Goal: Use online tool/utility: Use online tool/utility

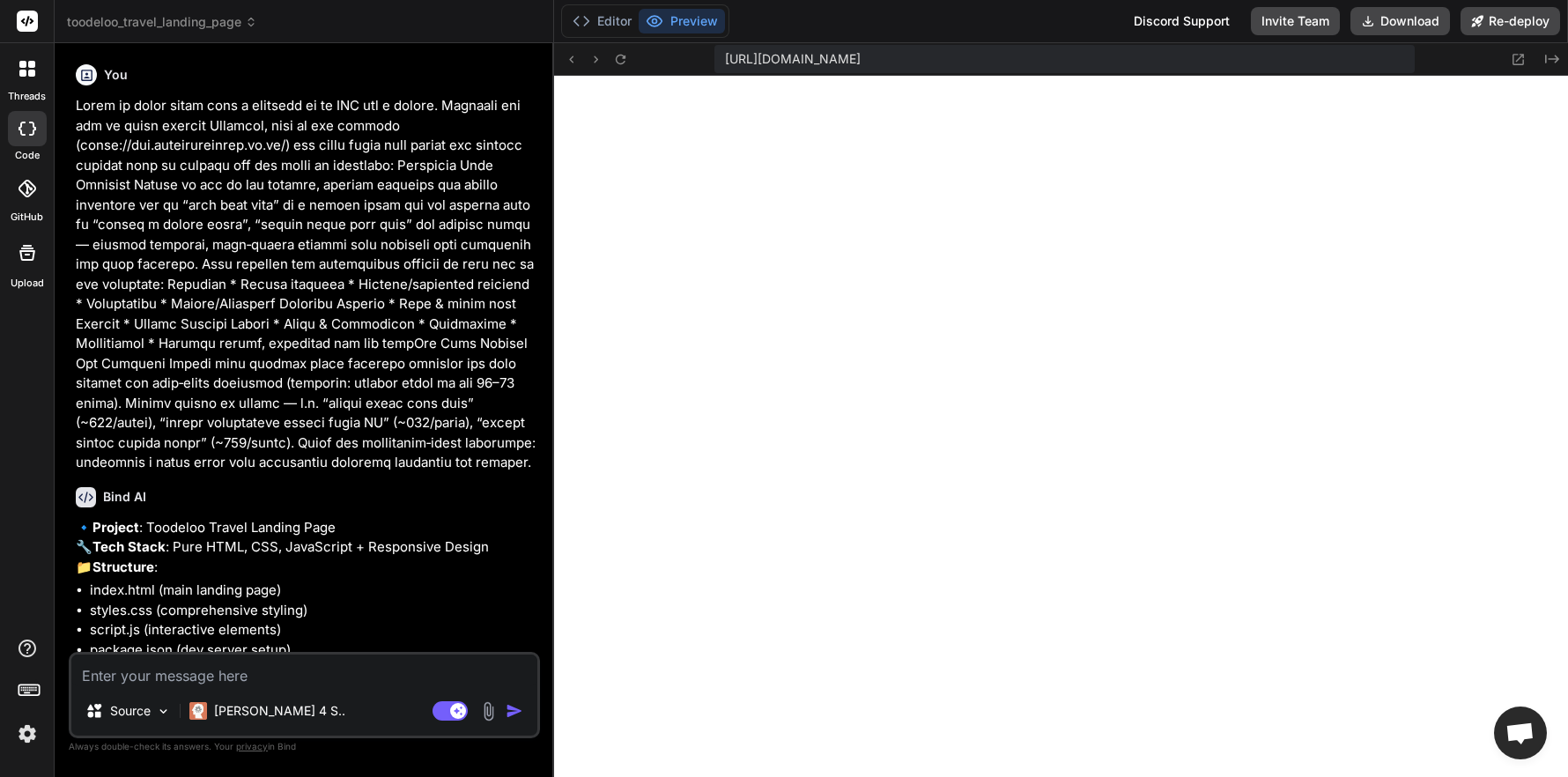
scroll to position [270, 0]
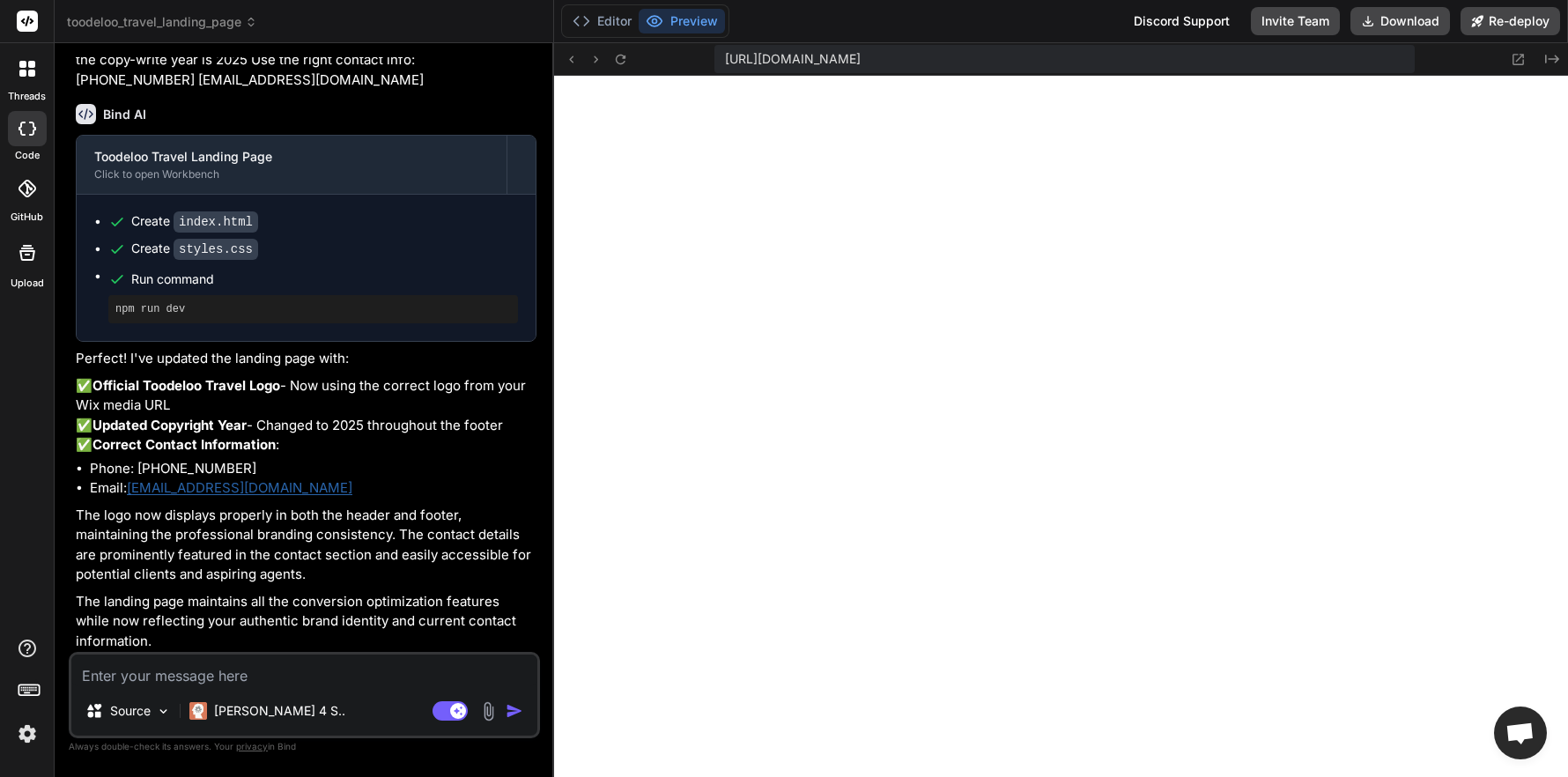
click at [23, 26] on rect at bounding box center [27, 20] width 21 height 21
click at [24, 26] on rect at bounding box center [27, 20] width 21 height 21
click at [169, 25] on span "toodeloo_travel_landing_page" at bounding box center [161, 21] width 190 height 18
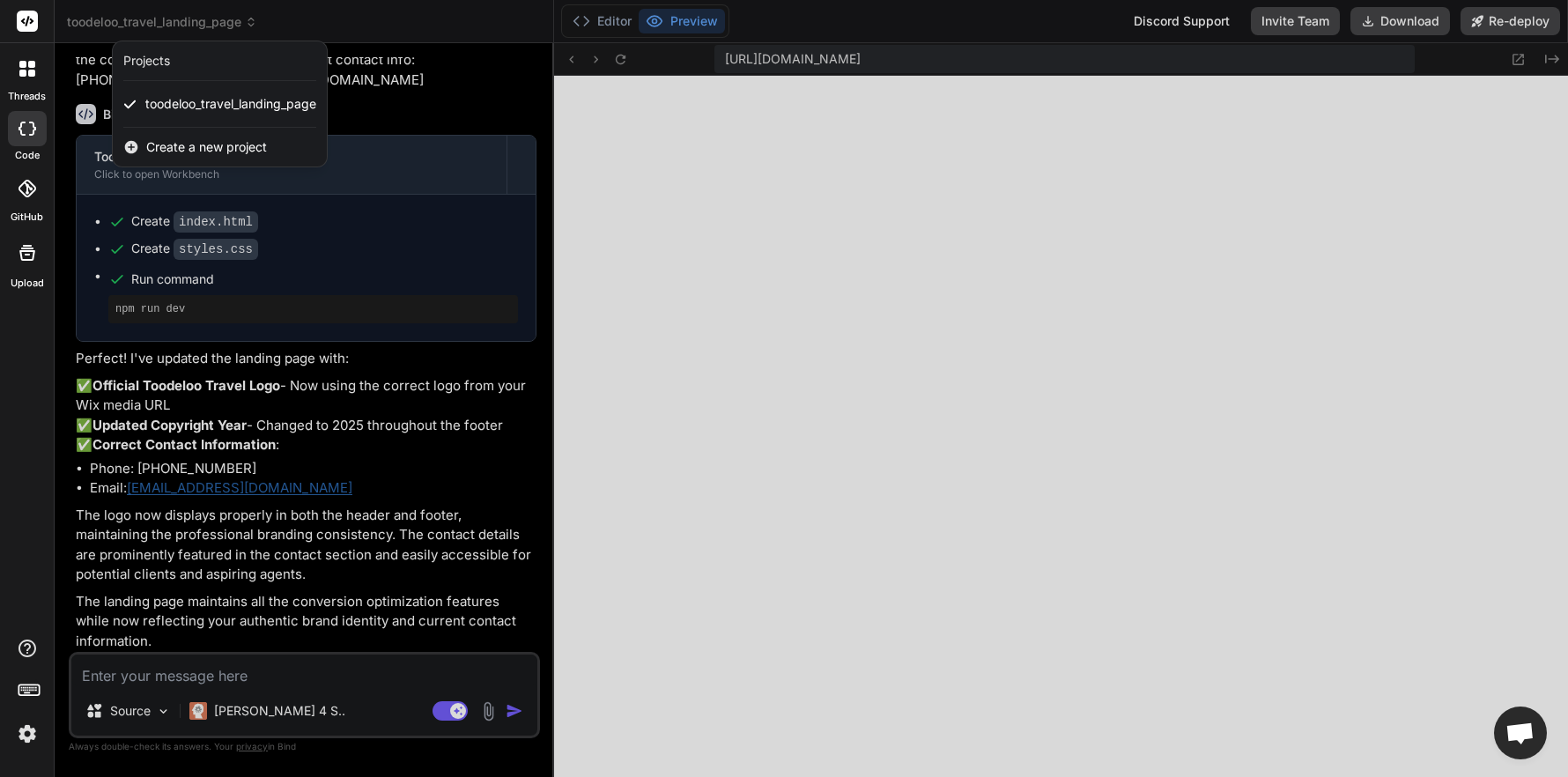
click at [157, 59] on div "Projects" at bounding box center [147, 60] width 46 height 18
click at [43, 21] on div at bounding box center [27, 21] width 54 height 44
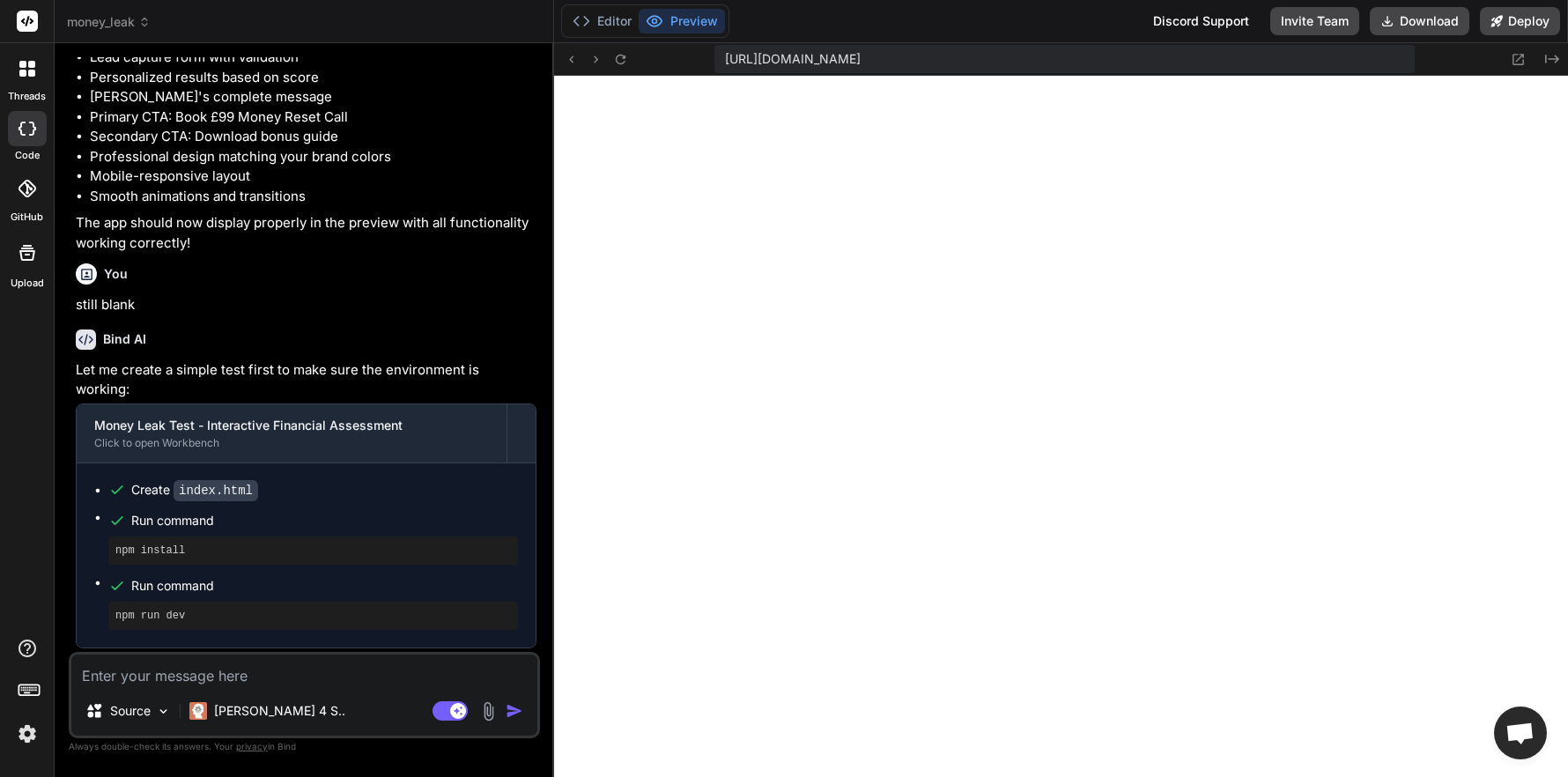
scroll to position [553, 0]
click at [1517, 20] on button "Deploy" at bounding box center [1520, 21] width 80 height 28
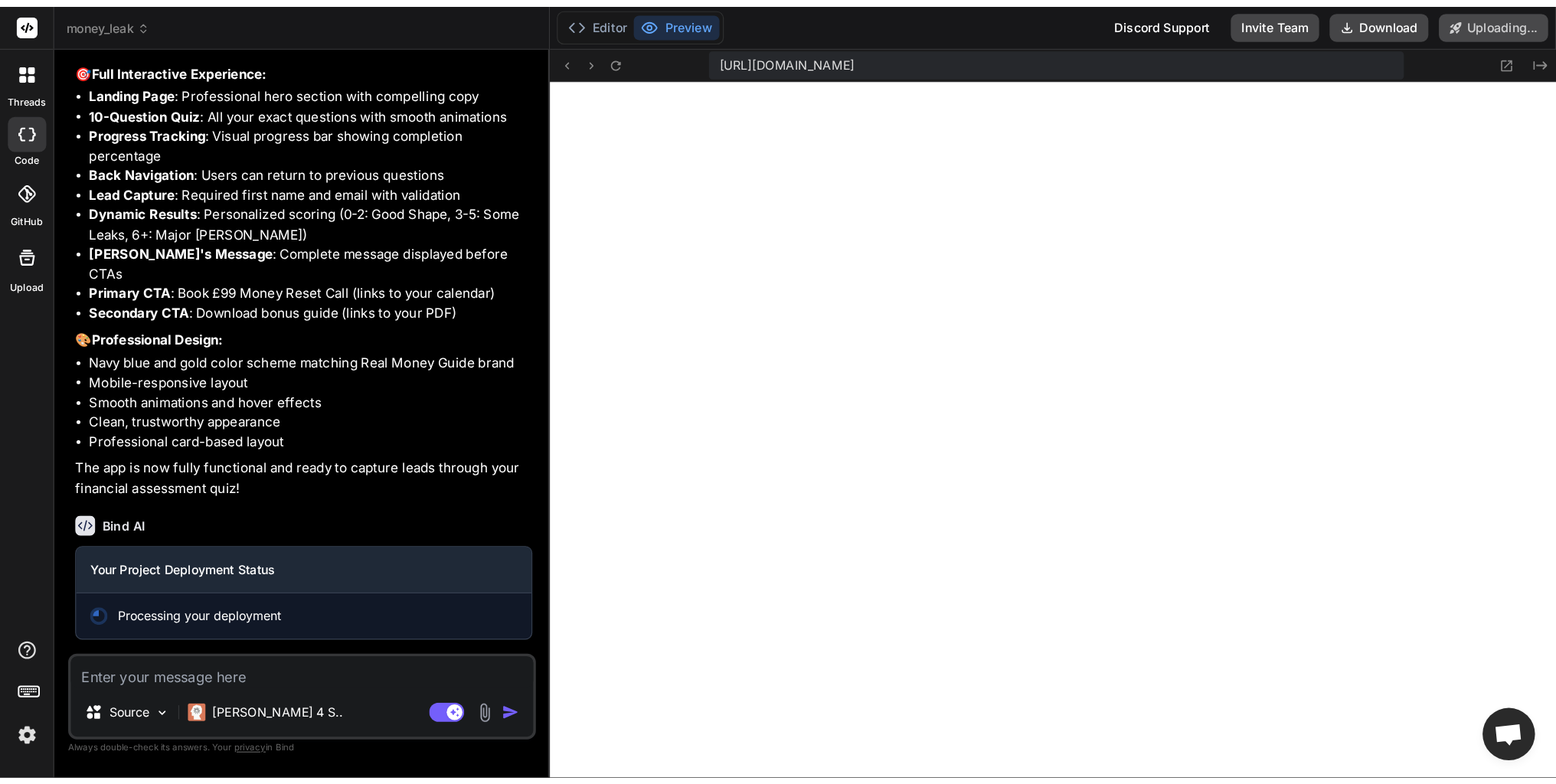
scroll to position [3138, 0]
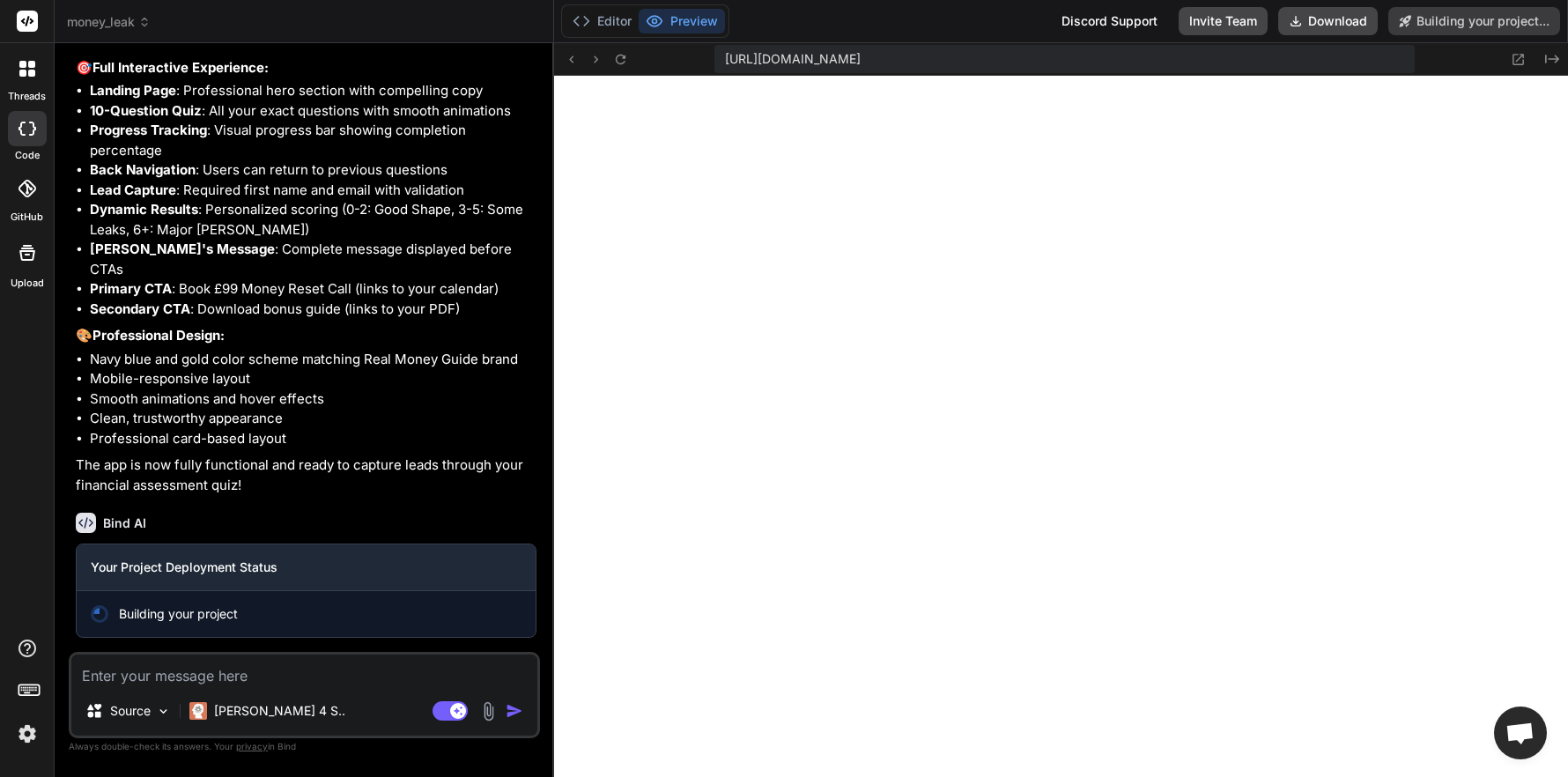
click at [1372, 63] on div "[URL][DOMAIN_NAME]" at bounding box center [1064, 58] width 700 height 28
click at [860, 62] on span "[URL][DOMAIN_NAME]" at bounding box center [793, 58] width 135 height 18
copy div "[URL][DOMAIN_NAME] Created with Pixso."
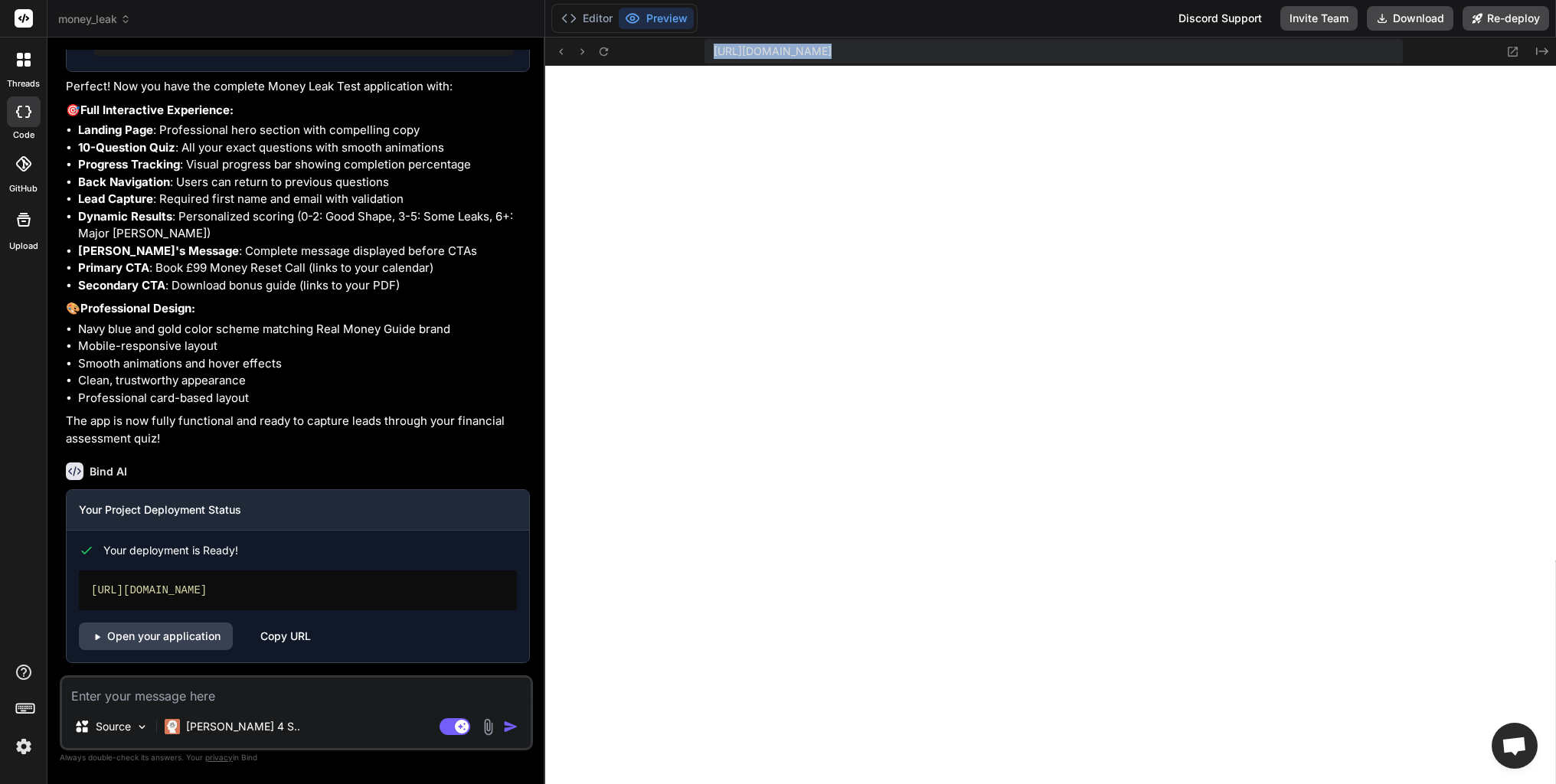
scroll to position [3018, 0]
click at [1363, 51] on icon at bounding box center [1512, 52] width 13 height 13
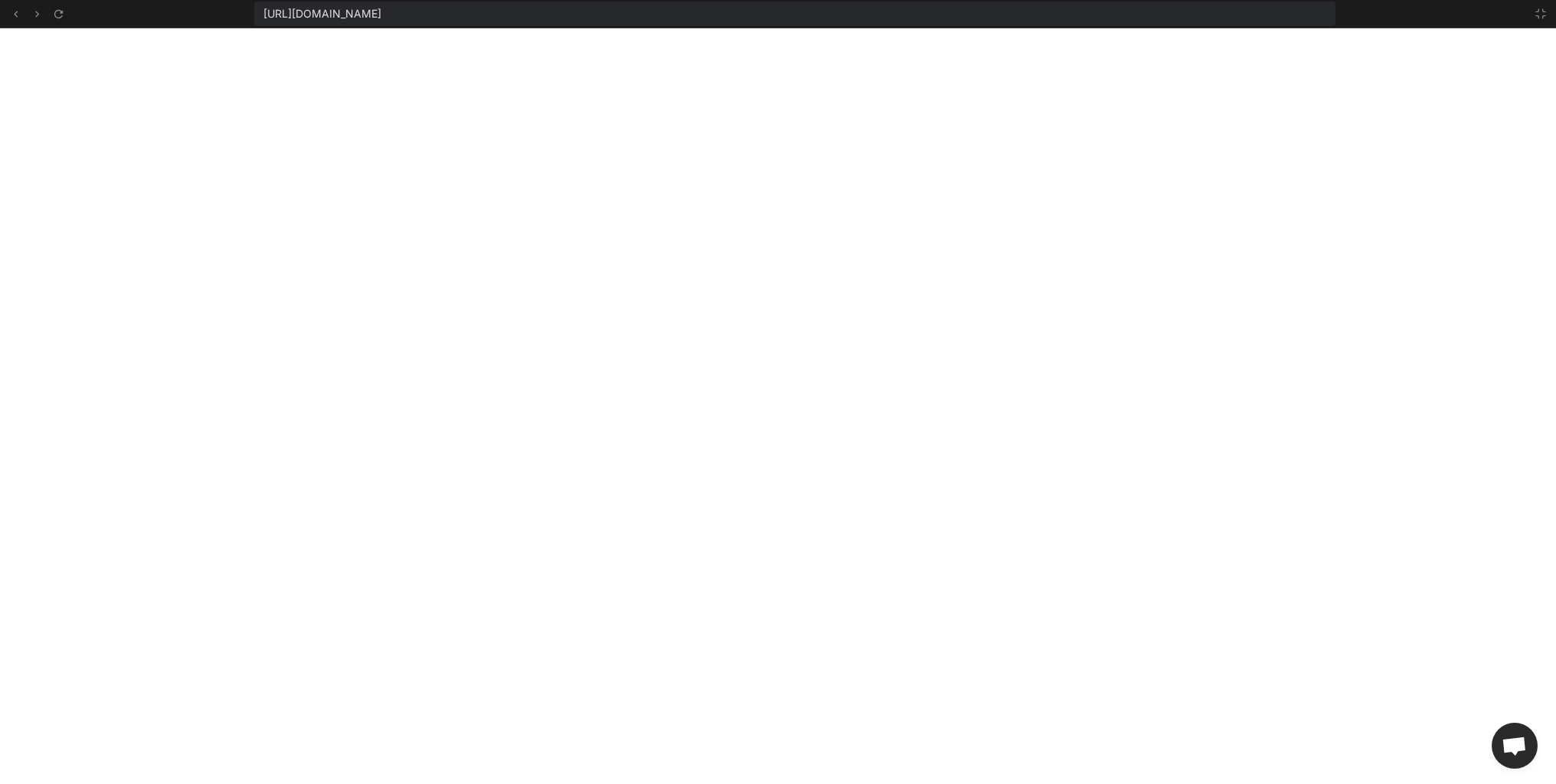
click at [887, 18] on div "[URL][DOMAIN_NAME]" at bounding box center [794, 14] width 1080 height 24
click at [17, 19] on icon at bounding box center [15, 14] width 13 height 13
click at [31, 16] on icon at bounding box center [37, 14] width 13 height 13
click at [1363, 18] on button at bounding box center [1541, 14] width 19 height 19
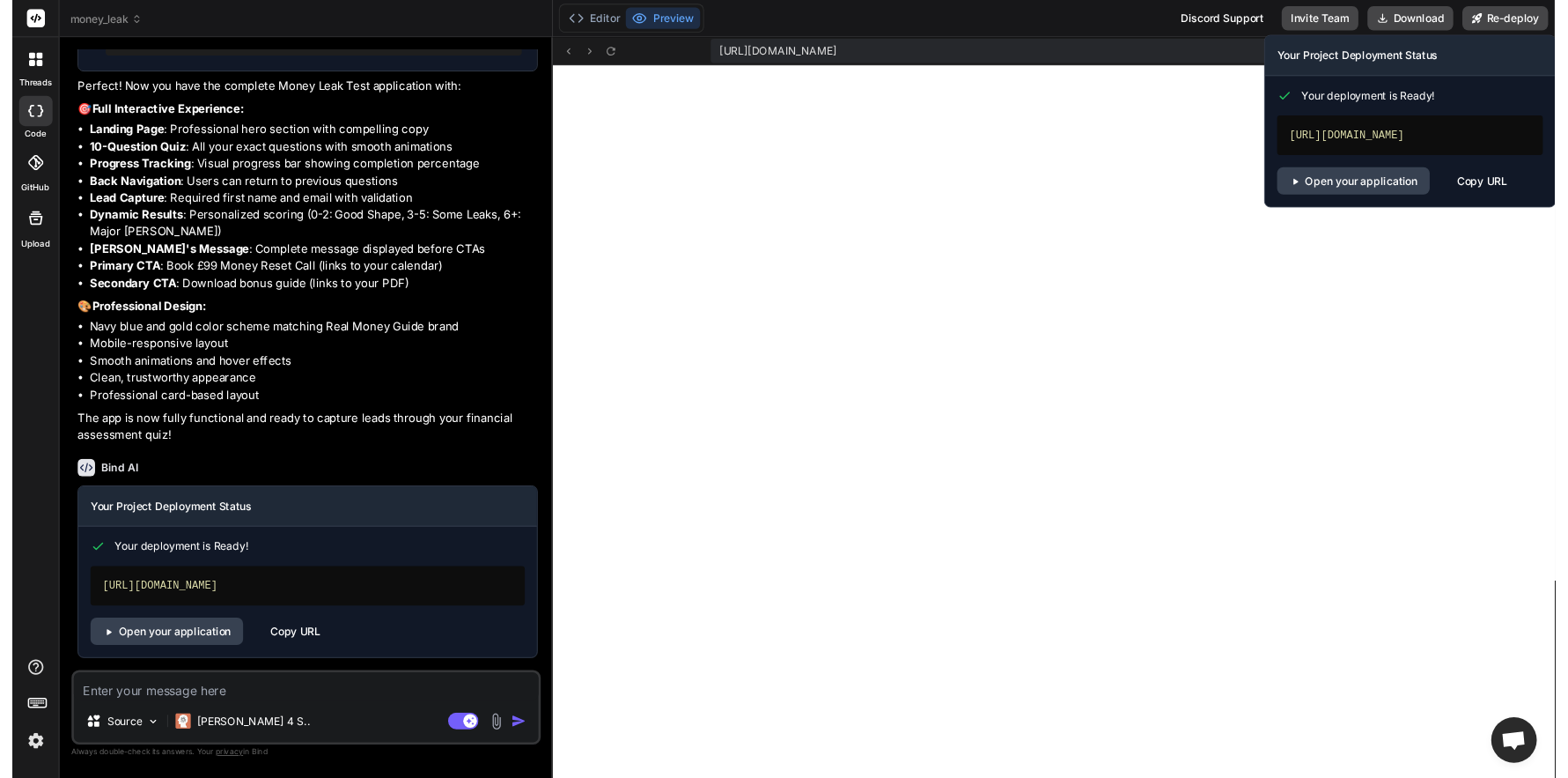
scroll to position [586, 0]
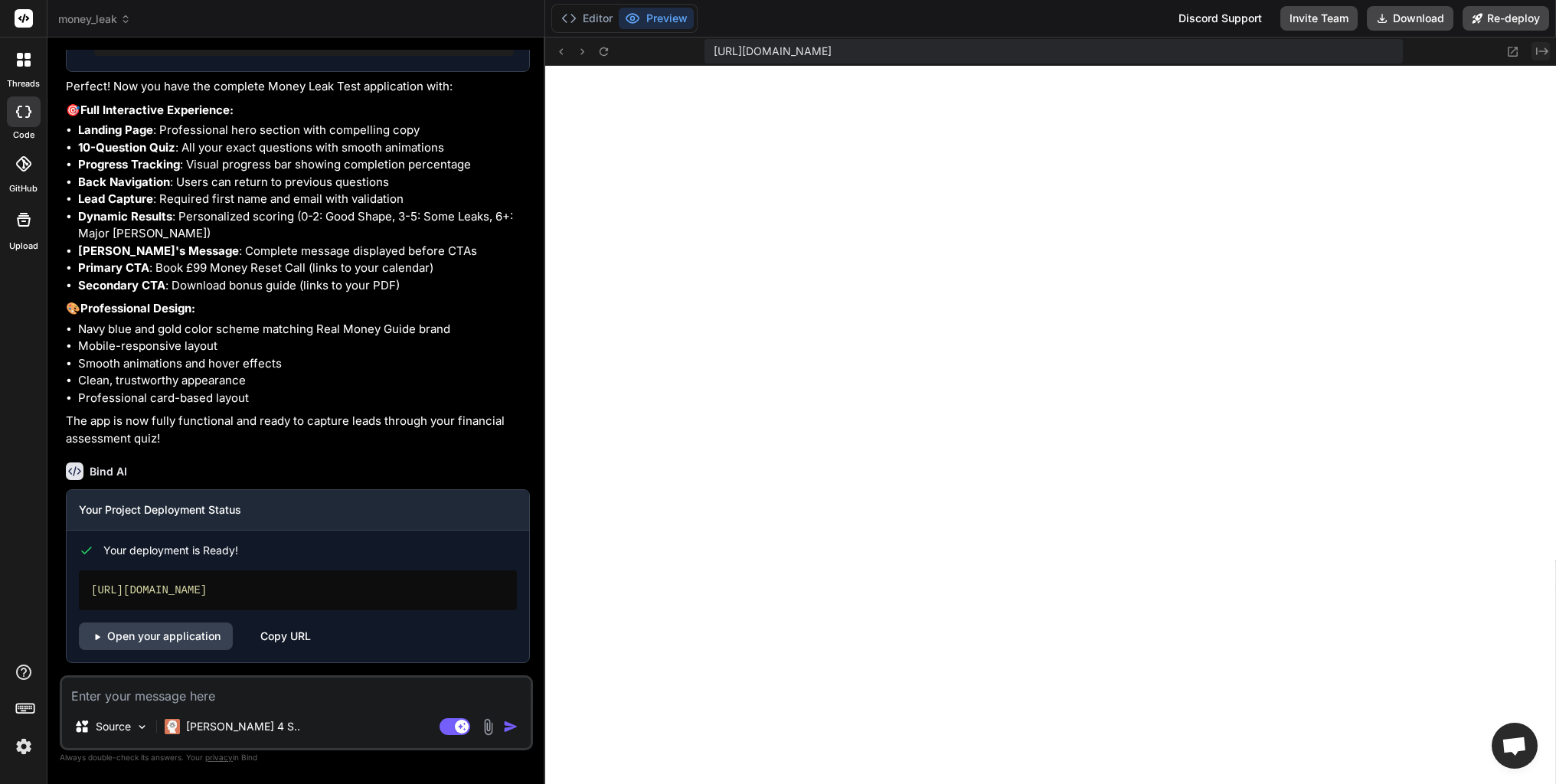
click at [1363, 53] on icon at bounding box center [1541, 51] width 12 height 7
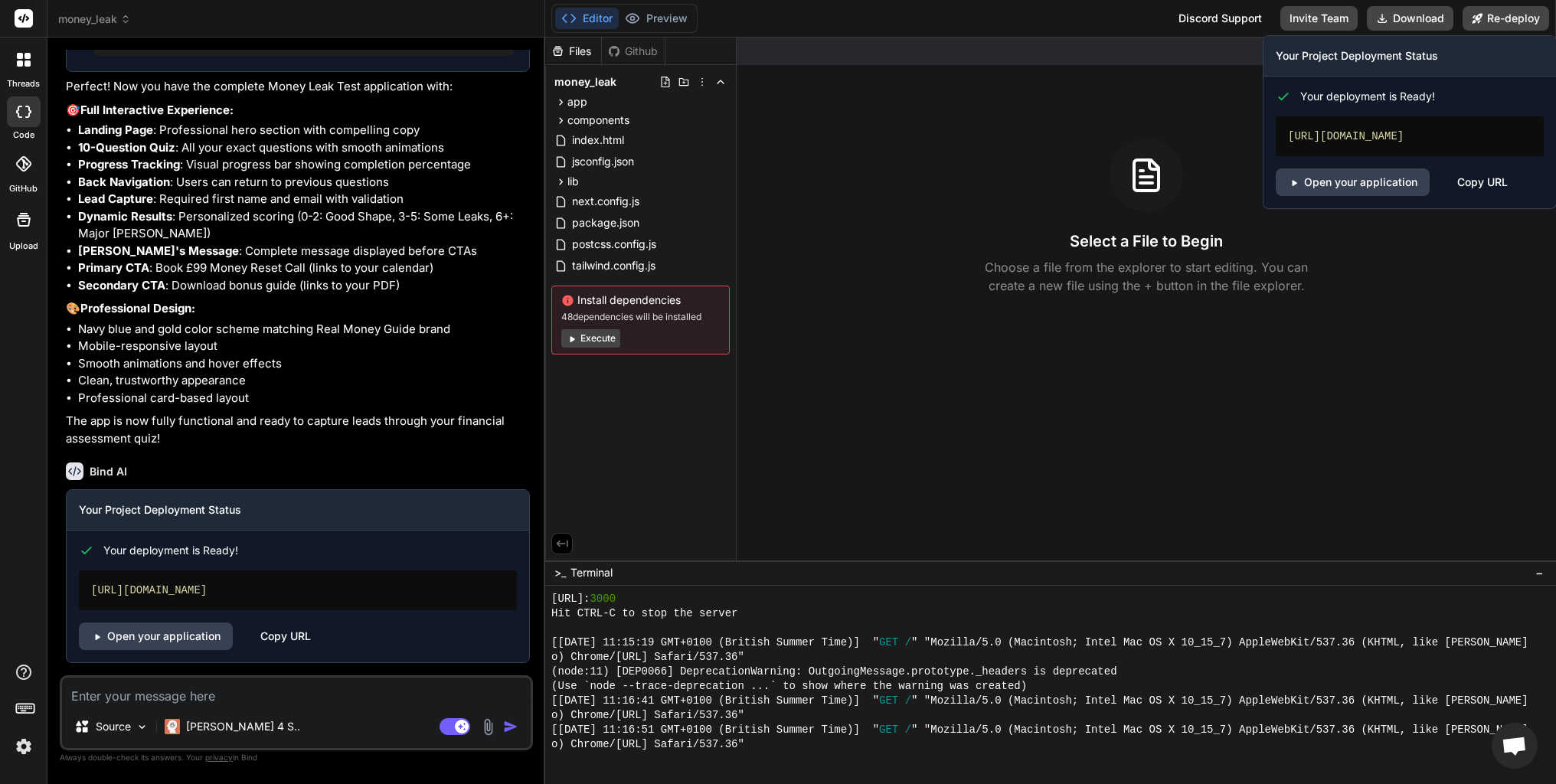
click at [1363, 183] on div "Copy URL" at bounding box center [1482, 182] width 51 height 27
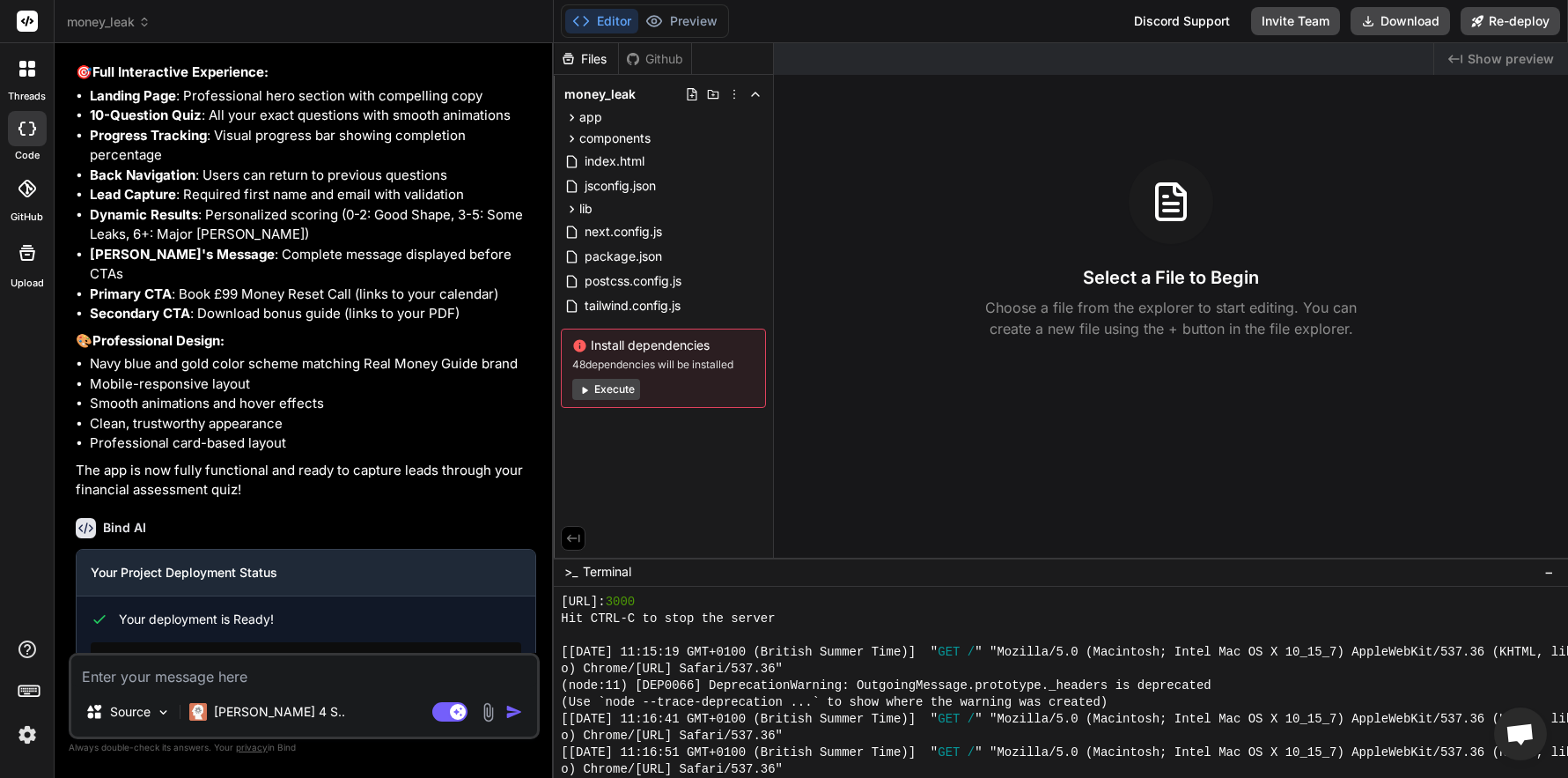
scroll to position [3611, 0]
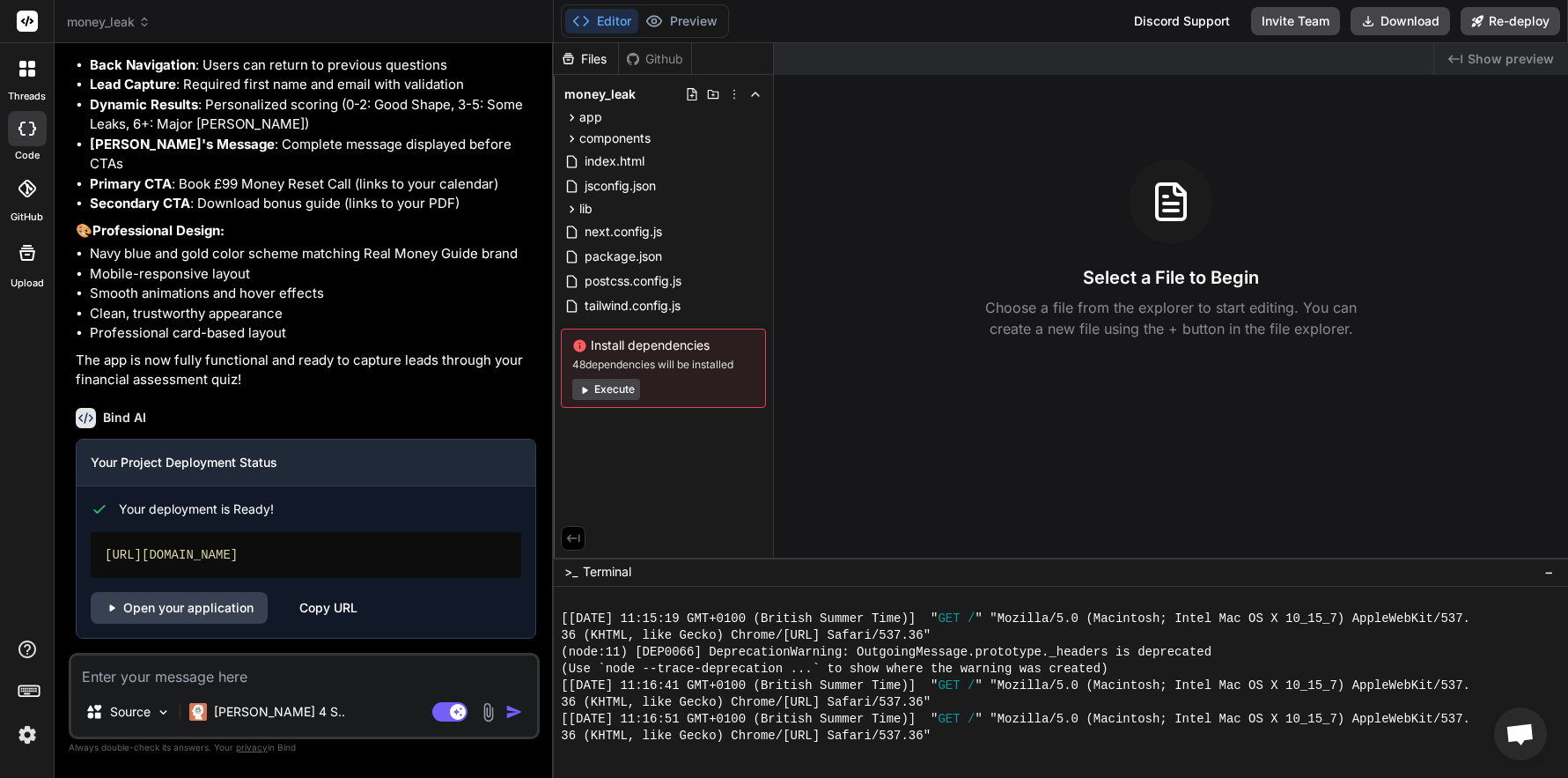
click at [1366, 58] on div at bounding box center [1103, 59] width 659 height 32
click at [1492, 57] on span "Show preview" at bounding box center [1510, 58] width 86 height 18
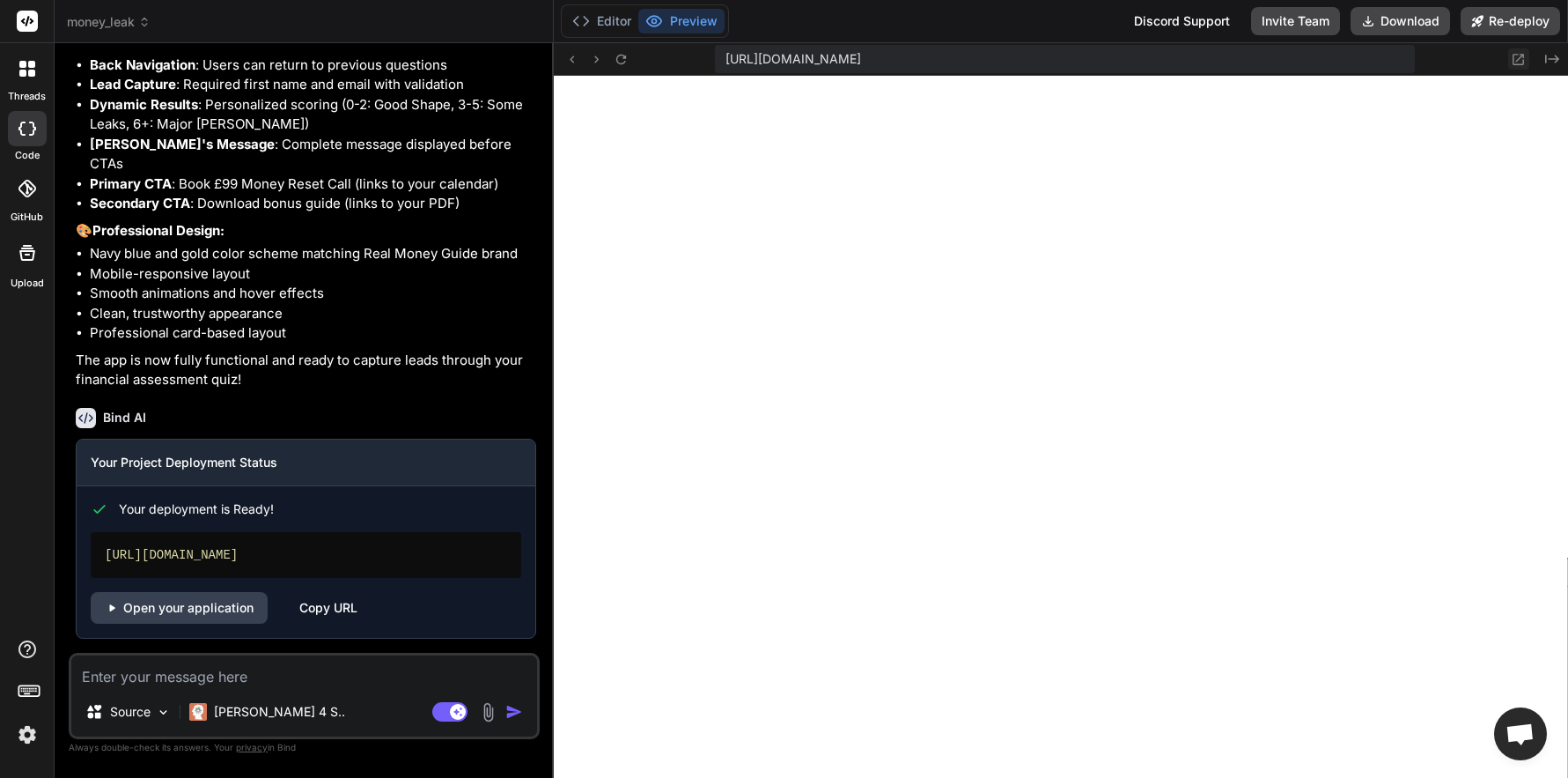
click at [1525, 61] on button at bounding box center [1518, 58] width 21 height 21
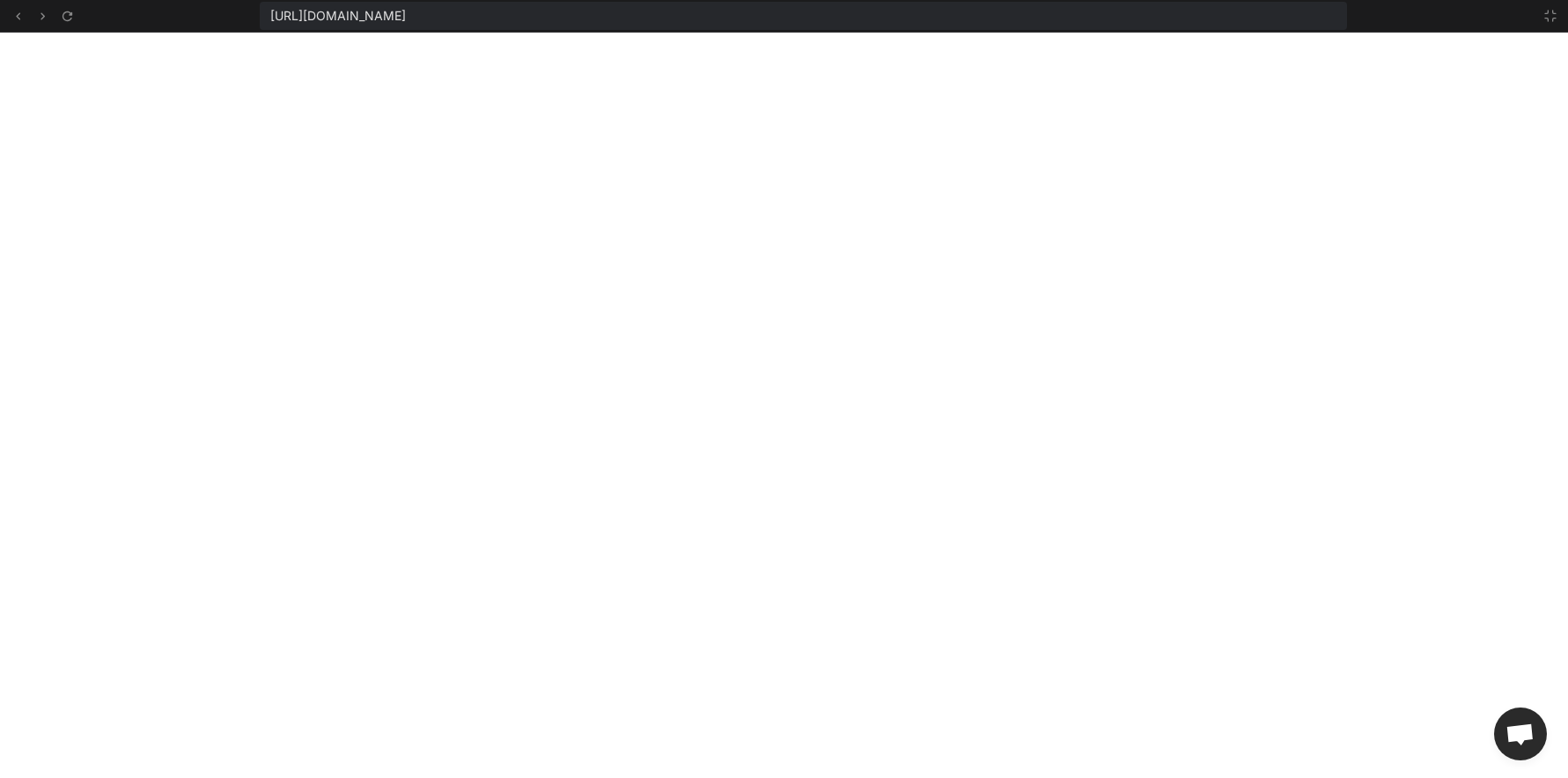
scroll to position [653, 0]
click at [1558, 19] on button at bounding box center [1549, 16] width 21 height 21
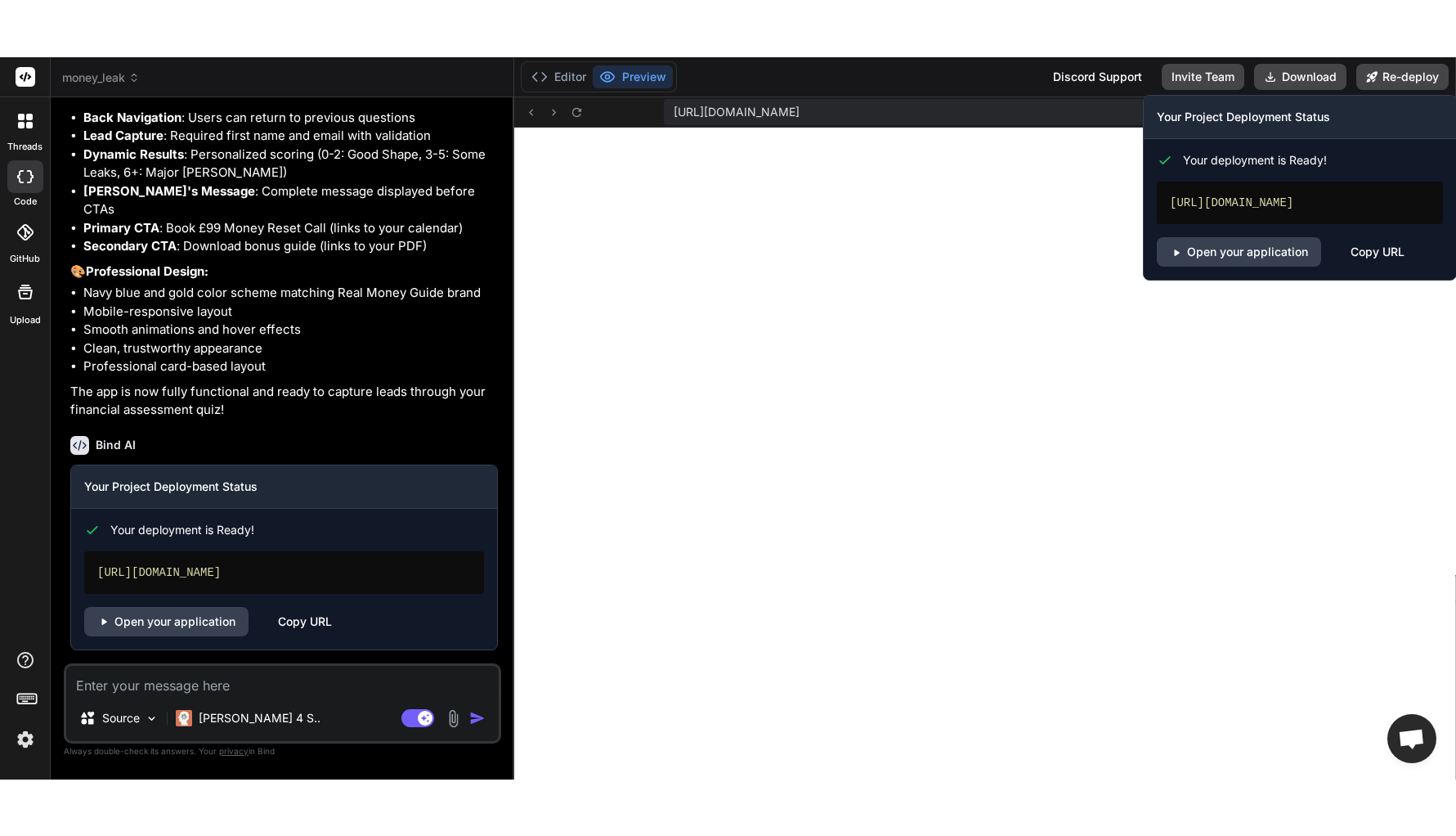
scroll to position [637, 0]
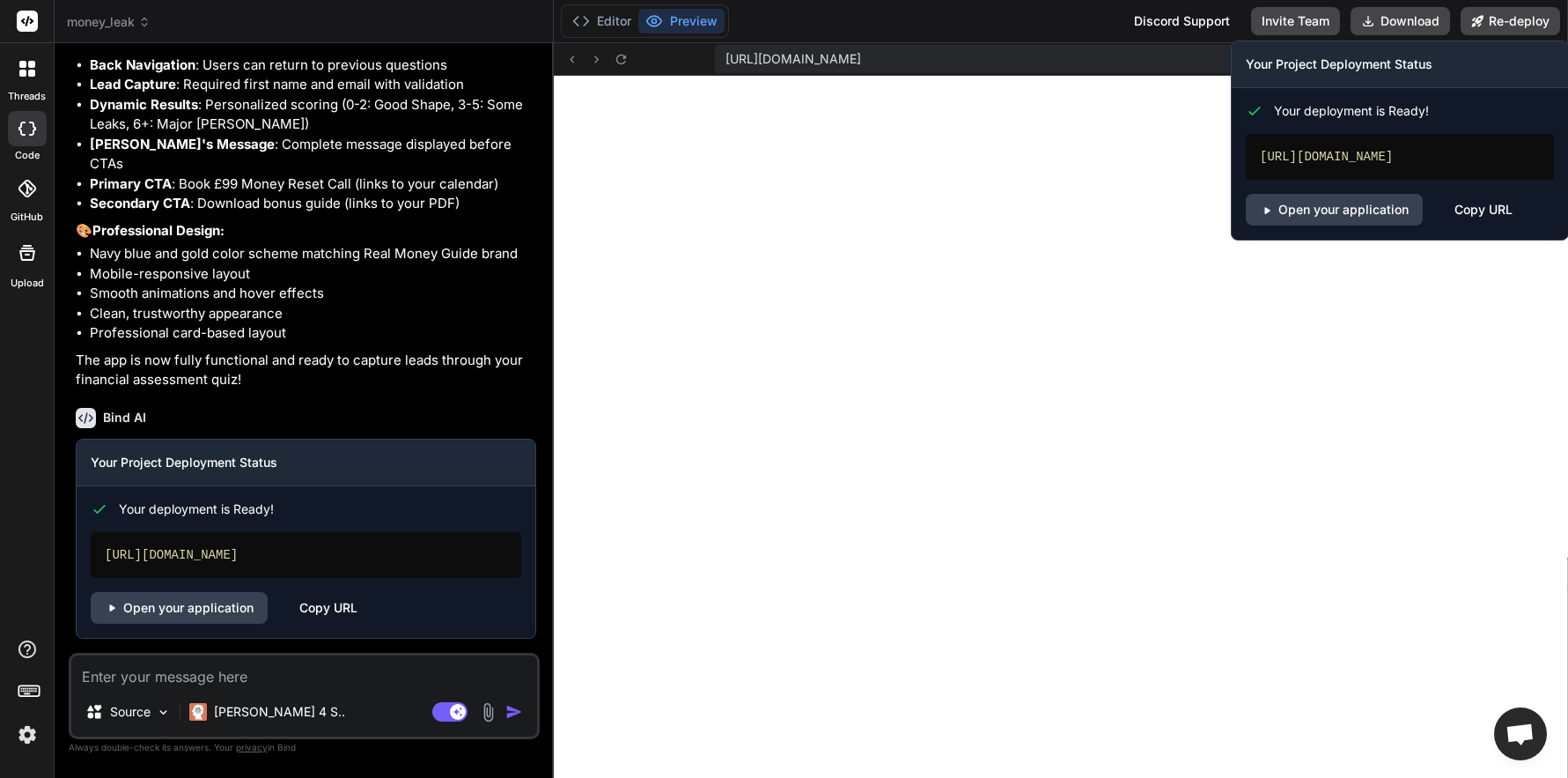
click at [1484, 213] on div "Copy URL" at bounding box center [1483, 210] width 58 height 32
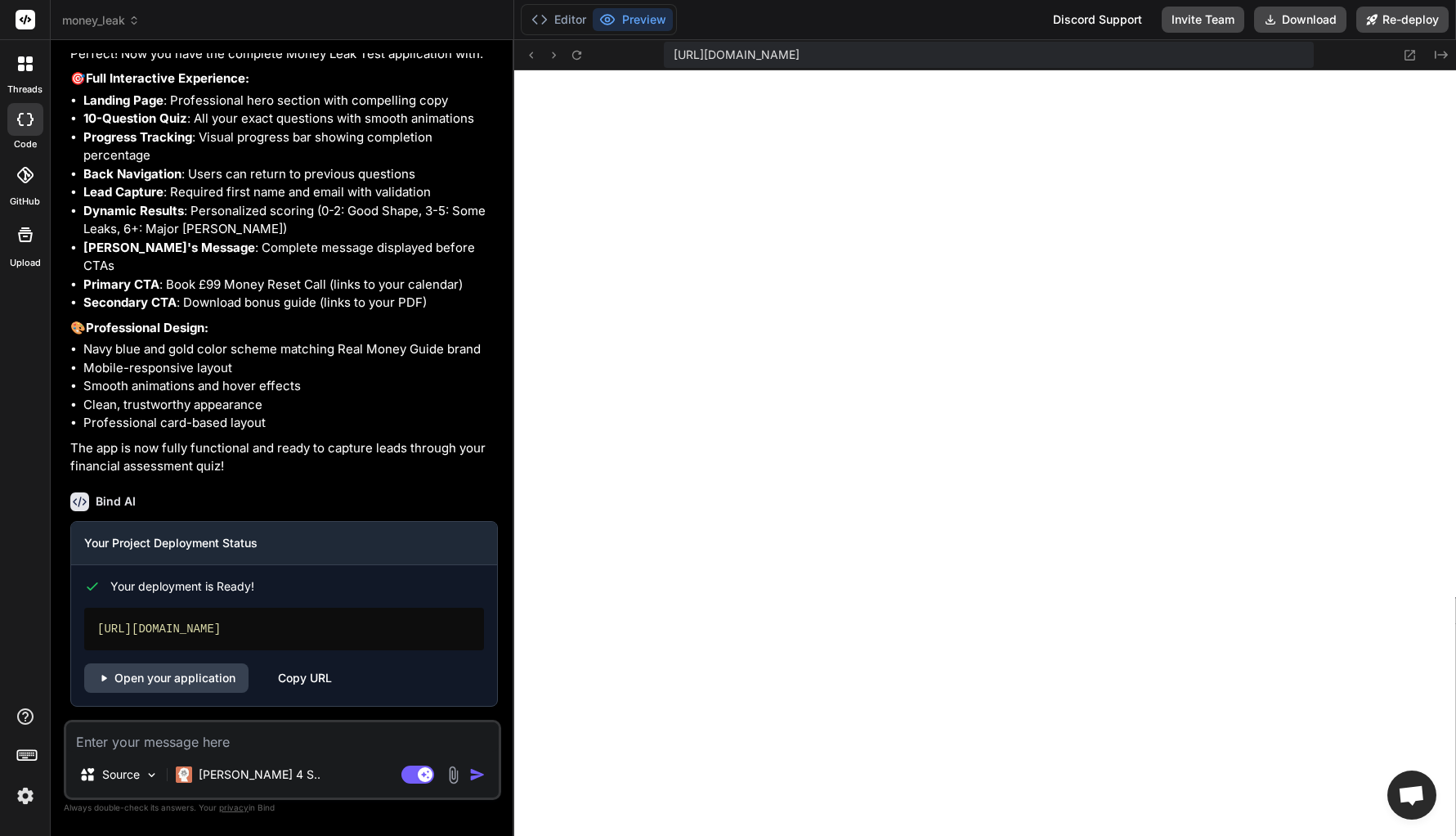
scroll to position [3336, 0]
click at [297, 721] on div "Source Claude 4 S.. Agent Mode. When this toggle is activated, AI automatically…" at bounding box center [282, 759] width 437 height 80
click at [299, 721] on textarea at bounding box center [282, 737] width 432 height 29
type textarea "x"
type textarea "o"
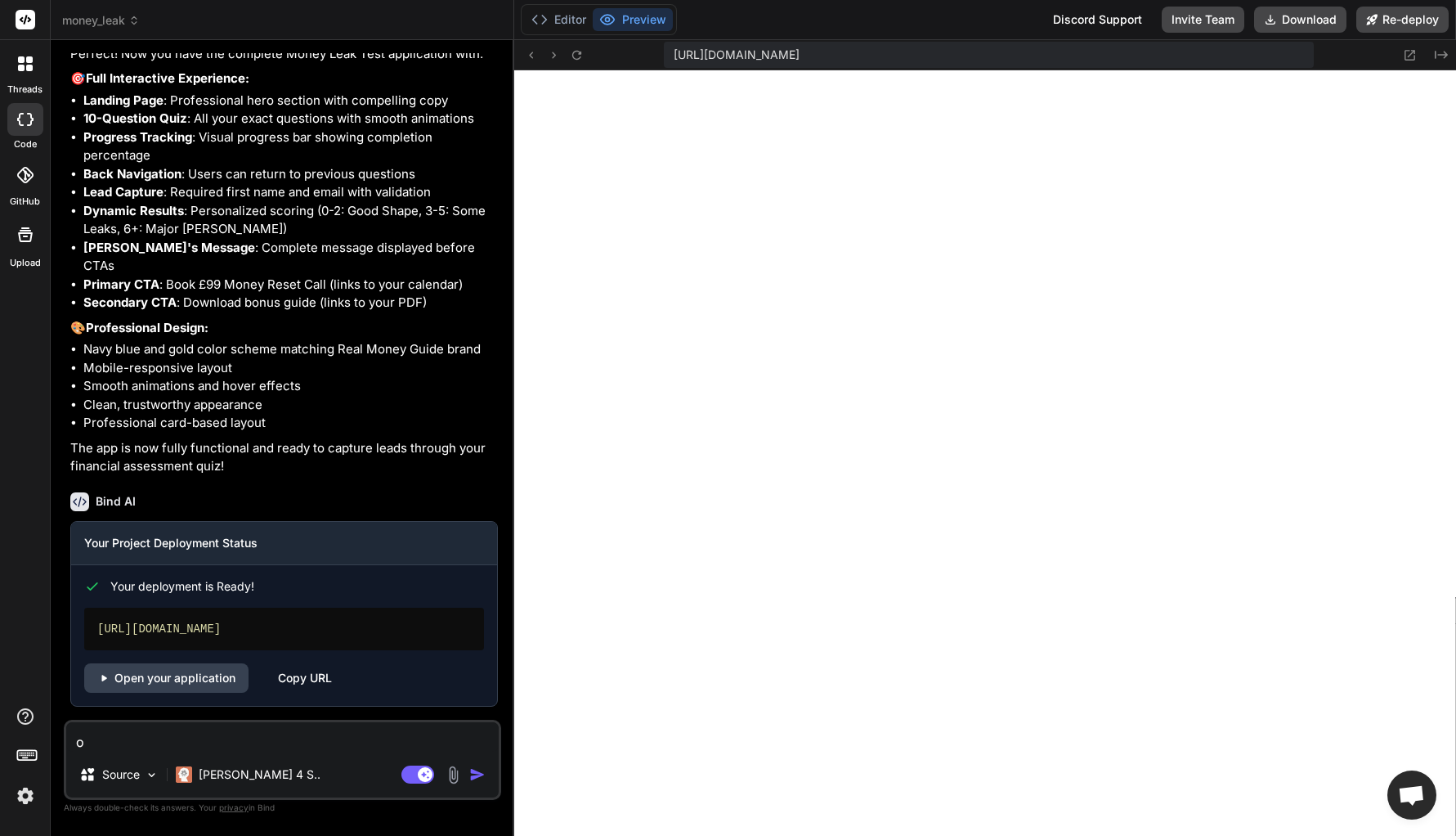
type textarea "x"
type textarea "on"
type textarea "x"
type textarea "on"
type textarea "x"
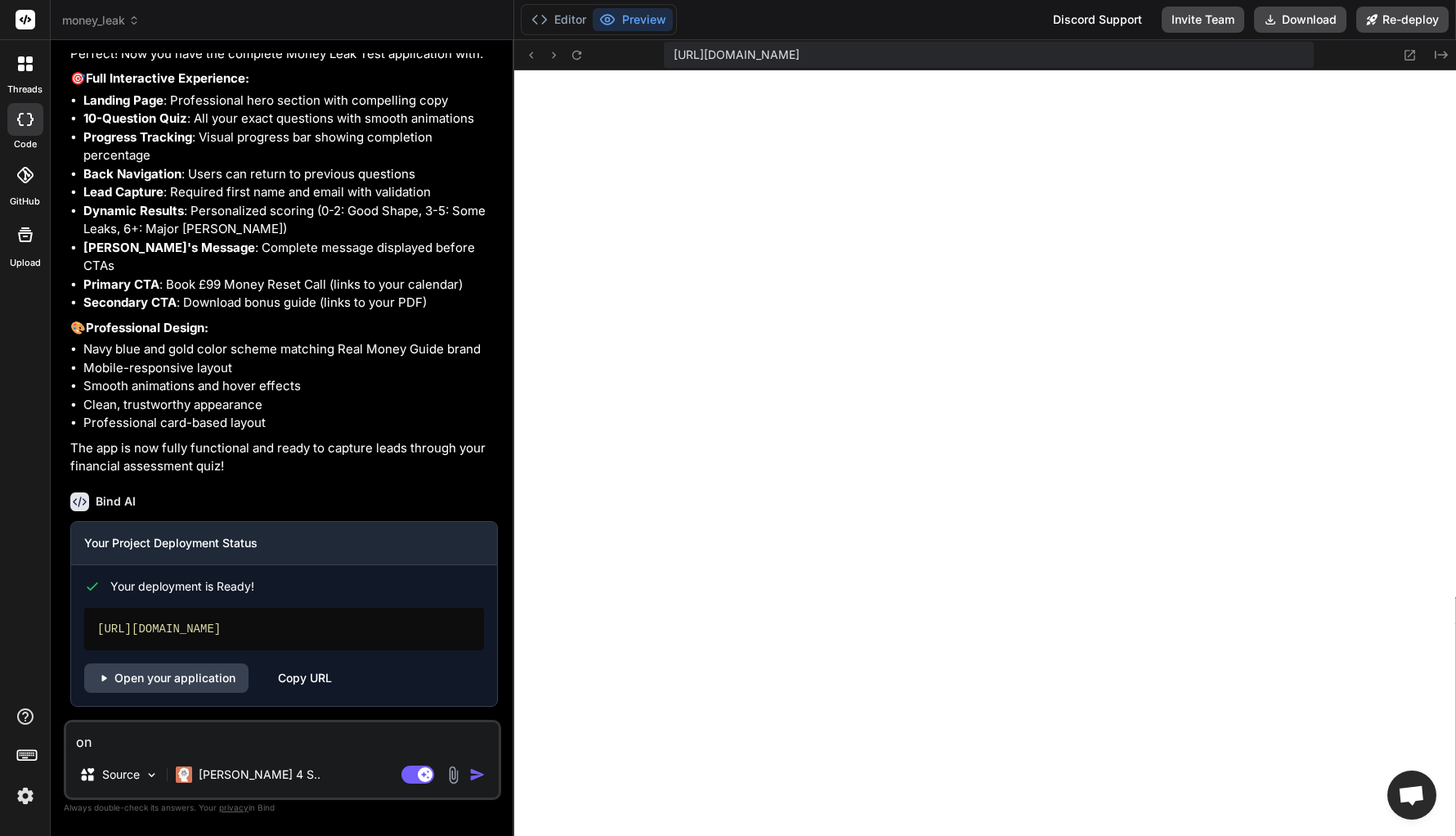
type textarea "on s"
type textarea "x"
type textarea "on su"
type textarea "x"
type textarea "on sub"
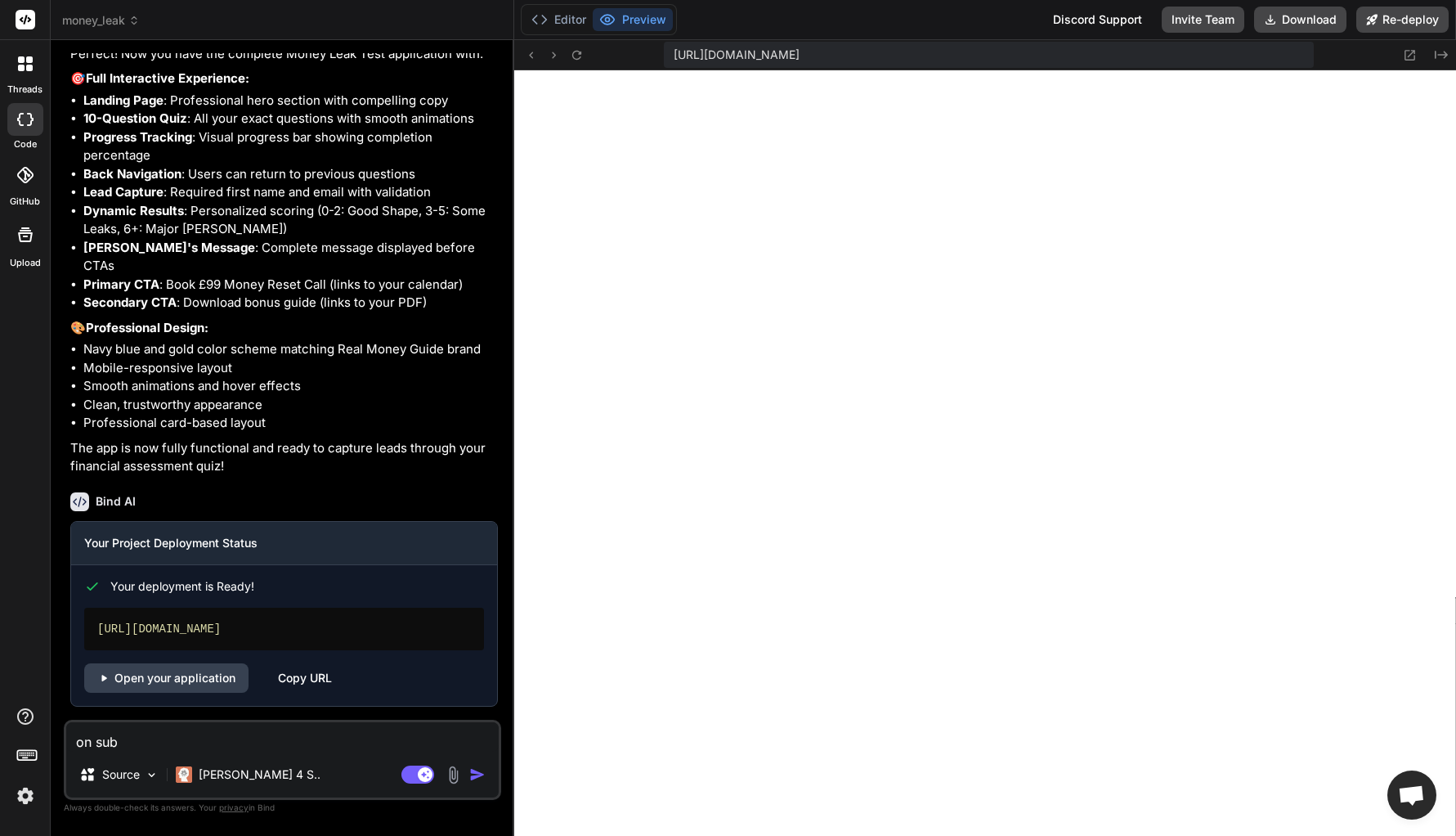
type textarea "x"
type textarea "on subm"
type textarea "x"
type textarea "on submi"
type textarea "x"
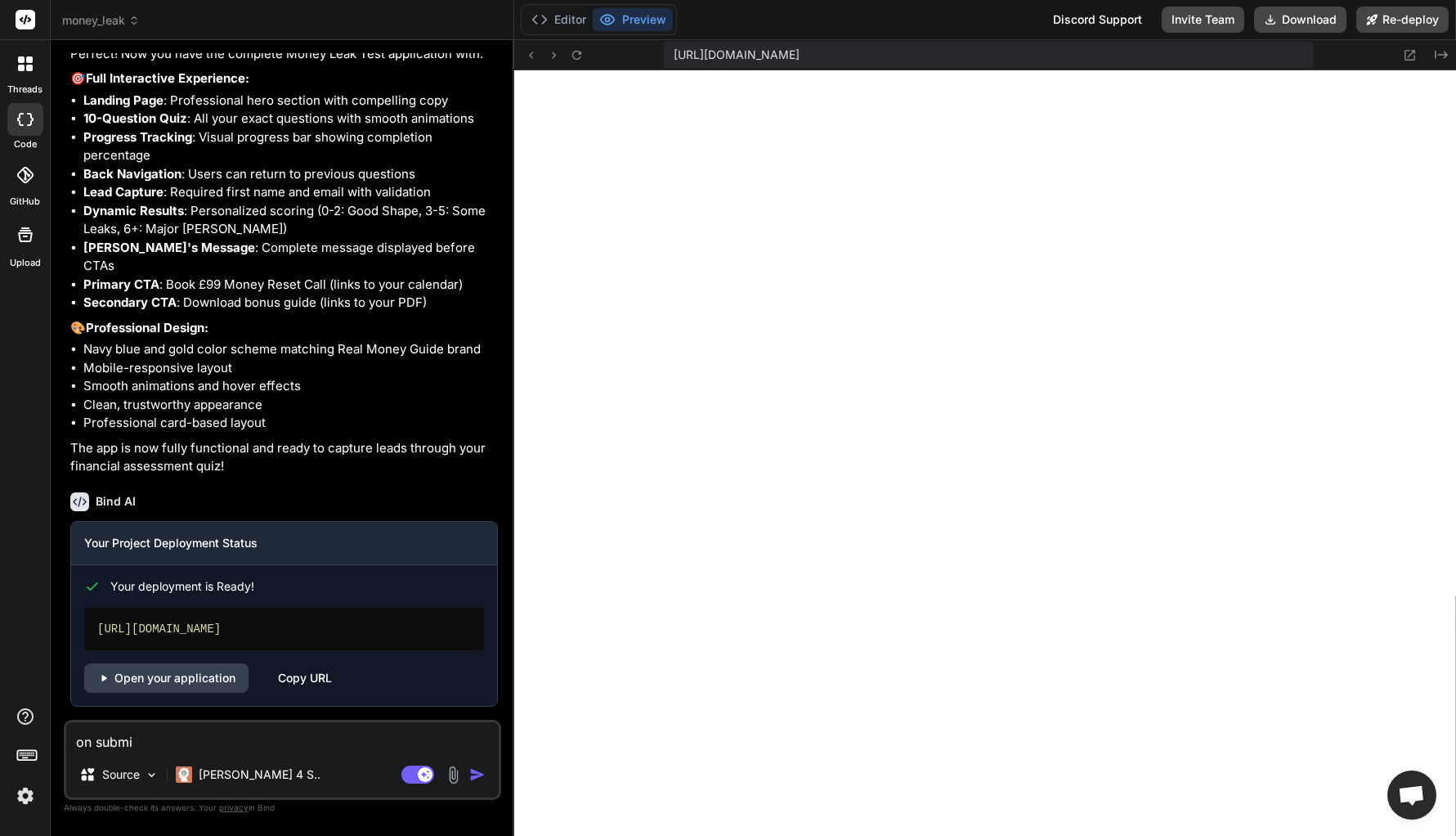
type textarea "on submis"
type textarea "x"
type textarea "on submiss"
type textarea "x"
type textarea "on submissi"
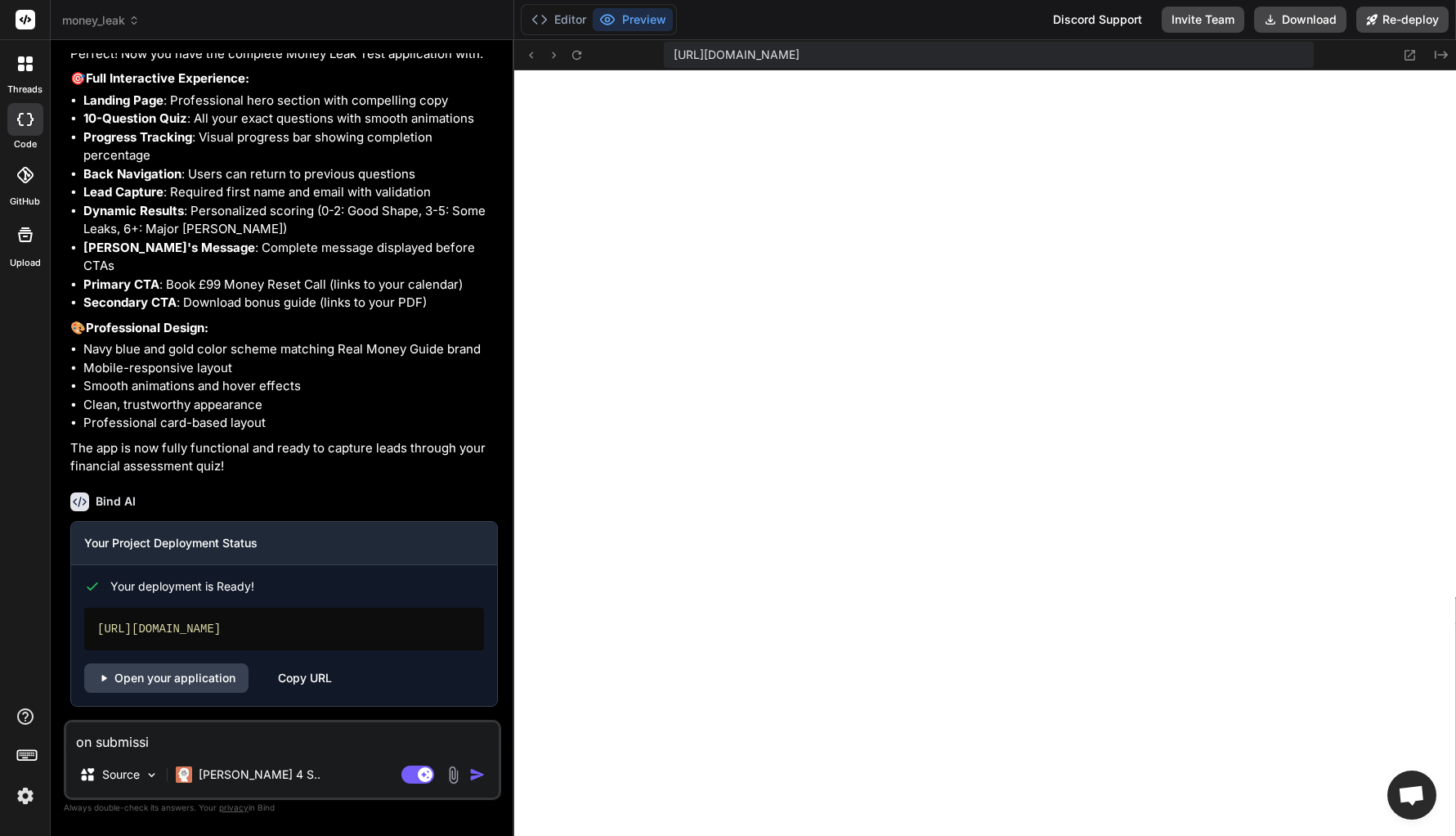
type textarea "x"
type textarea "on submissio"
type textarea "x"
type textarea "on submission"
type textarea "x"
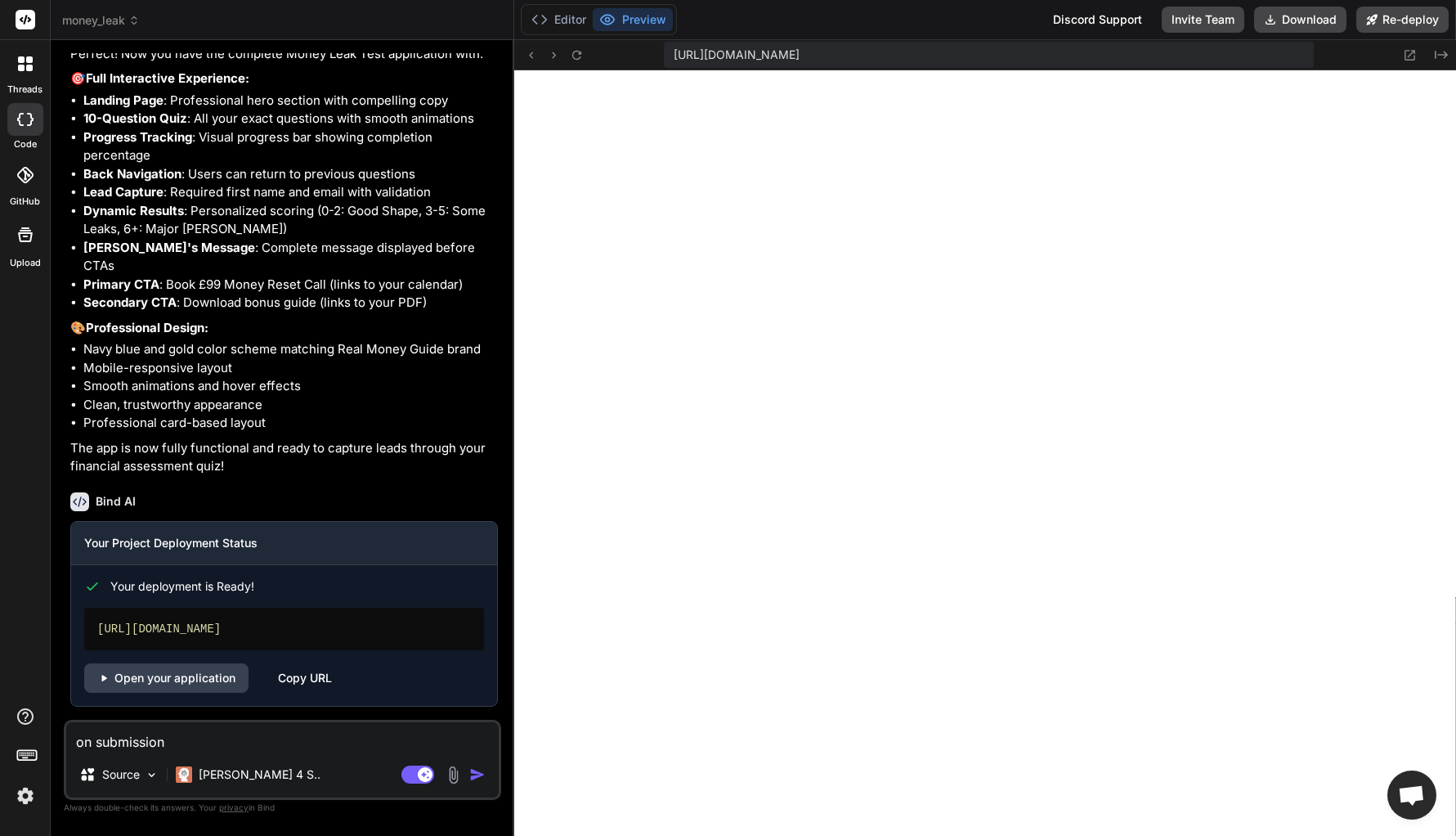
type textarea "on submission"
type textarea "x"
type textarea "on submission o"
type textarea "x"
type textarea "on submission of"
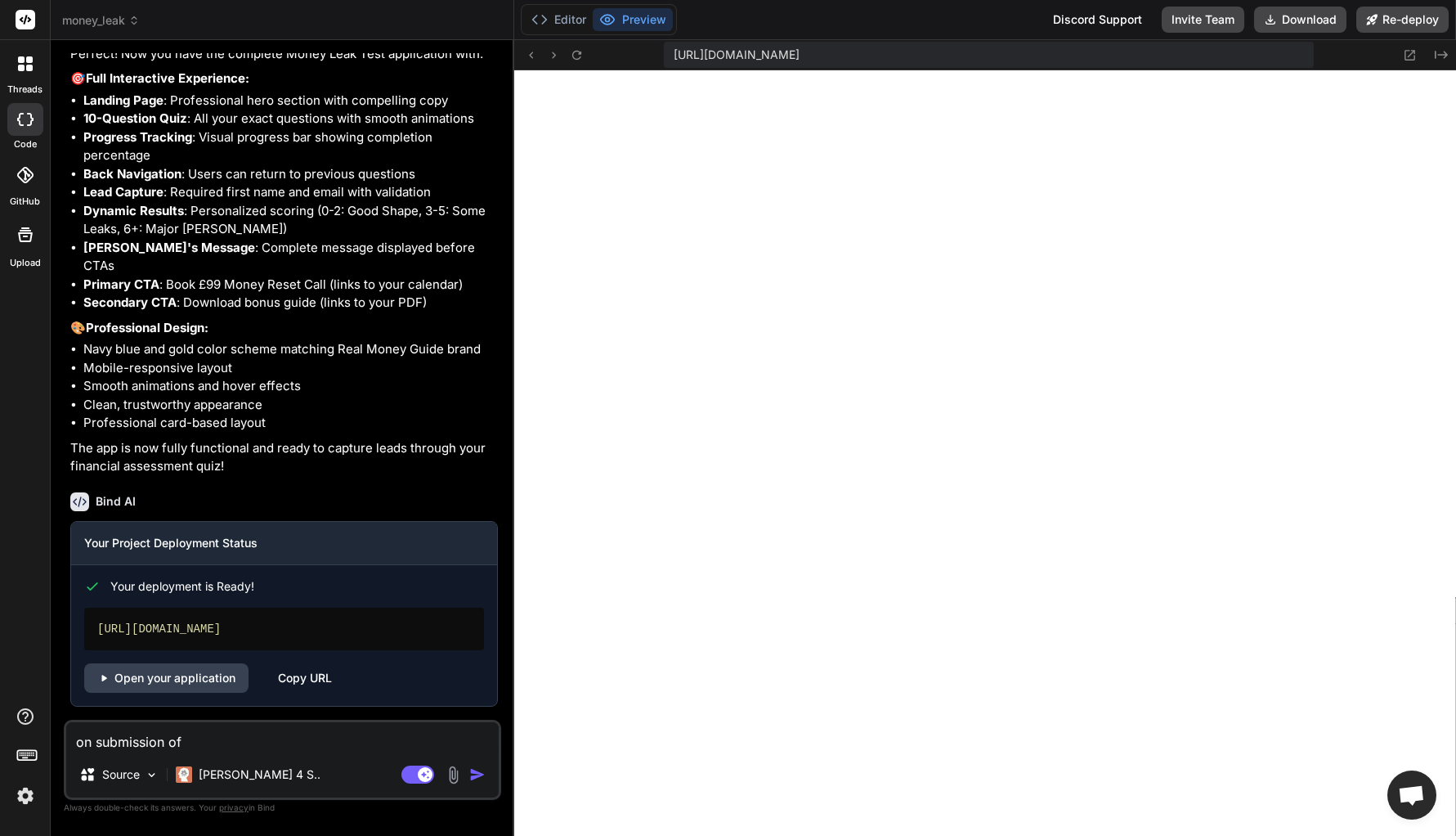
type textarea "x"
type textarea "on submission of"
type textarea "x"
type textarea "on submission of t"
type textarea "x"
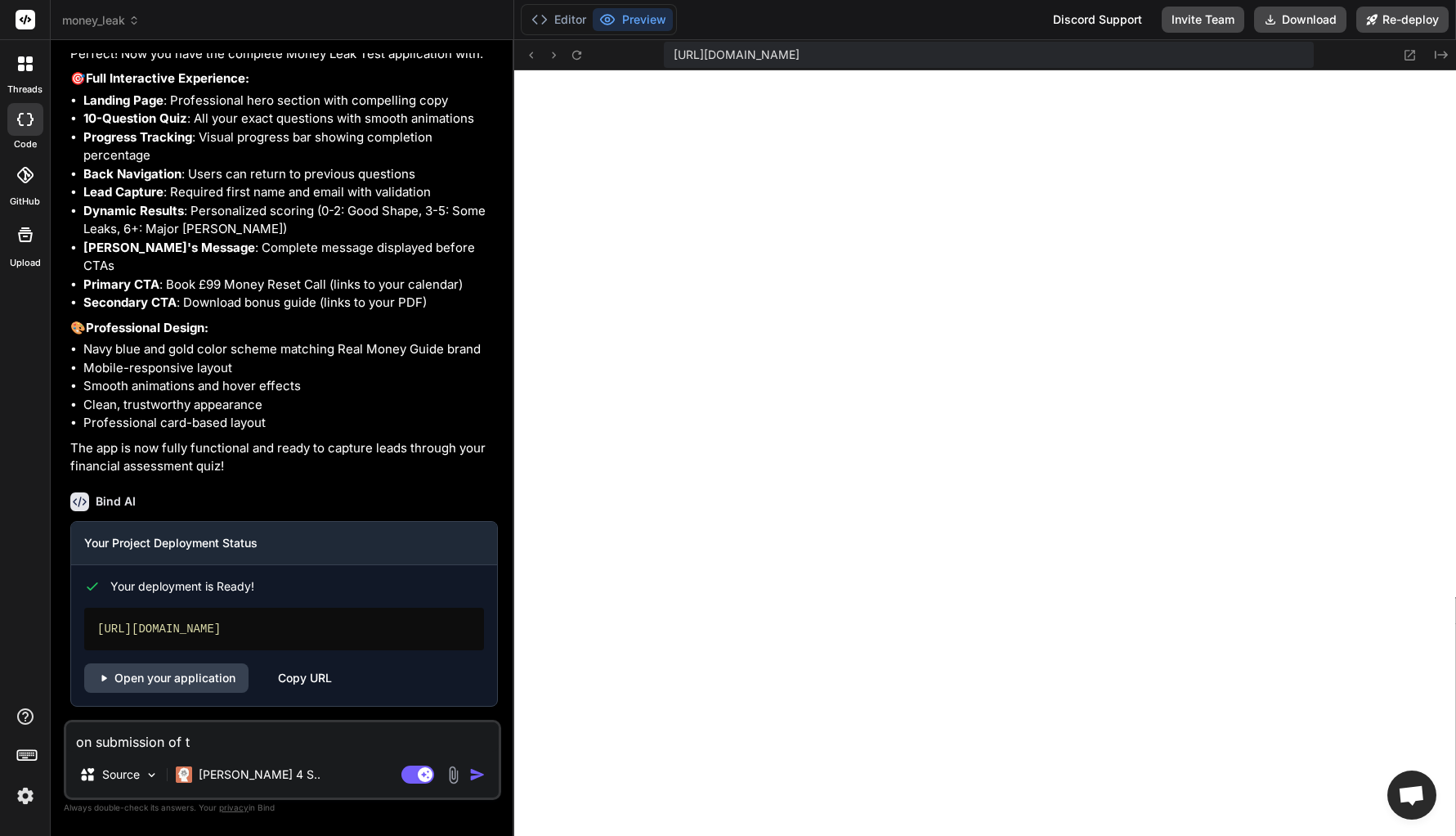
type textarea "on submission of th"
type textarea "x"
type textarea "on submission of the"
type textarea "x"
type textarea "on submission of the"
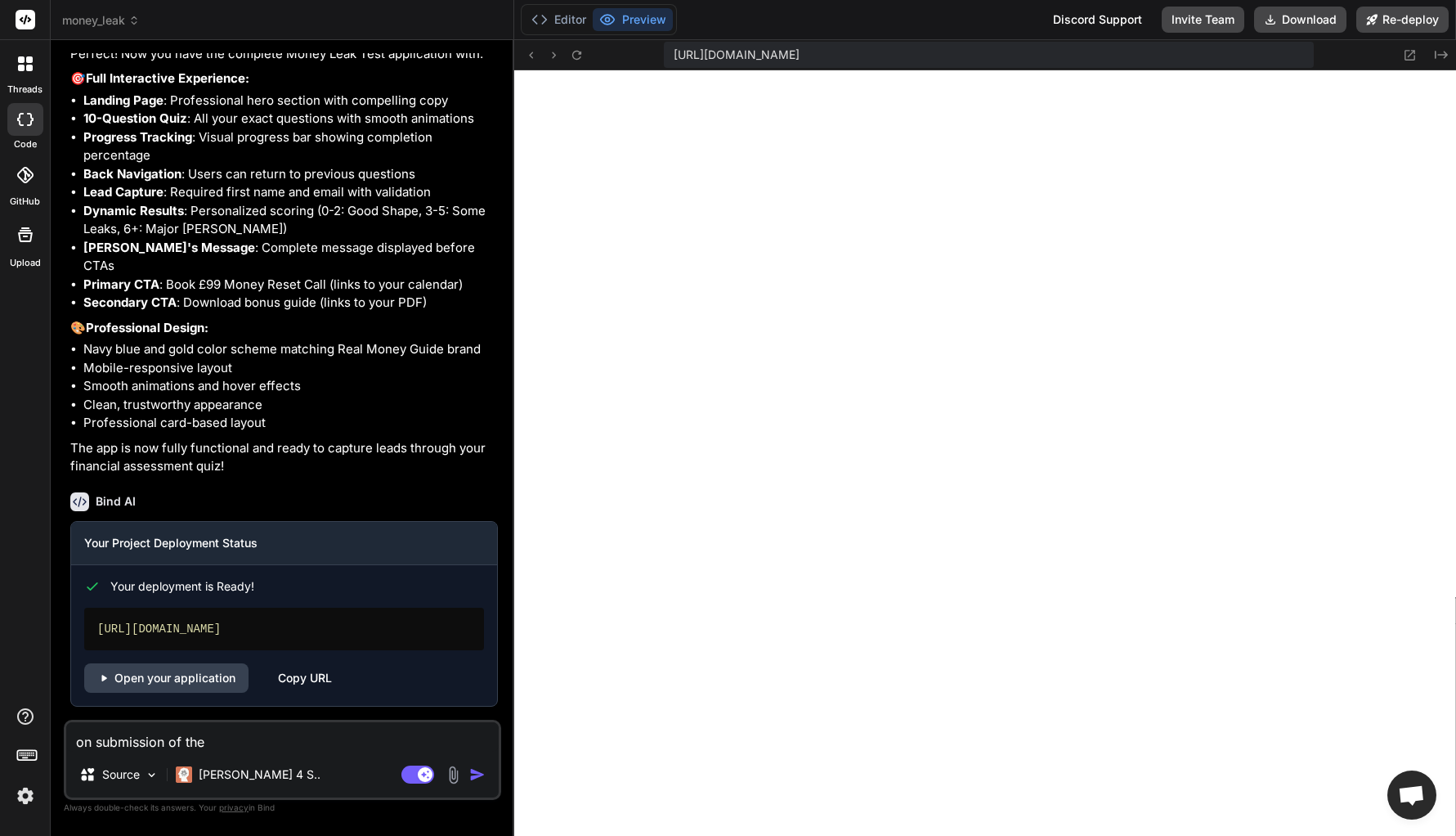
type textarea "x"
type textarea "on submission of the"
type textarea "x"
type textarea "on submission of the"
type textarea "x"
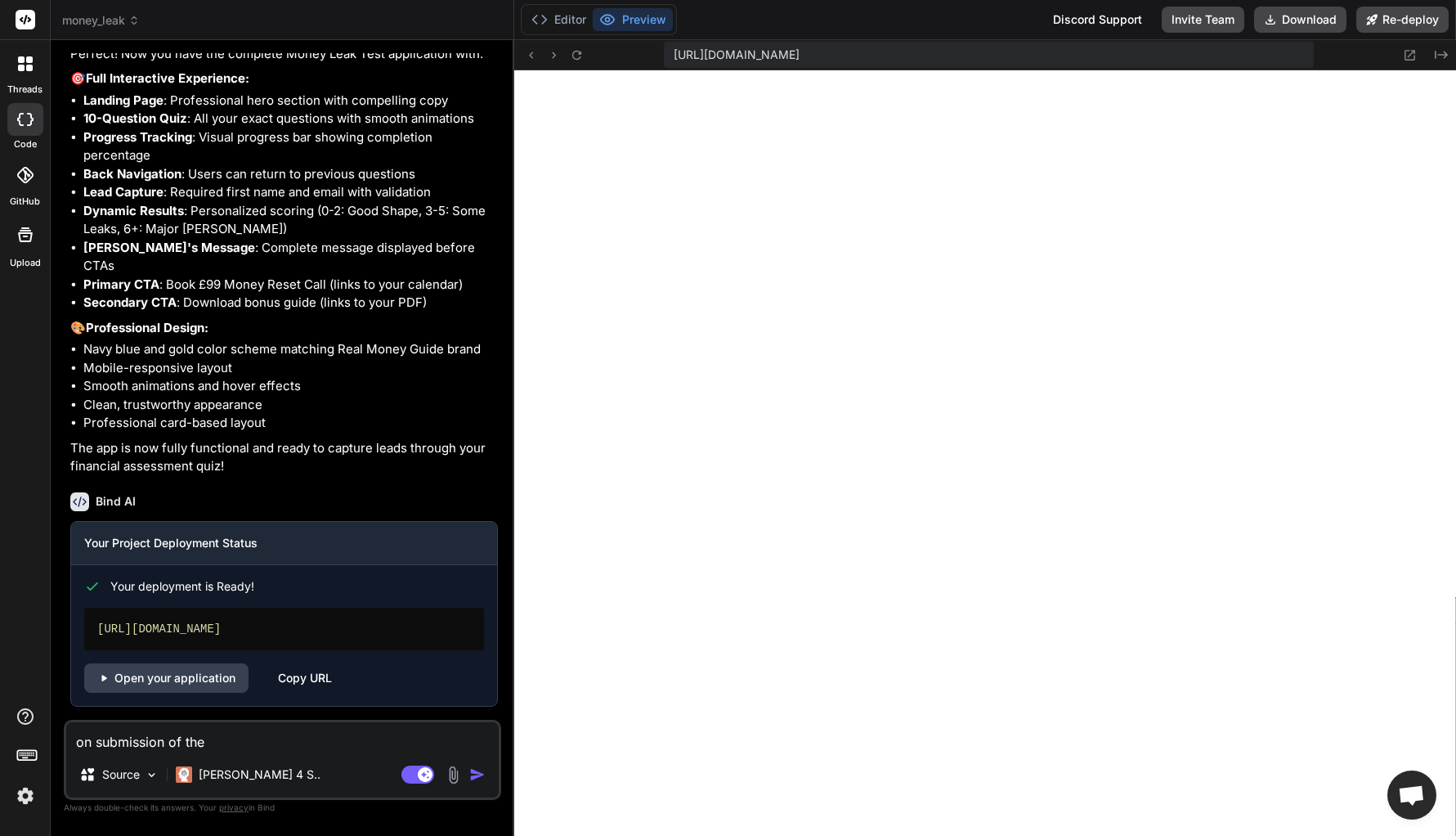
type textarea "on submission of the e"
type textarea "x"
type textarea "on submission of the em"
type textarea "x"
type textarea "on submission of the ema"
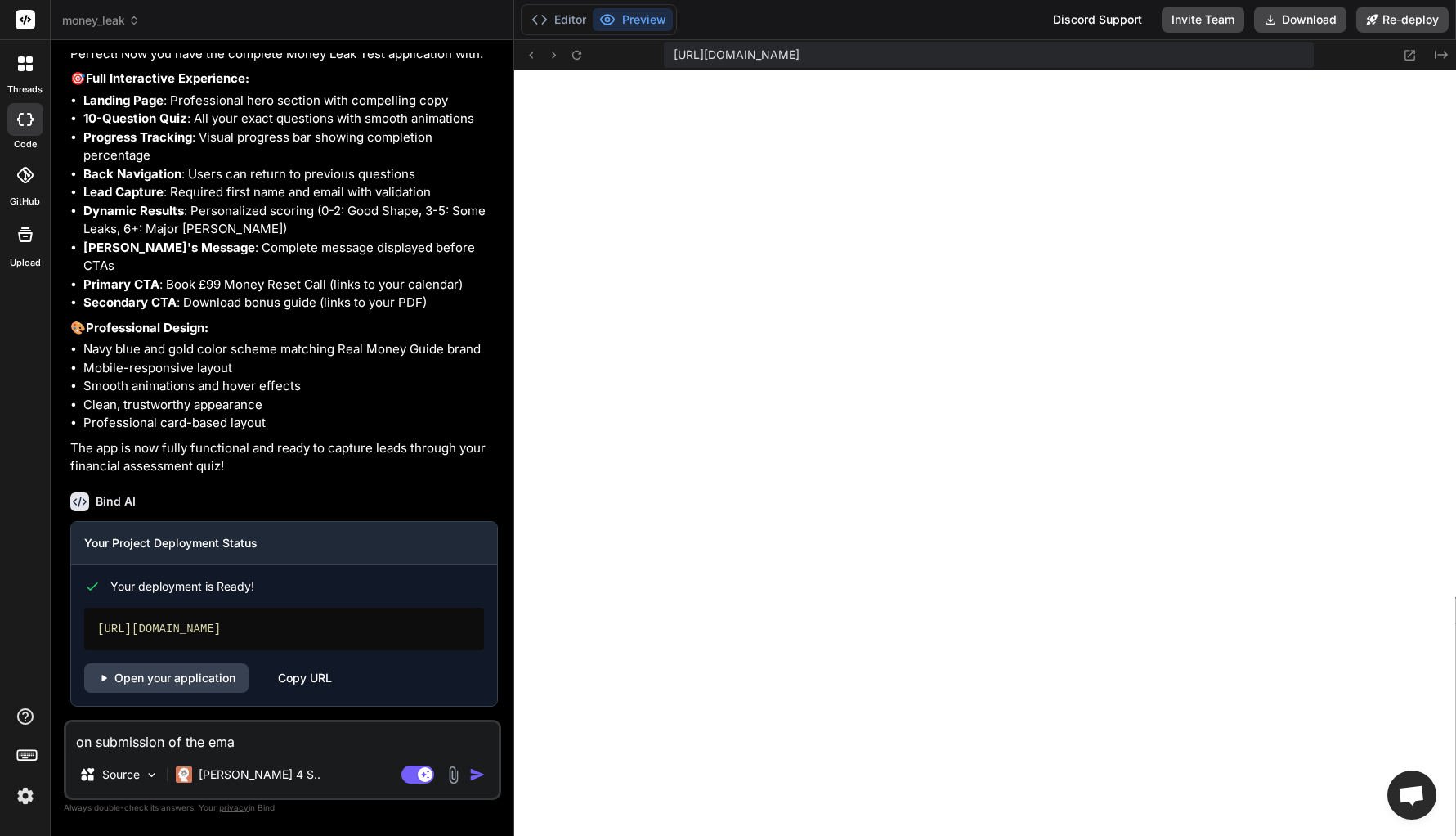
type textarea "x"
type textarea "on submission of the emai"
type textarea "x"
type textarea "on submission of the email"
type textarea "x"
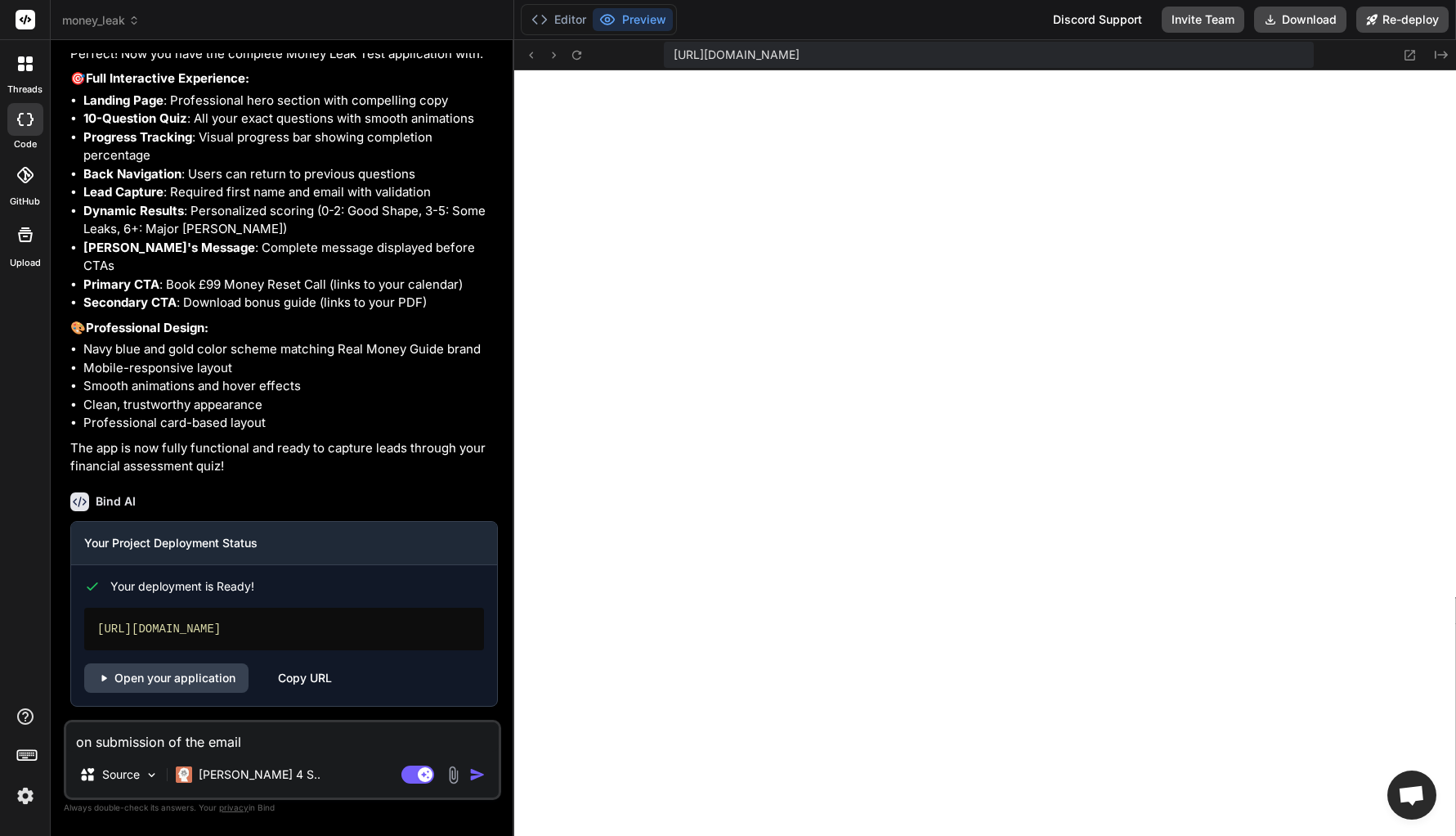
type textarea "on submission of the email"
type textarea "x"
type textarea "on submission of the email a"
type textarea "x"
type textarea "on submission of the email ad"
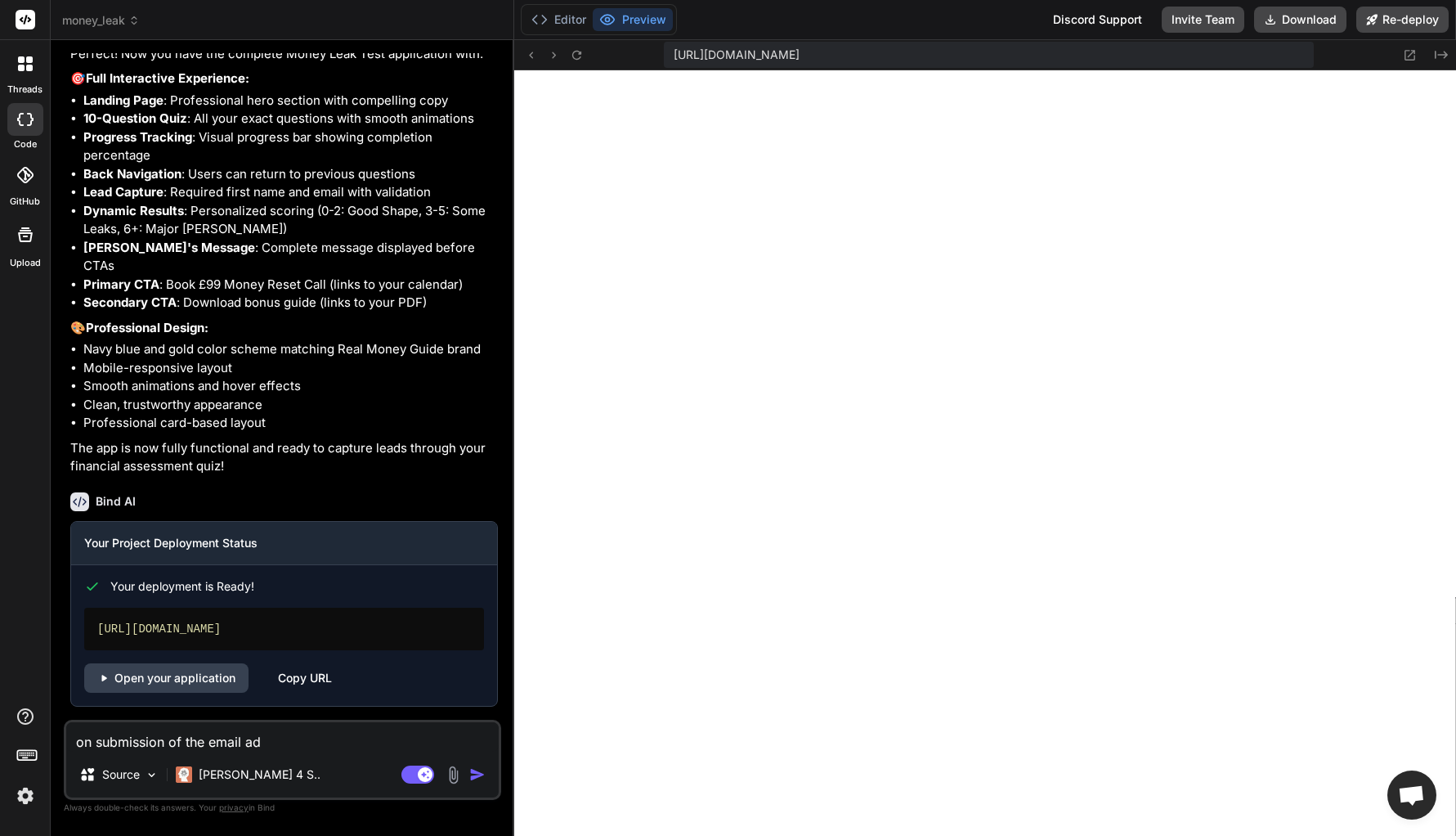
type textarea "x"
type textarea "on submission of the email add"
type textarea "x"
type textarea "on submission of the email addr"
type textarea "x"
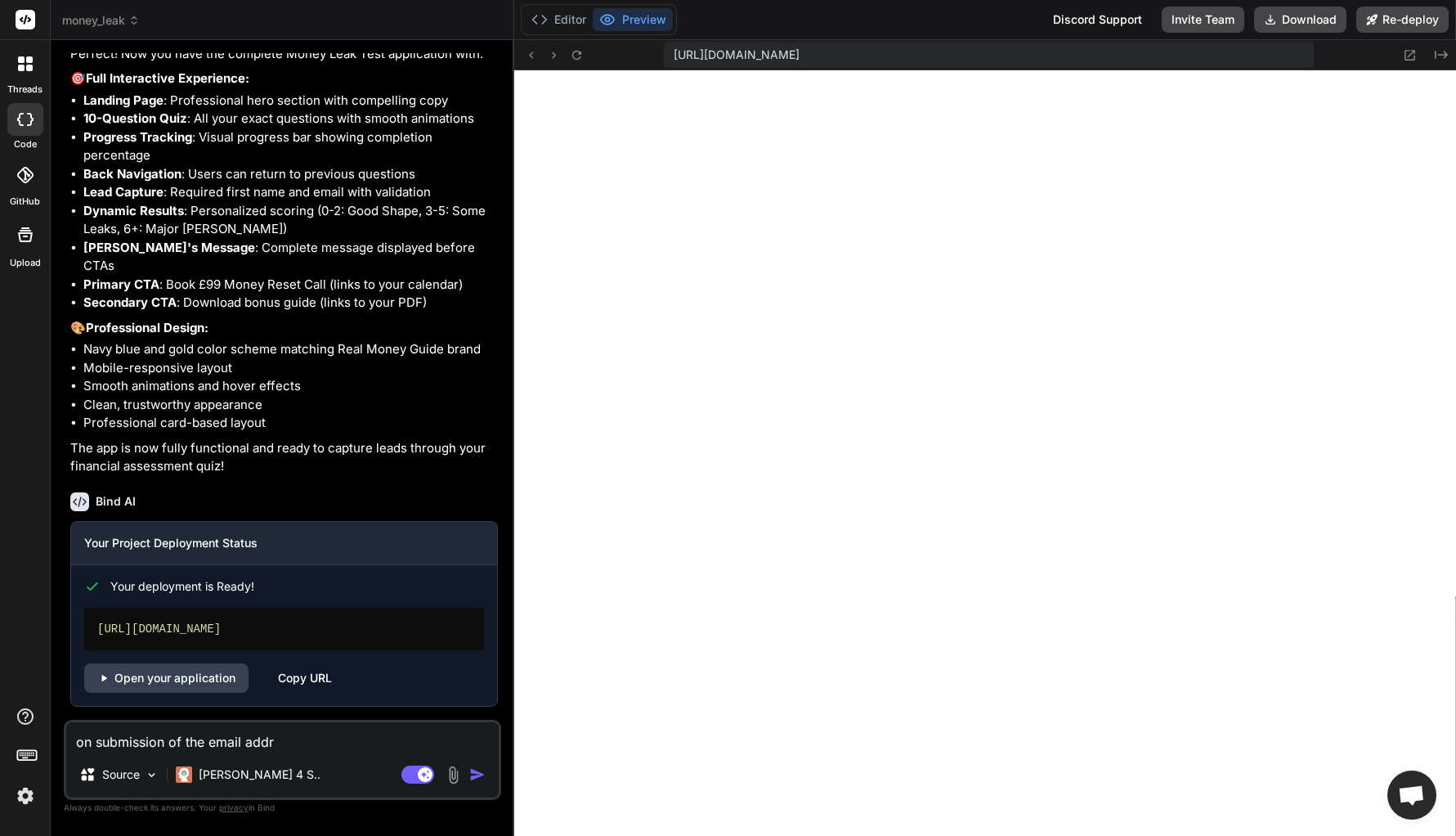
type textarea "on submission of the email addre"
type textarea "x"
type textarea "on submission of the email addres"
type textarea "x"
type textarea "on submission of the email address"
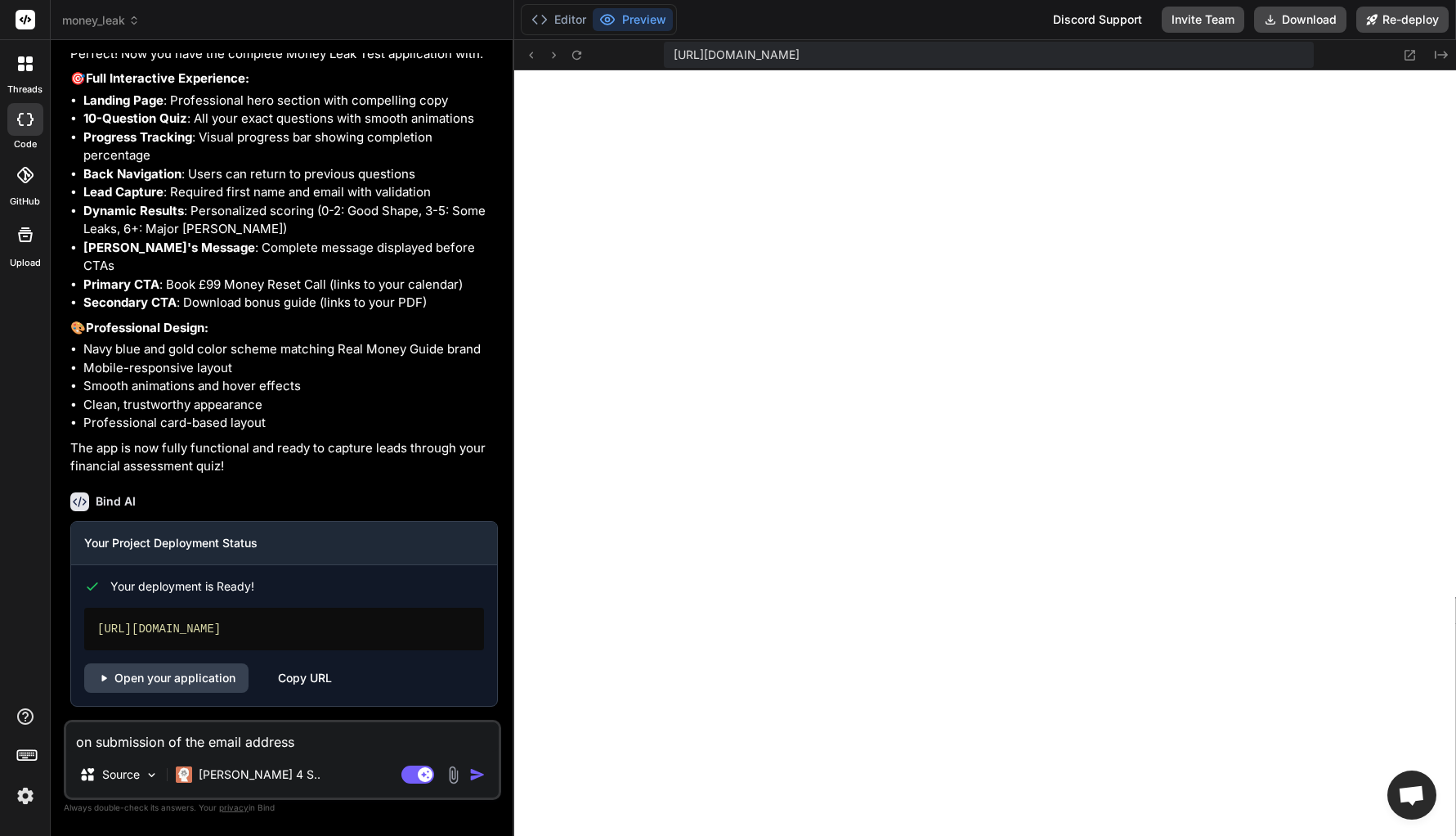
type textarea "x"
type textarea "on submission of the email address."
type textarea "x"
type textarea "on submission of the email address.."
type textarea "x"
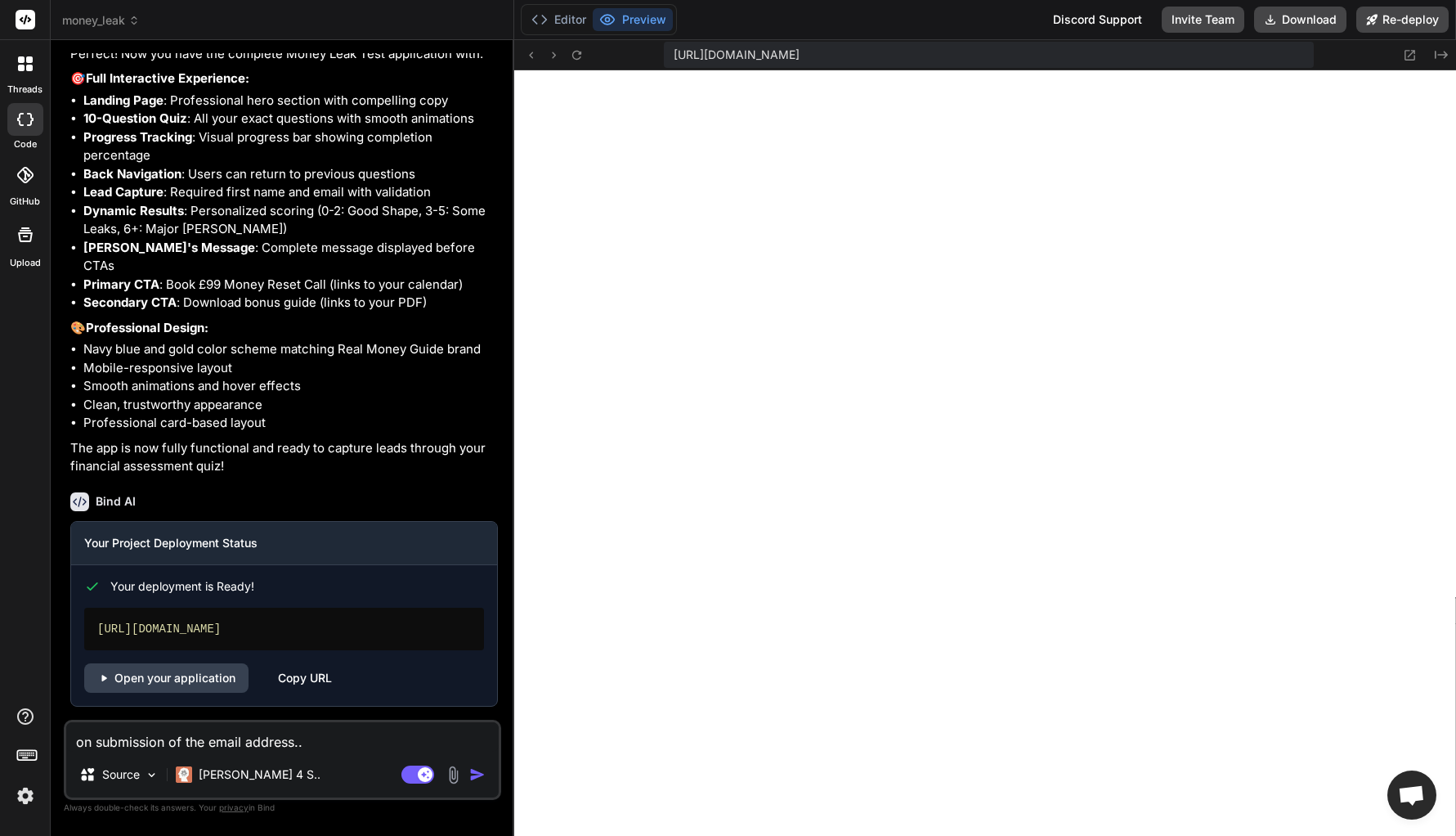
type textarea "on submission of the email address.."
type textarea "x"
type textarea "on submission of the email address.. f"
type textarea "x"
type textarea "on submission of the email address.. fo"
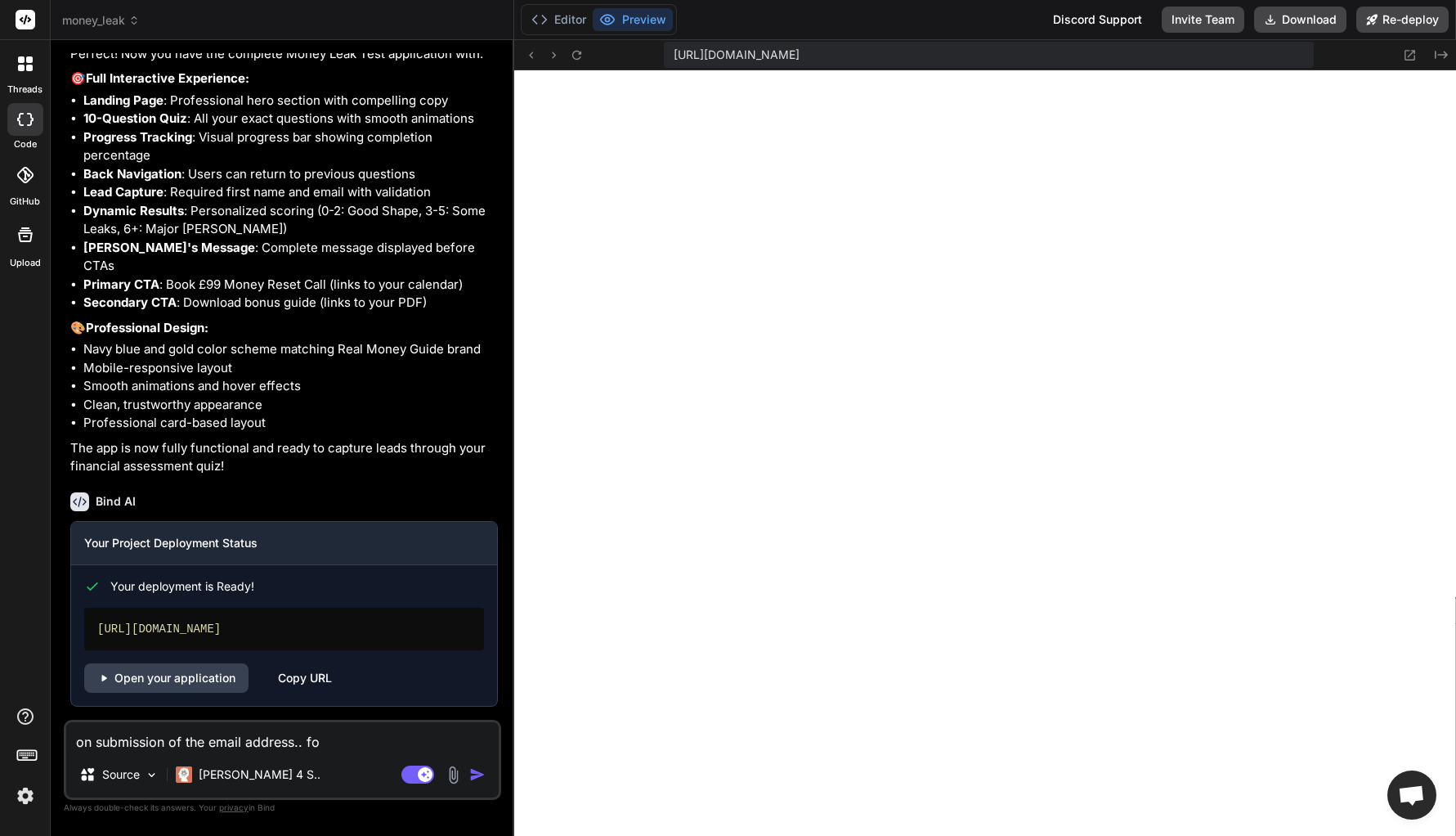
type textarea "x"
type textarea "on submission of the email address.. for"
type textarea "x"
type textarea "on submission of the email address.. forw"
type textarea "x"
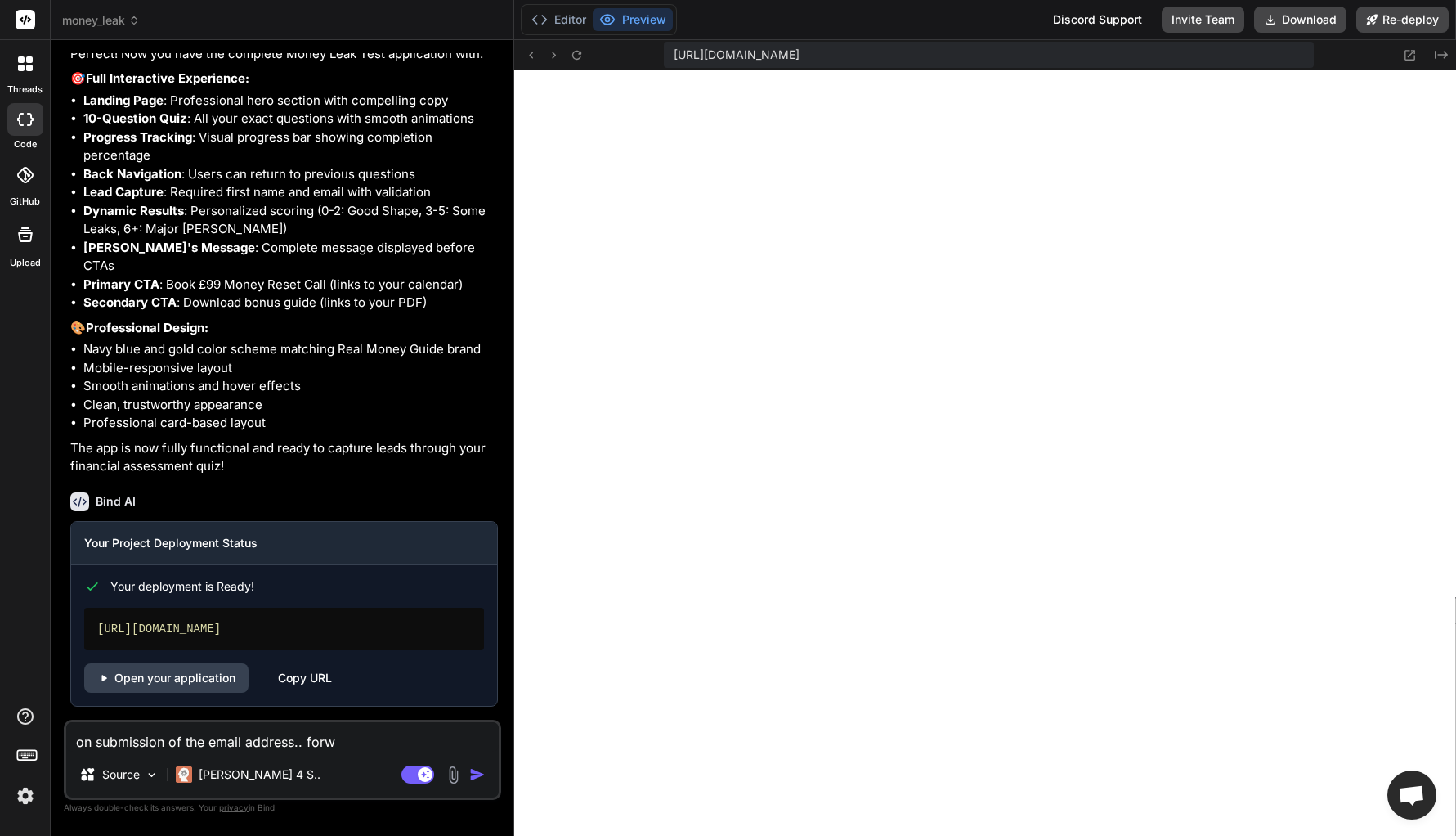
type textarea "on submission of the email address.. [GEOGRAPHIC_DATA]"
type textarea "x"
type textarea "on submission of the email address.. [GEOGRAPHIC_DATA]"
type textarea "x"
type textarea "on submission of the email address.. forward"
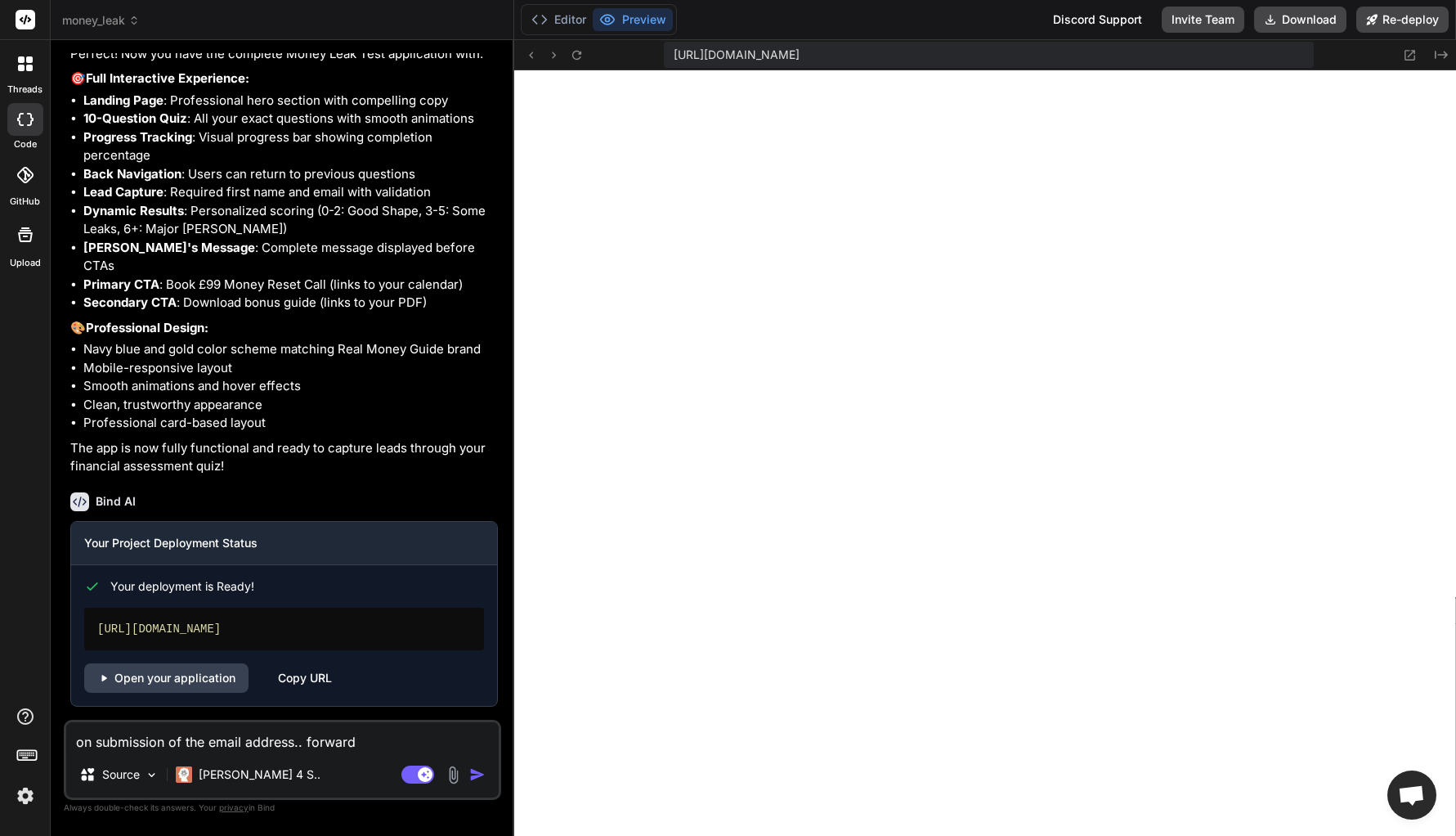
type textarea "x"
type textarea "on submission of the email address.. forward"
type textarea "x"
type textarea "on submission of the email address.. forward e"
type textarea "x"
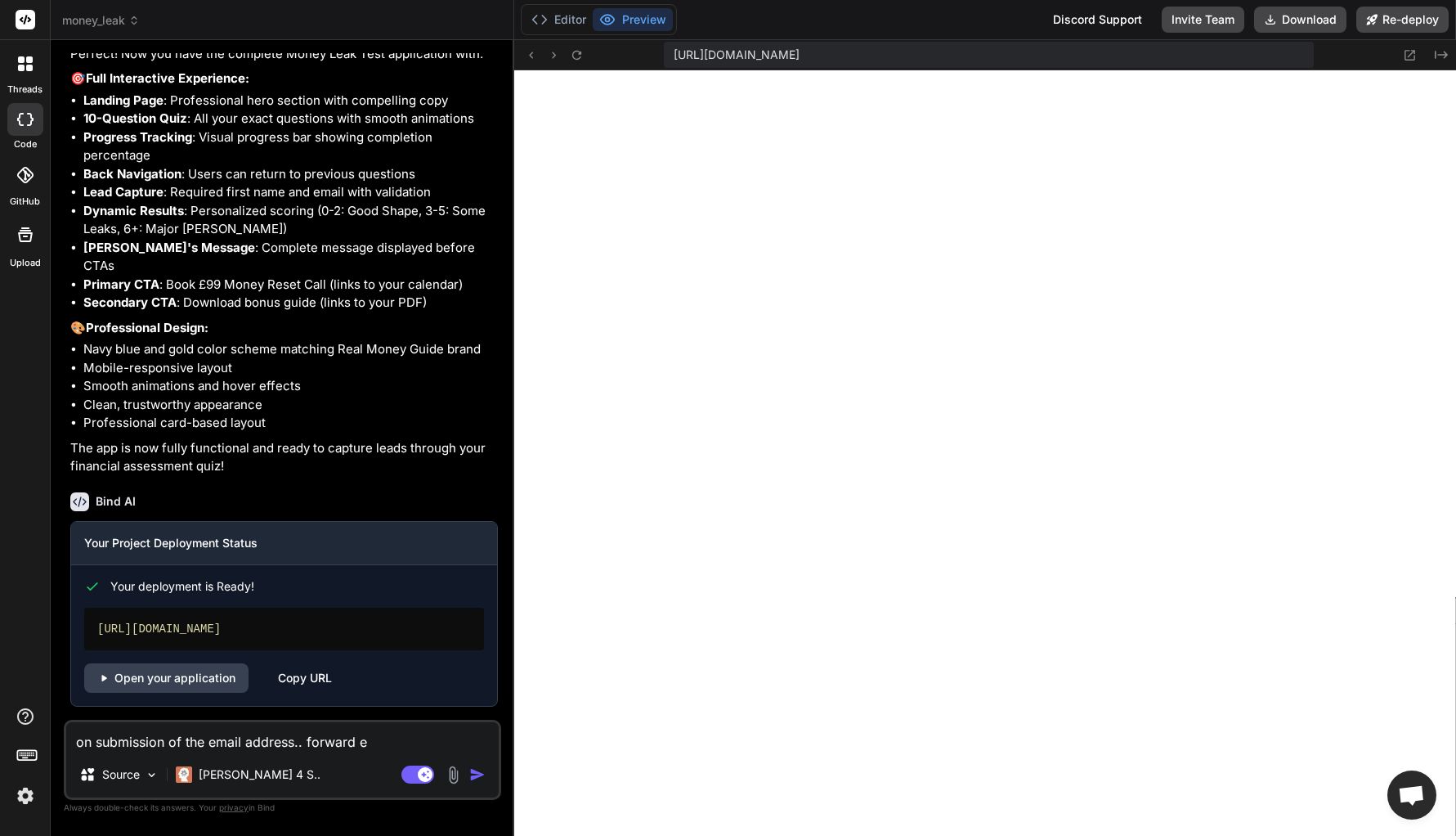
type textarea "on submission of the email address.. forward en"
type textarea "x"
type textarea "on submission of the email address.. forward ent"
type textarea "x"
type textarea "on submission of the email address.. forward enty"
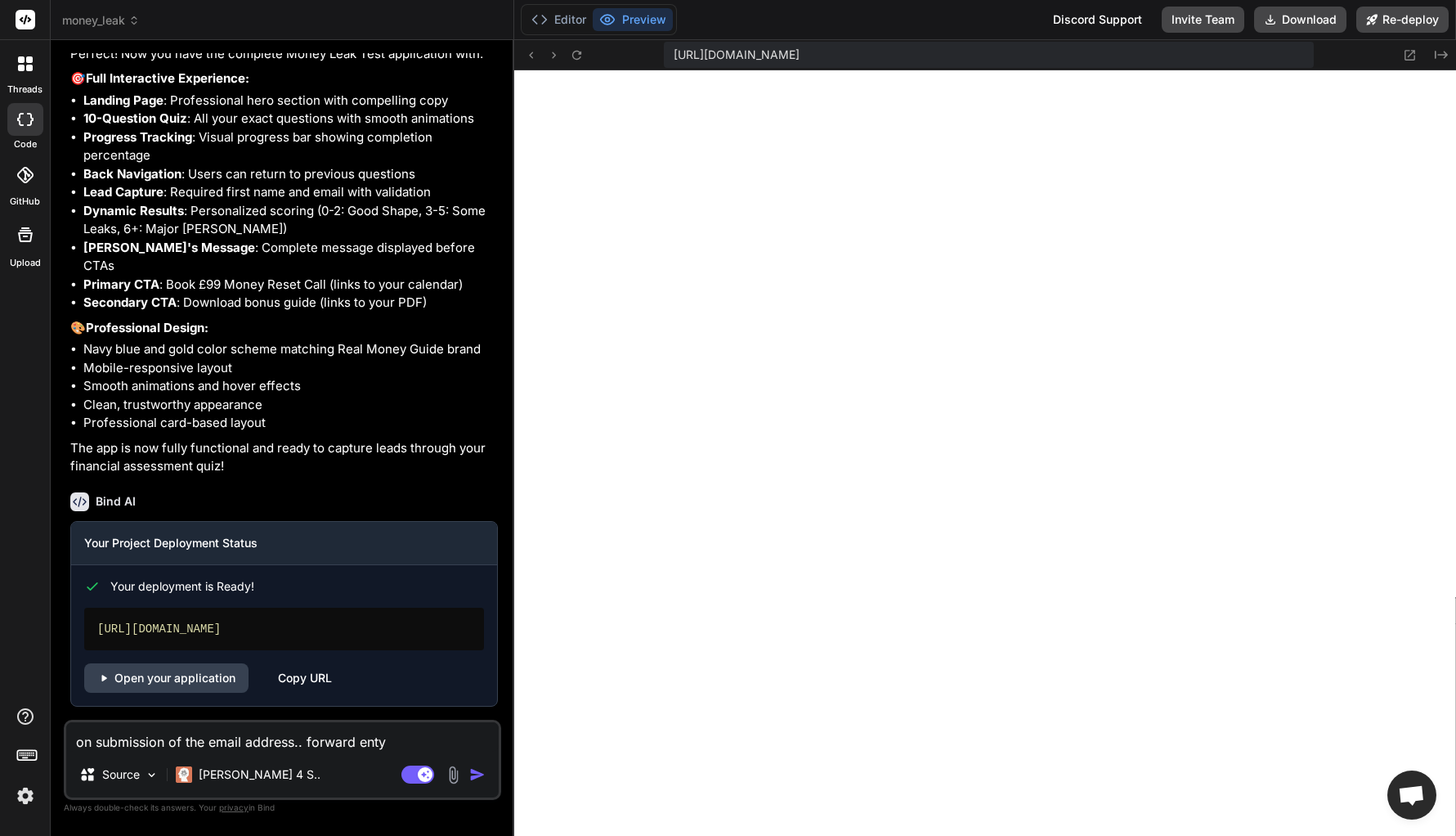
type textarea "x"
type textarea "on submission of the email address.. forward ent"
type textarea "x"
type textarea "on submission of the email address.. forward entr"
type textarea "x"
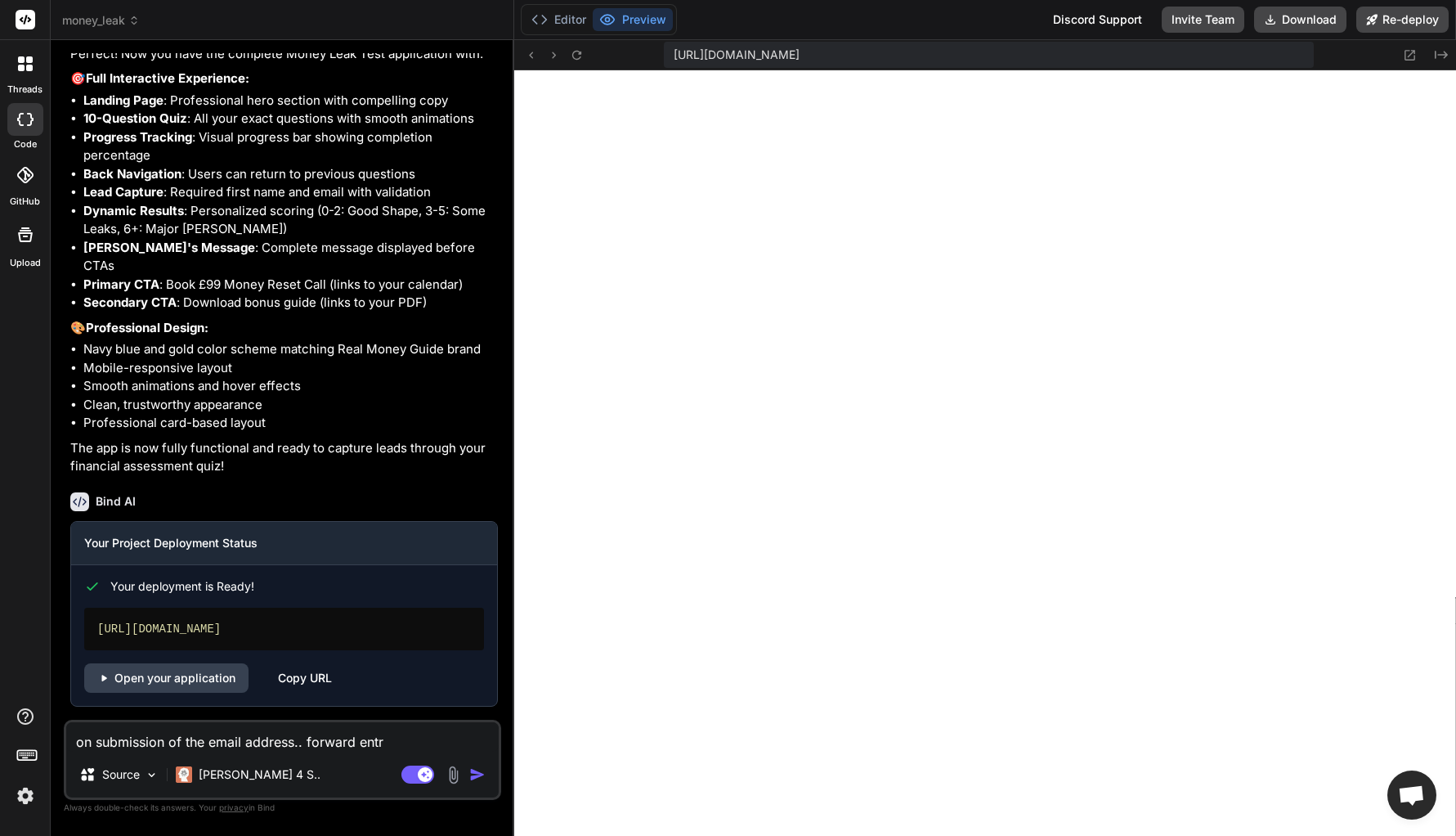
type textarea "on submission of the email address.. forward entry"
type textarea "x"
type textarea "on submission of the email address.. forward entry"
type textarea "x"
type textarea "on submission of the email address.. forward entry a"
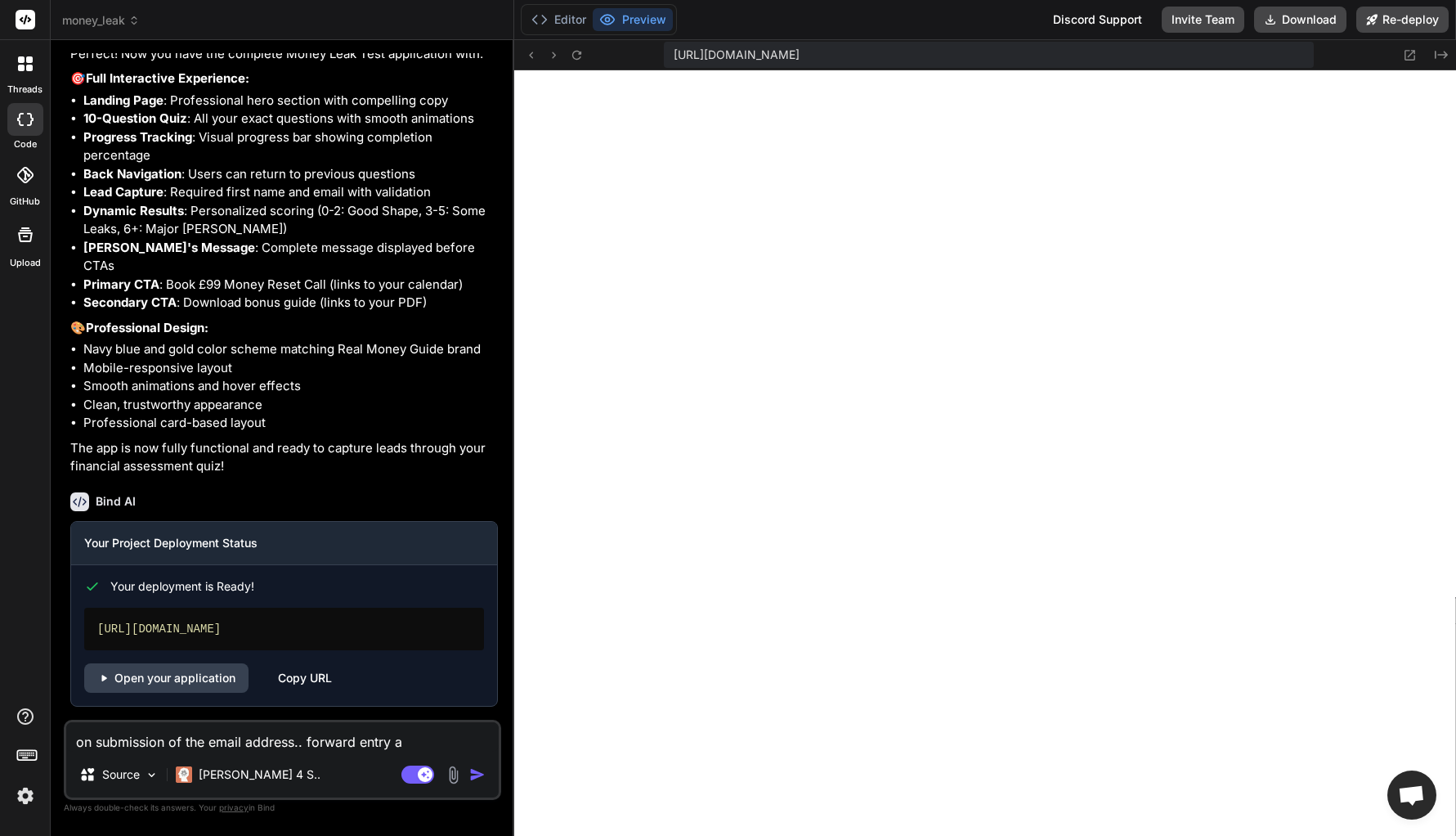
type textarea "x"
type textarea "on submission of the email address.. forward entry an"
type textarea "x"
type textarea "on submission of the email address.. forward entry and"
type textarea "x"
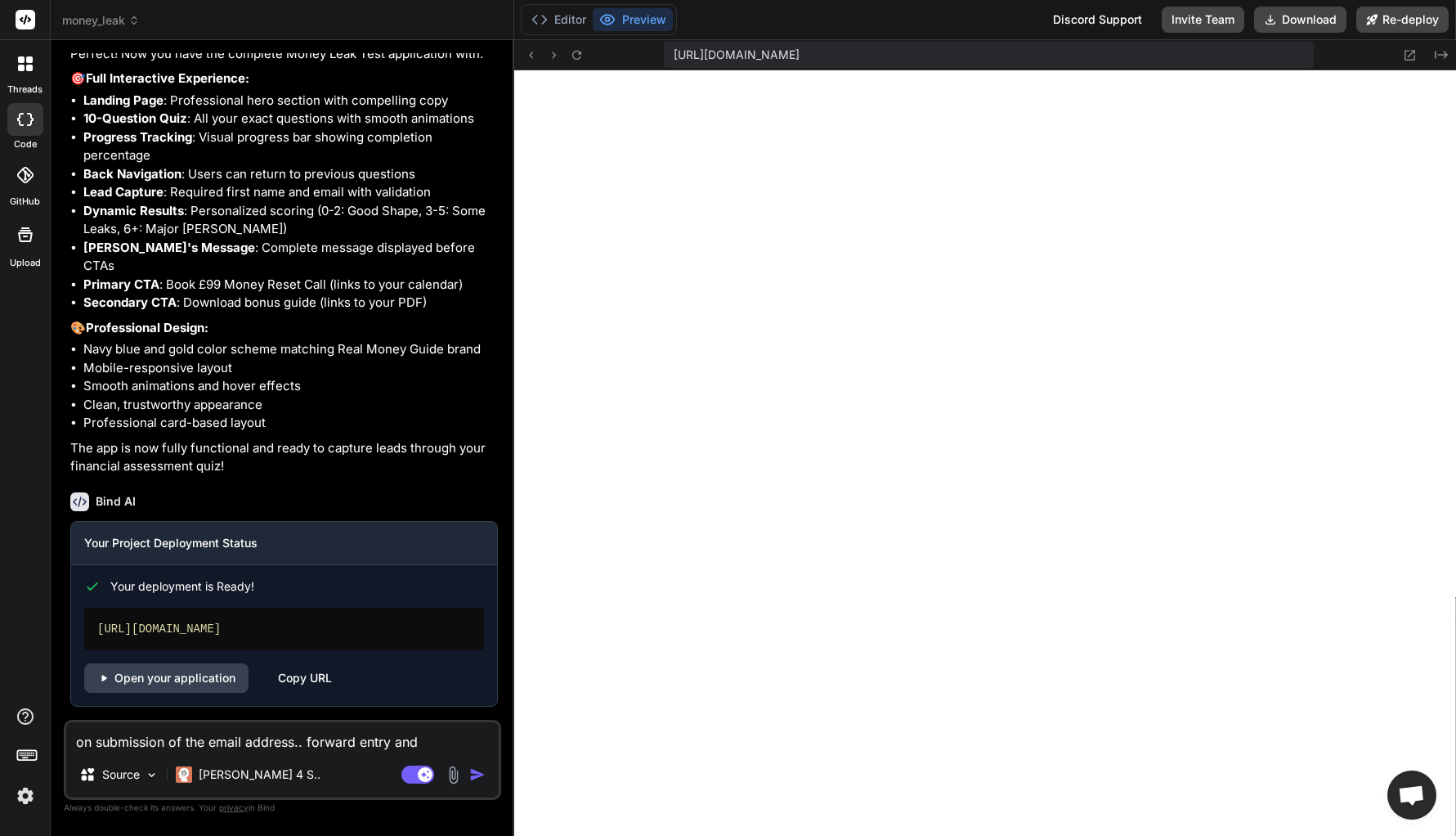
type textarea "on submission of the email address.. forward entry and"
type textarea "x"
type textarea "on submission of the email address.. forward entry and"
type textarea "x"
type textarea "on submission of the email address.. forward entry an"
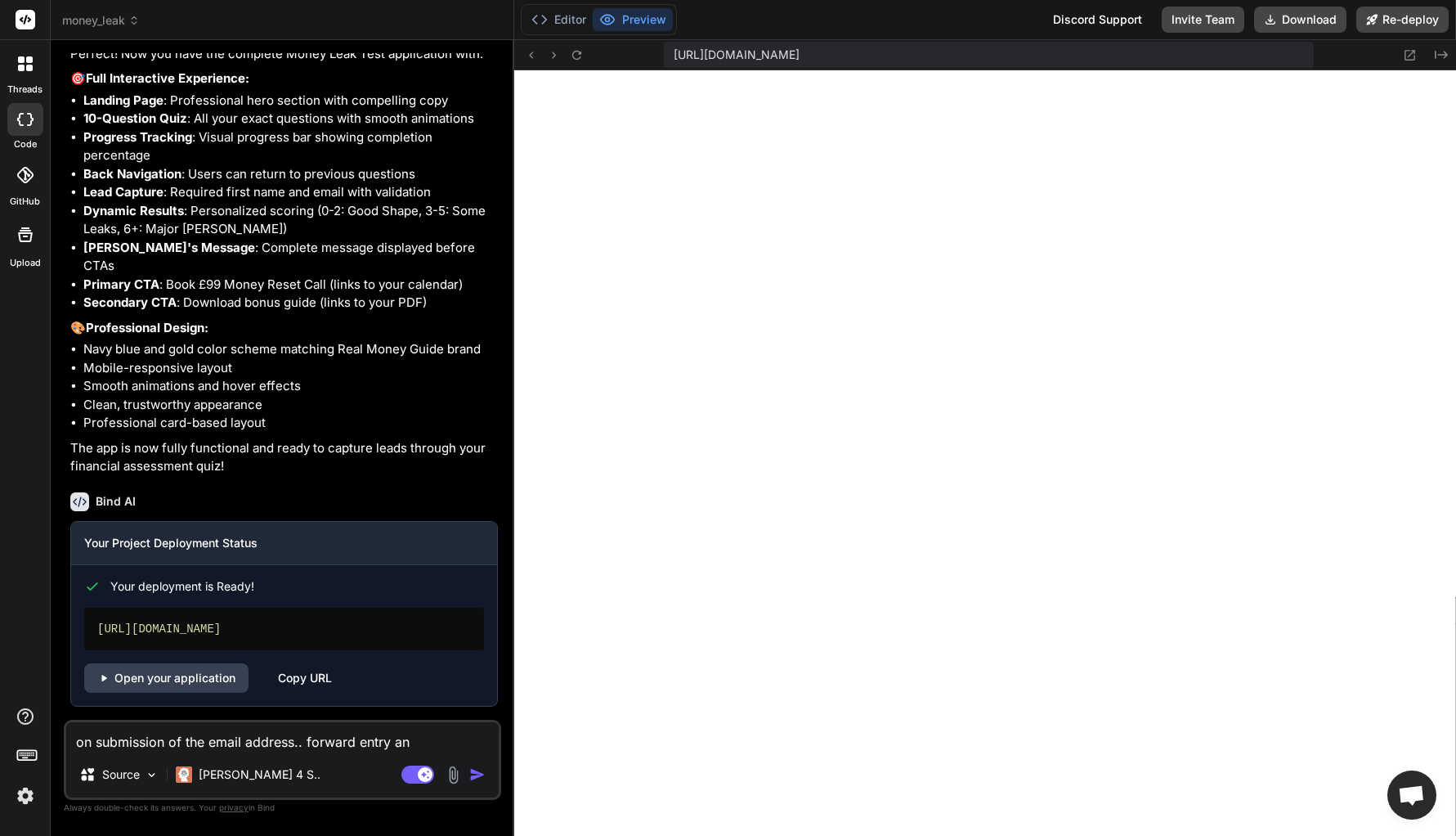
type textarea "x"
type textarea "on submission of the email address.. forward entry a"
type textarea "x"
type textarea "on submission of the email address.. forward entry"
type textarea "x"
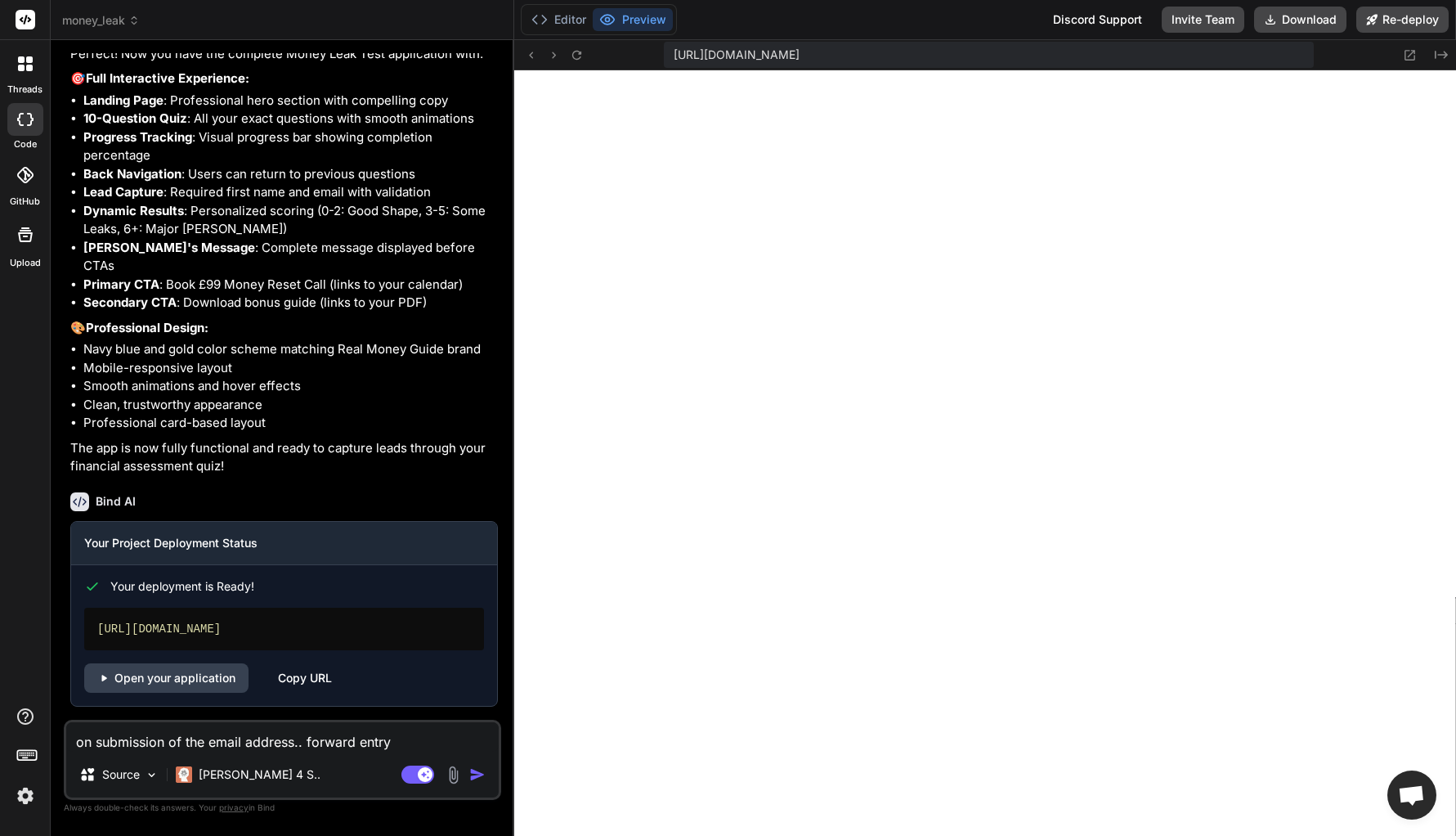
type textarea "on submission of the email address.. forward entry"
type textarea "x"
type textarea "on submission of the email address.. forward entry"
type textarea "x"
type textarea "on submission of the email address.. forward entry l"
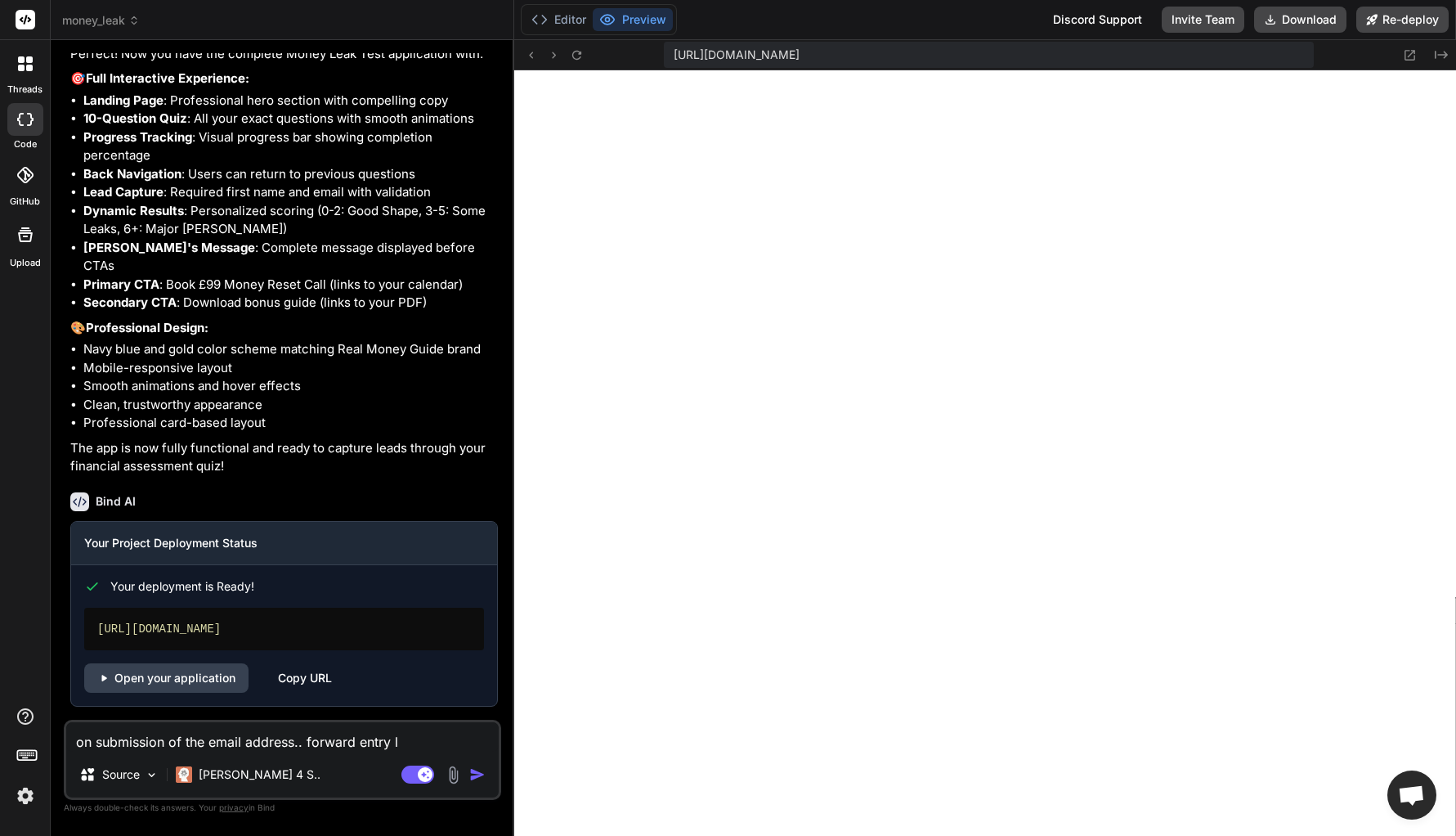
type textarea "x"
type textarea "on submission of the email address.. forward entry le"
type textarea "x"
type textarea "on submission of the email address.. forward entry lea"
type textarea "x"
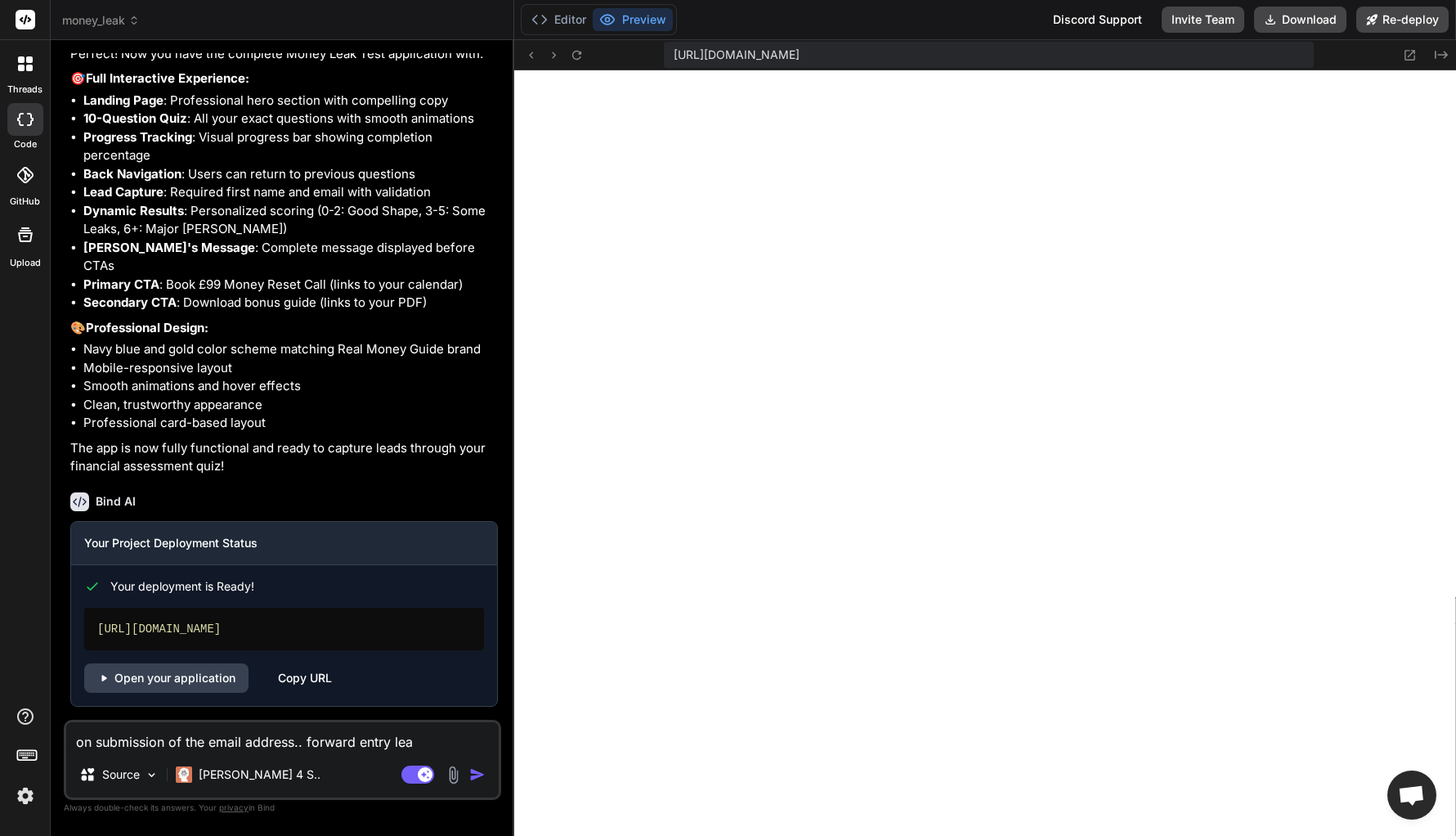
type textarea "on submission of the email address.. forward entry lead"
type textarea "x"
type textarea "on submission of the email address.. forward entry lead"
type textarea "x"
type textarea "on submission of the email address.. forward entry lead t"
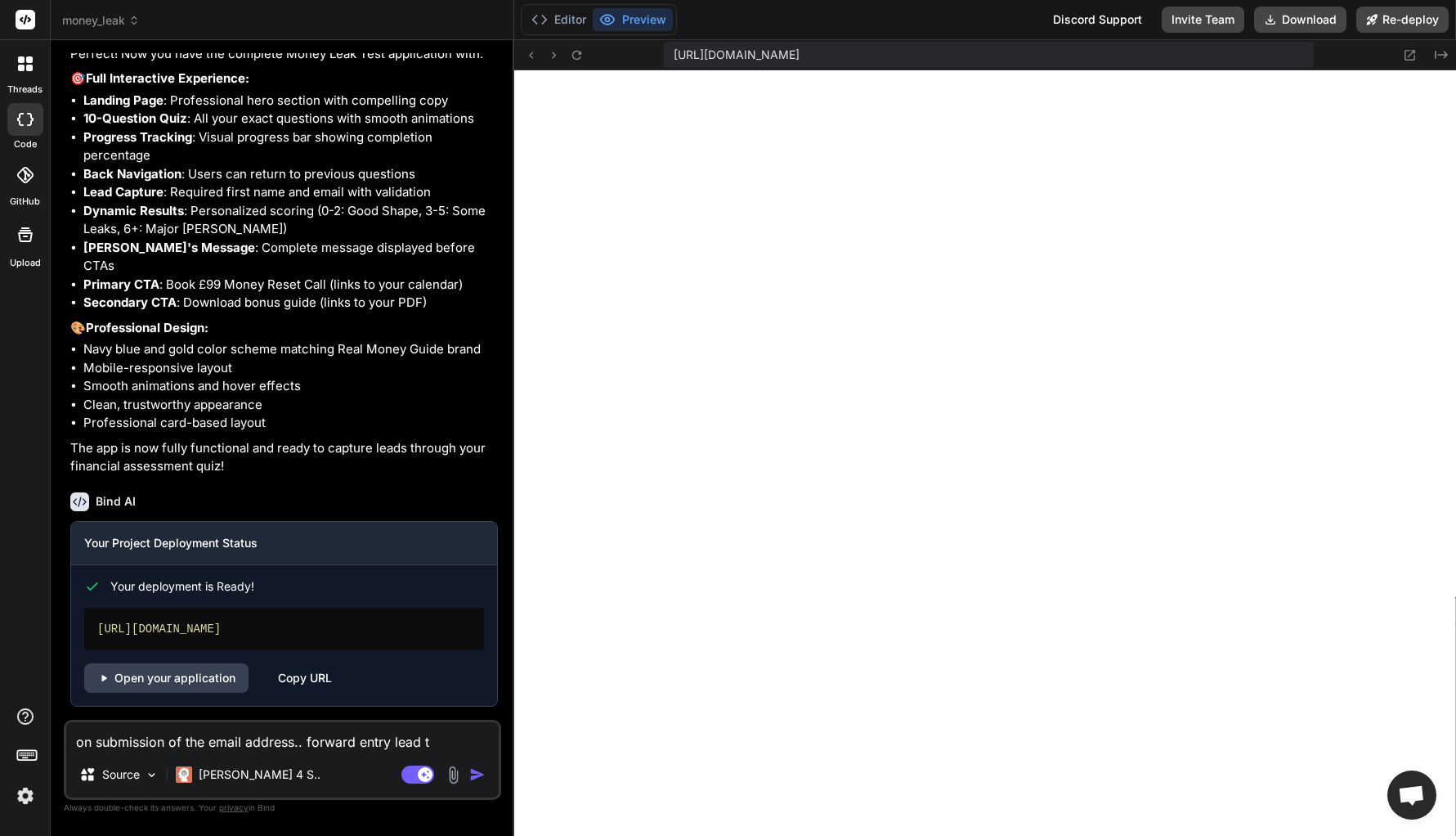
type textarea "x"
type textarea "on submission of the email address.. forward entry lead to"
type textarea "x"
type textarea "on submission of the email address.. forward entry lead to"
type textarea "x"
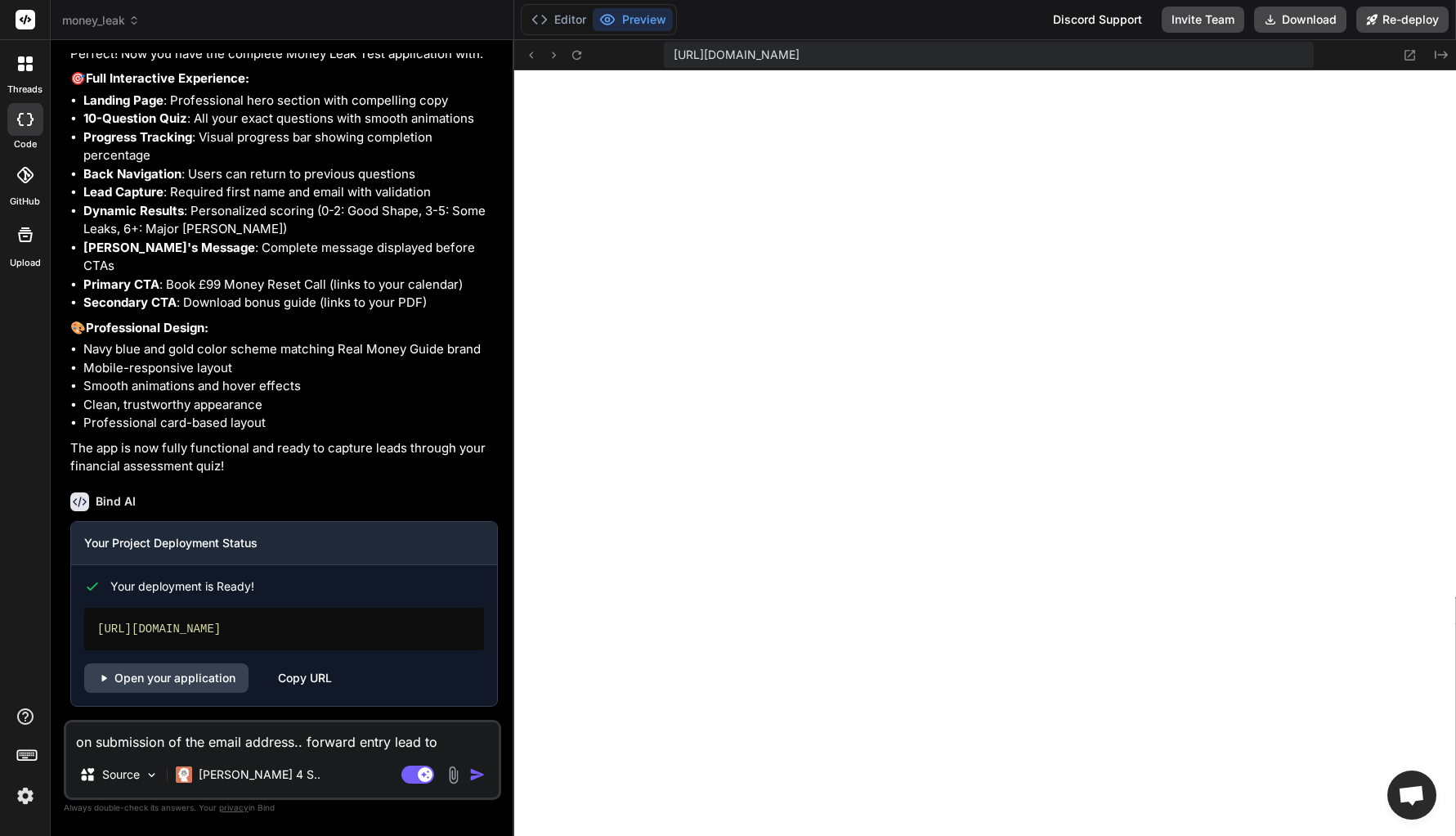
type textarea "on submission of the email address.. forward entry lead to i"
type textarea "x"
type textarea "on submission of the email address.. forward entry lead to in"
type textarea "x"
type textarea "on submission of the email address.. forward entry lead to inf"
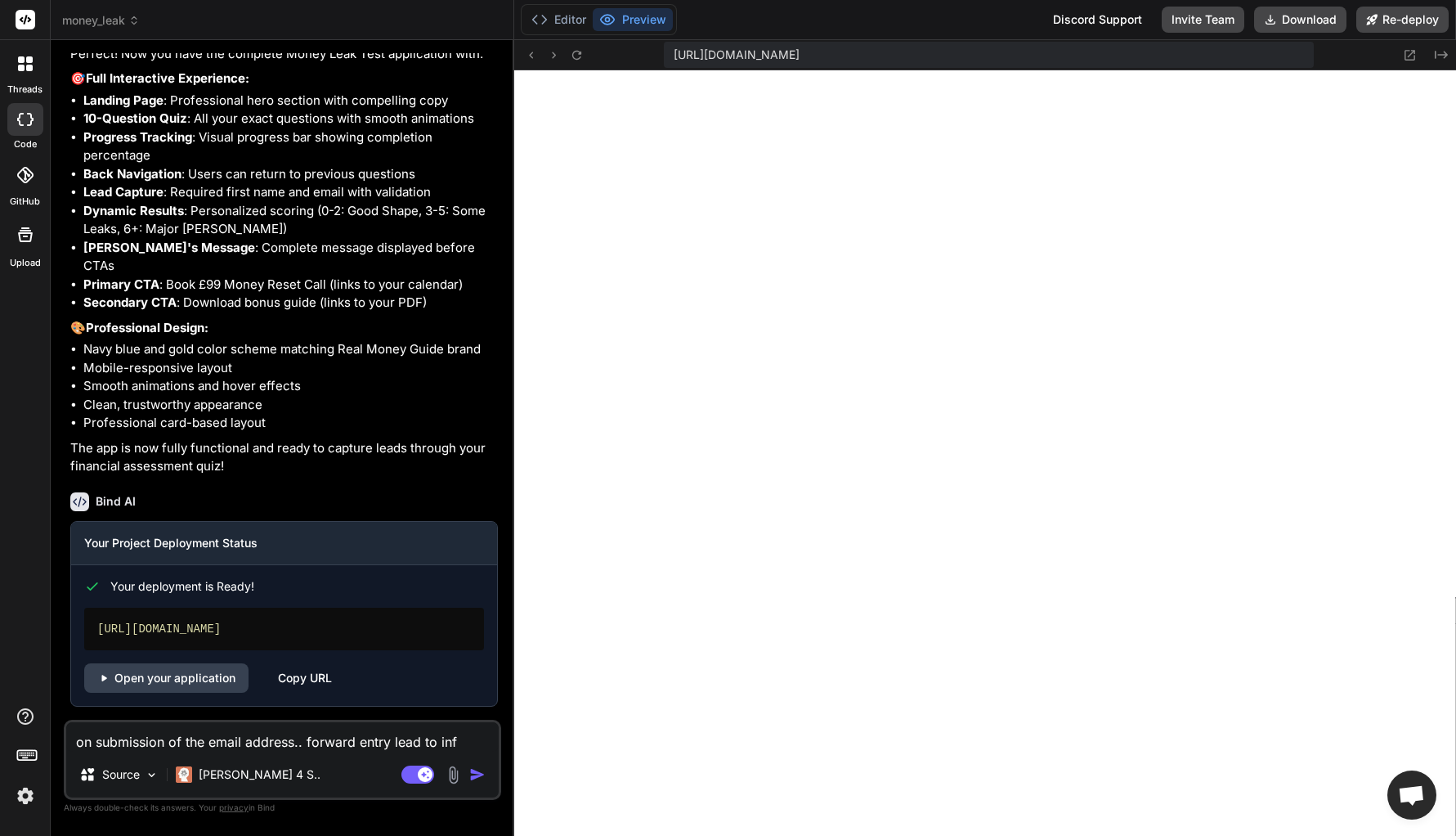
type textarea "x"
type textarea "on submission of the email address.. forward entry lead to info"
type textarea "x"
type textarea "on submission of the email address.. forward entry lead to info@"
type textarea "x"
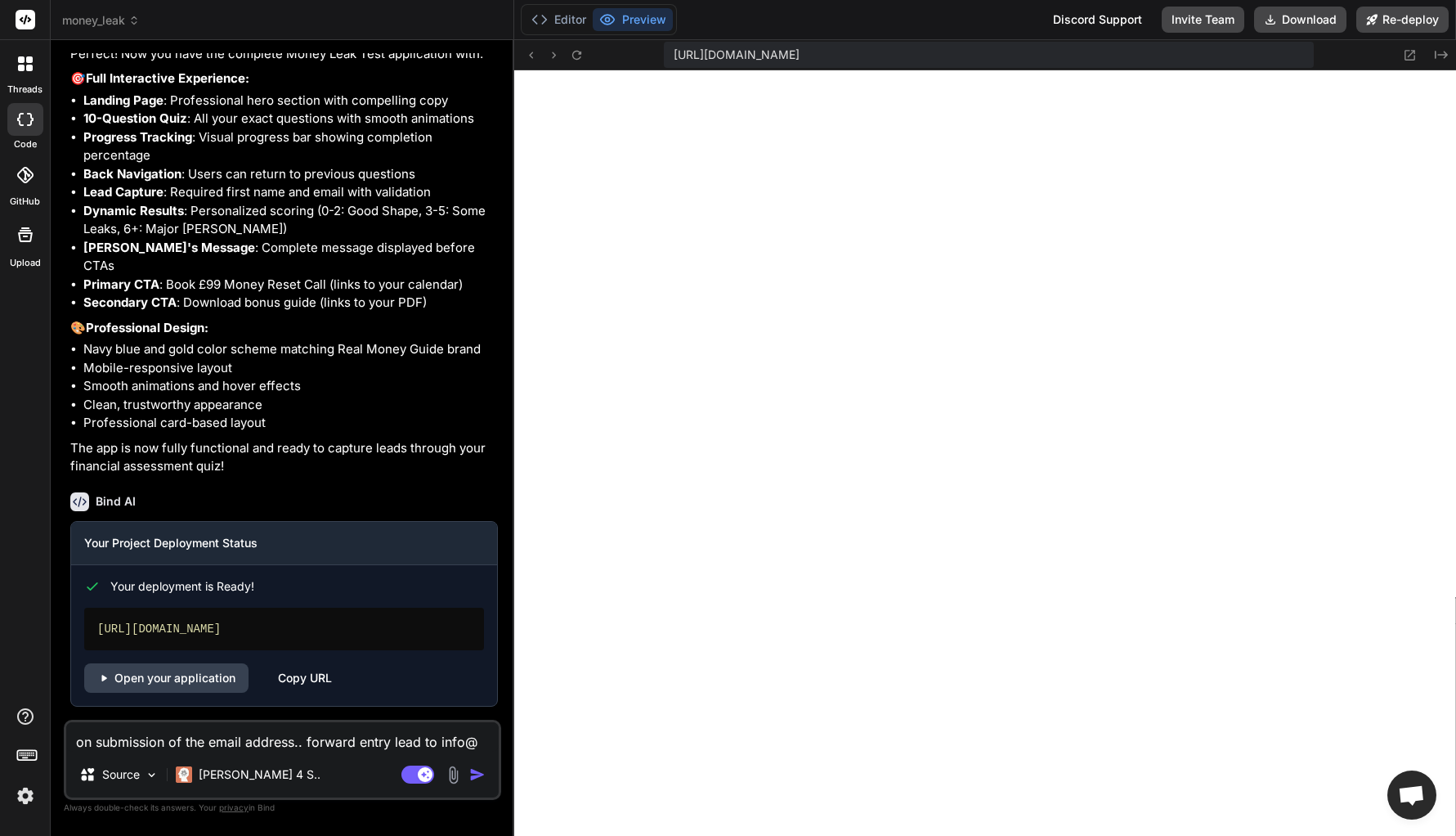
type textarea "on submission of the email address.. forward entry lead to info@r"
type textarea "x"
type textarea "on submission of the email address.. forward entry lead to info@re"
type textarea "x"
type textarea "on submission of the email address.. forward entry lead to info@rea"
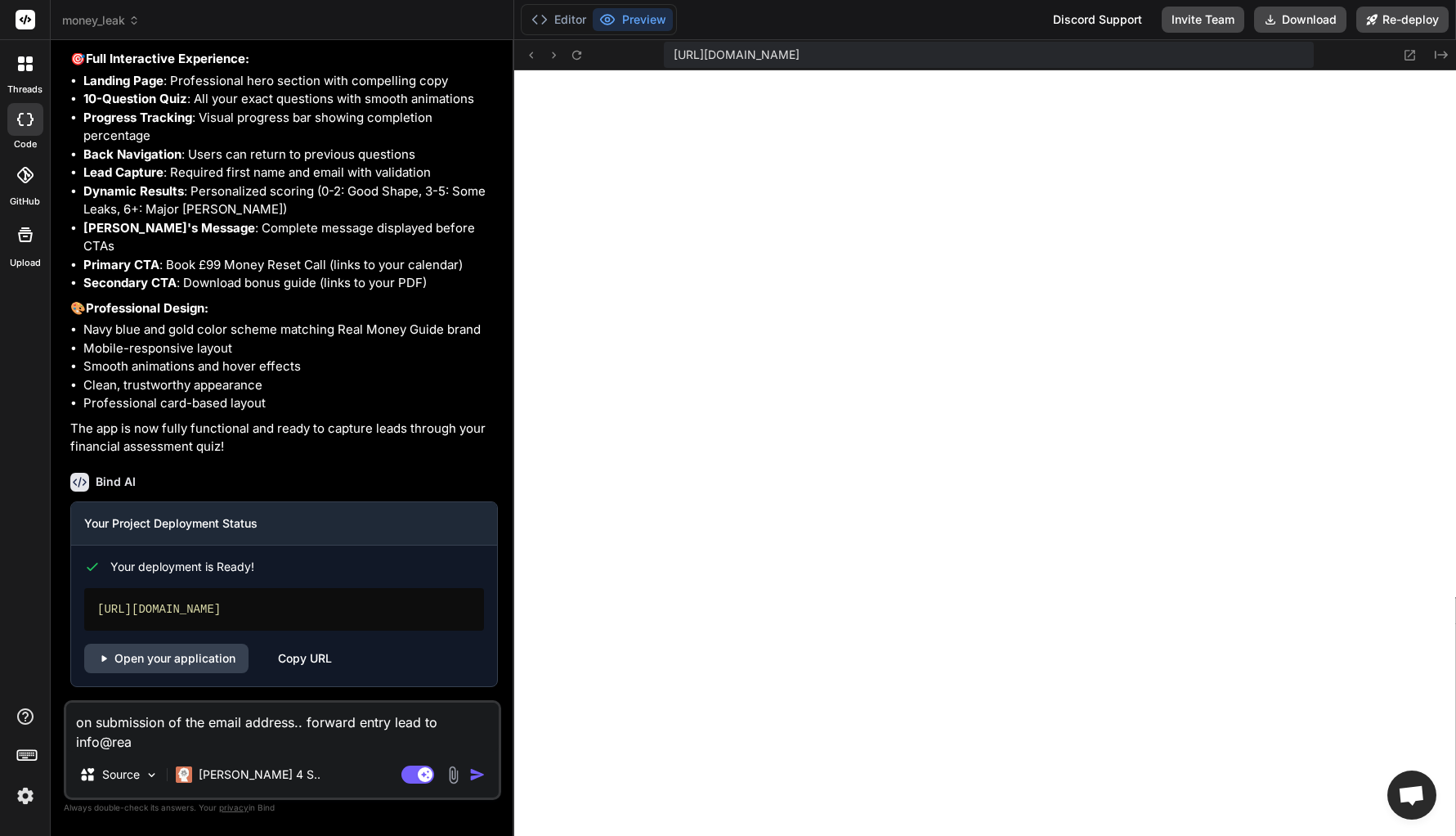
scroll to position [3353, 0]
type textarea "x"
type textarea "on submission of the email address.. forward entry lead to info@real"
type textarea "x"
type textarea "on submission of the email address.. forward entry lead to info@realm"
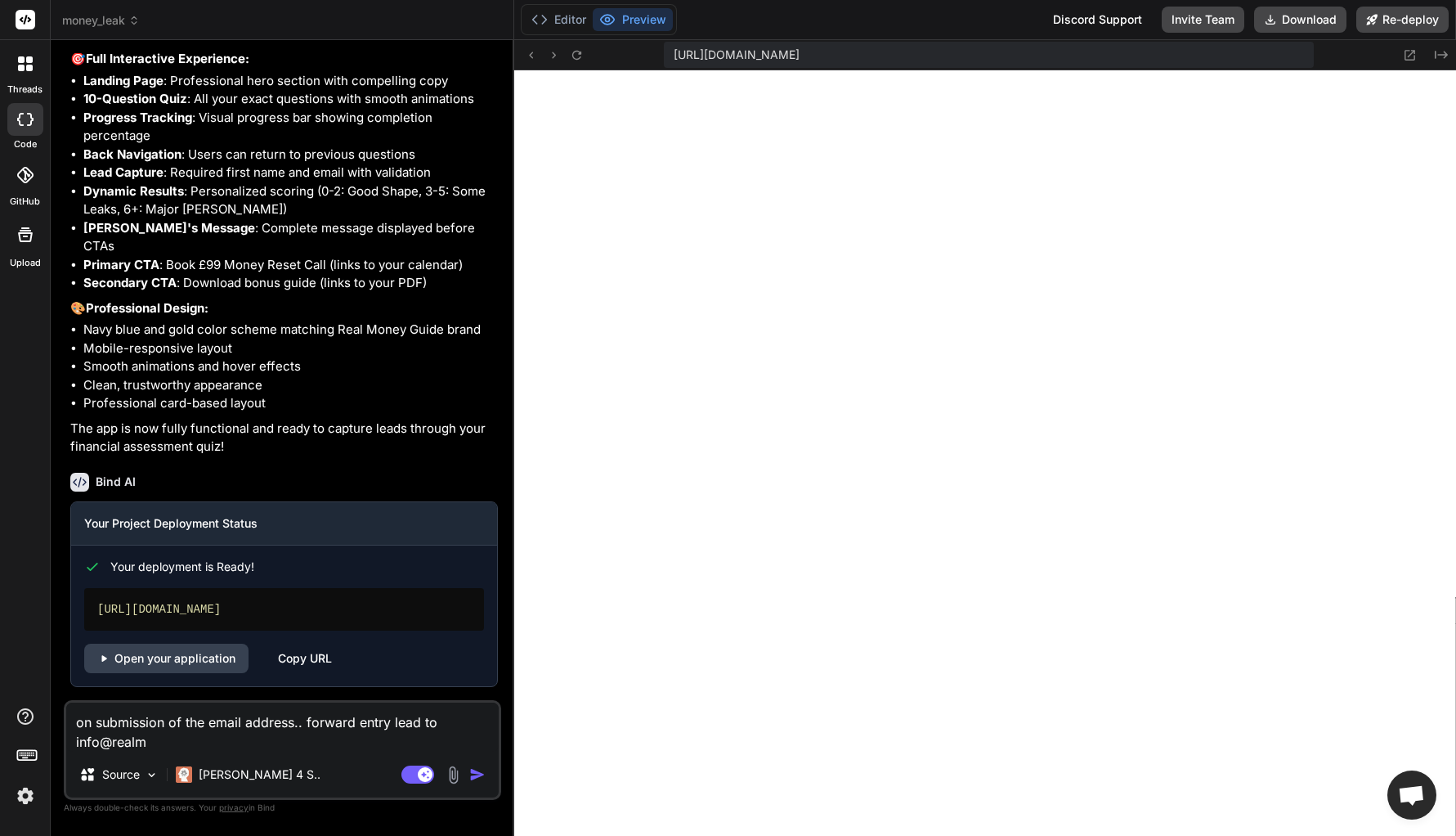
type textarea "x"
type textarea "on submission of the email address.. forward entry lead to info@realmo"
type textarea "x"
type textarea "on submission of the email address.. forward entry lead to info@realmon"
type textarea "x"
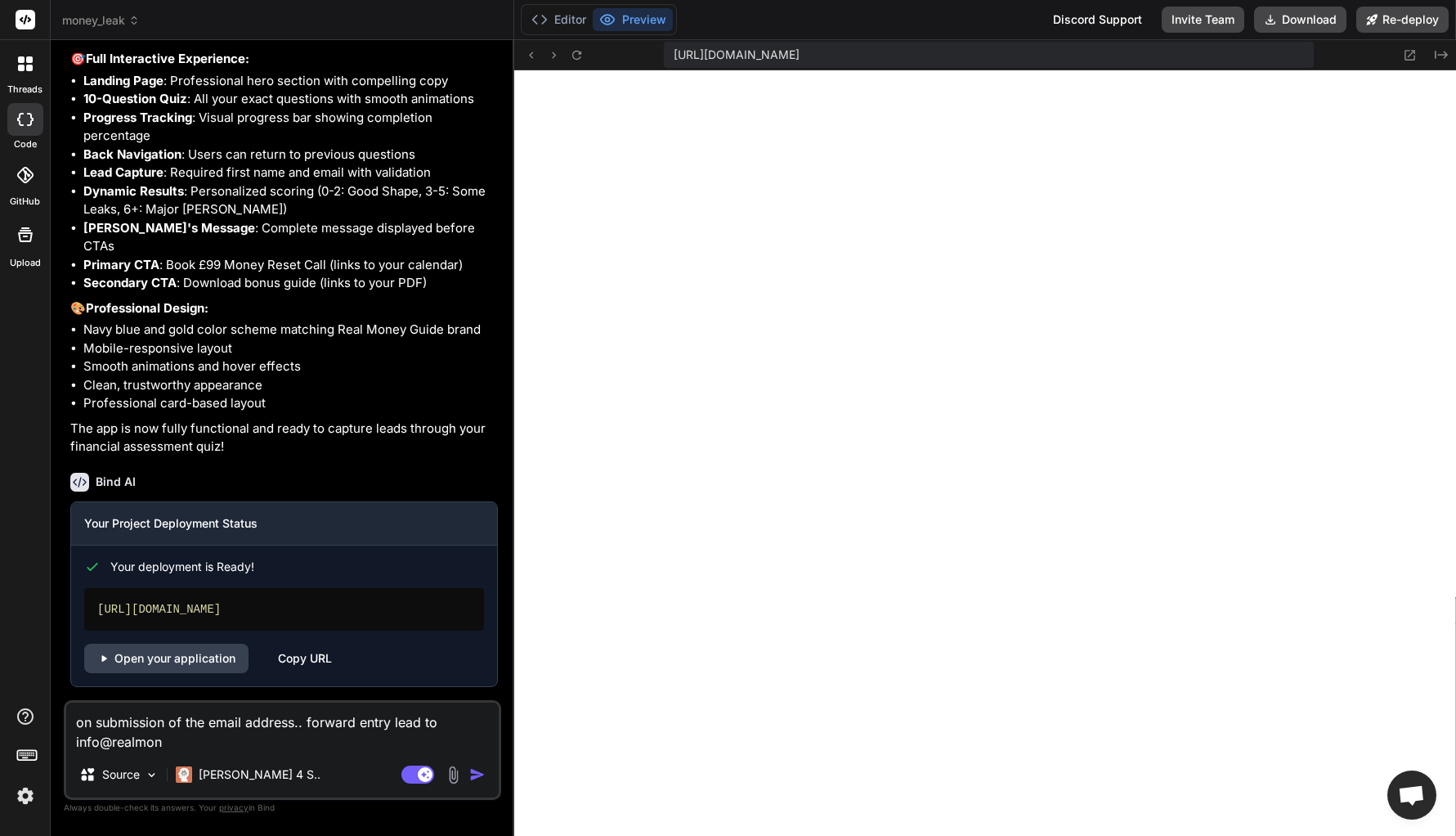
type textarea "on submission of the email address.. forward entry lead to info@realmone"
type textarea "x"
type textarea "on submission of the email address.. forward entry lead to info@realmoneg"
type textarea "x"
type textarea "on submission of the email address.. forward entry lead to info@realmone"
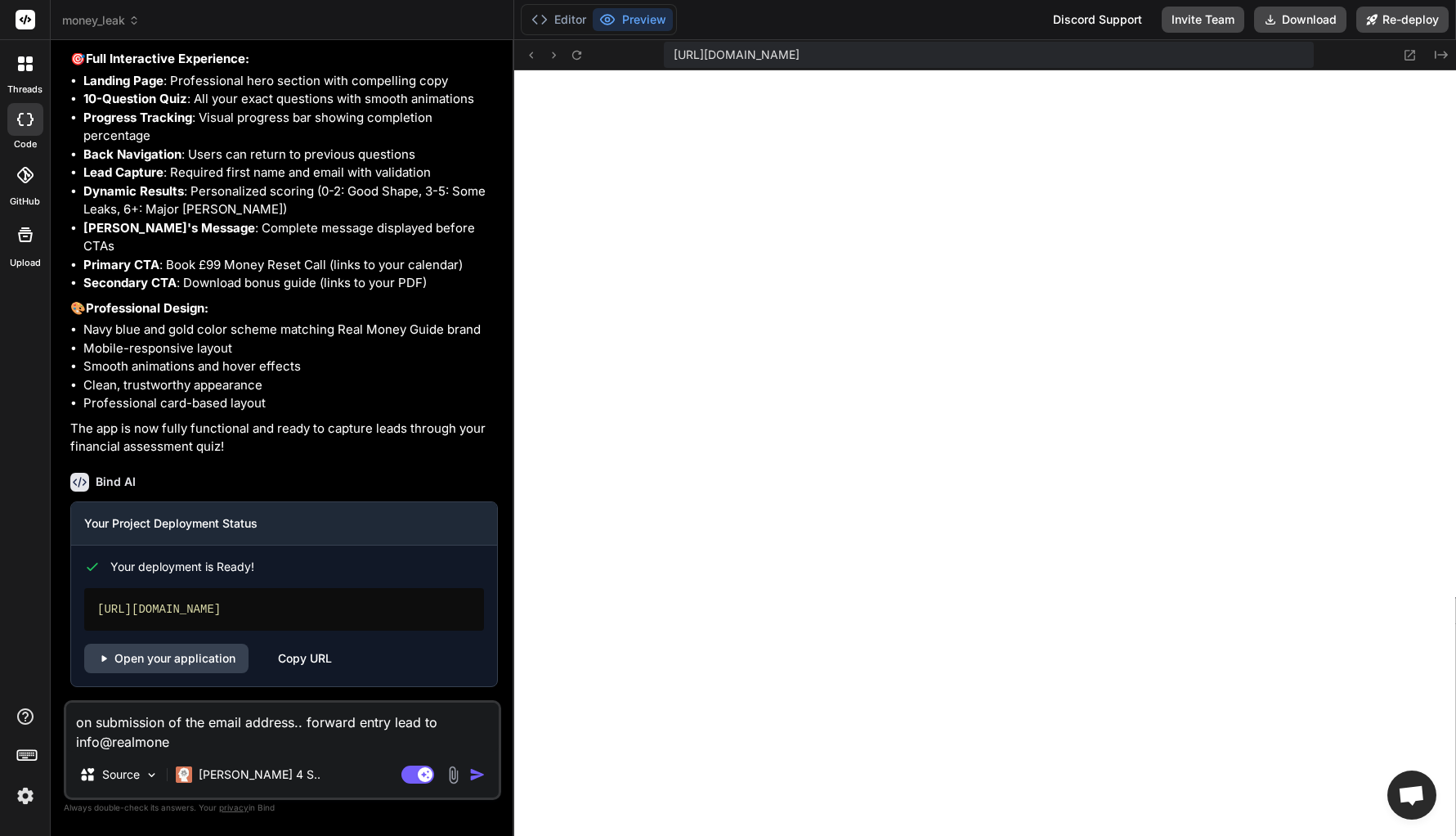
type textarea "x"
type textarea "on submission of the email address.. forward entry lead to info@realmonet"
type textarea "x"
type textarea "on submission of the email address.. forward entry lead to info@realmone"
type textarea "x"
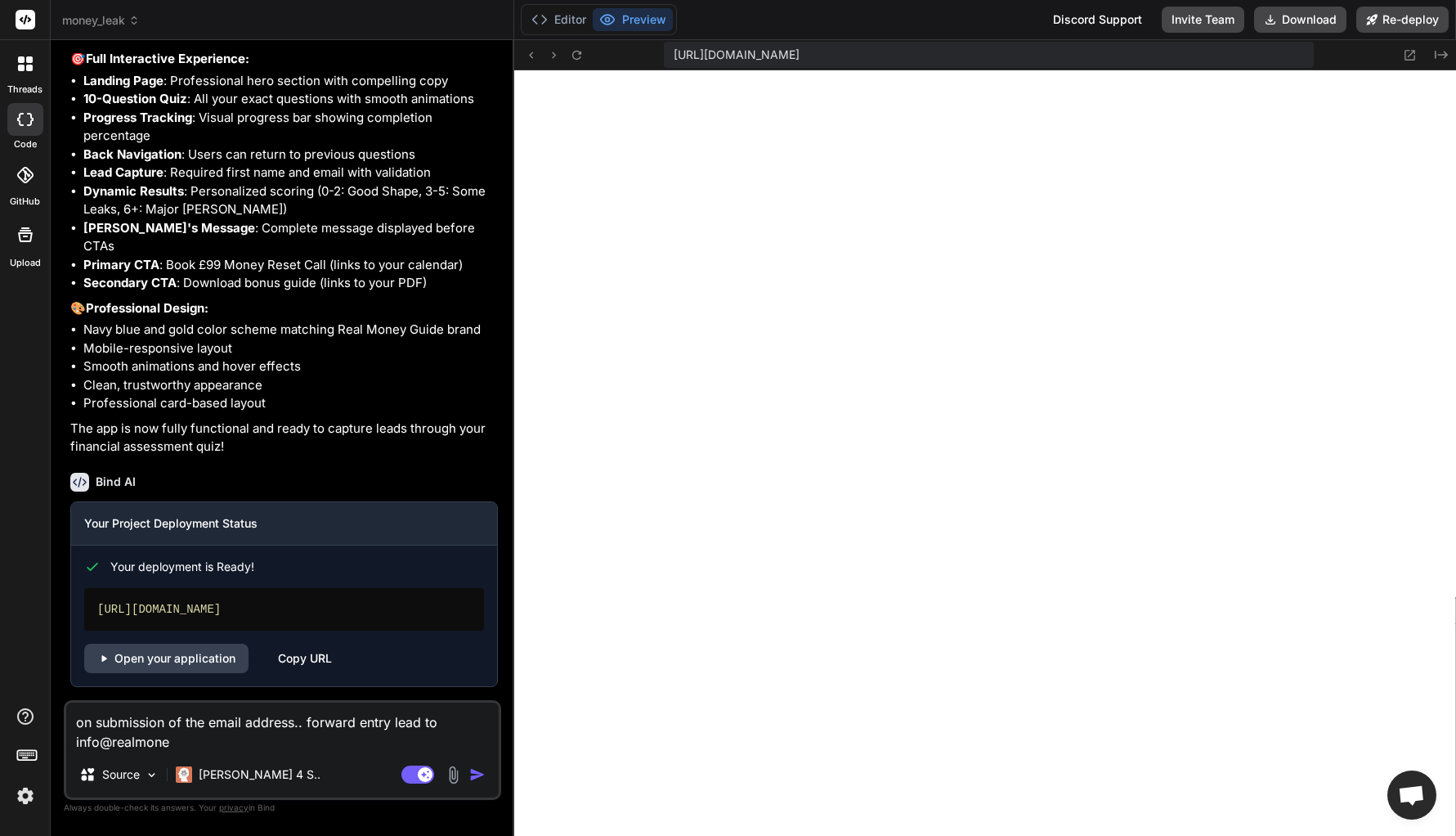
type textarea "on submission of the email address.. forward entry lead to info@realmoney"
type textarea "x"
type textarea "on submission of the email address.. forward entry lead to info@realmoneyg"
type textarea "x"
type textarea "on submission of the email address.. forward entry lead to info@realmoneygu"
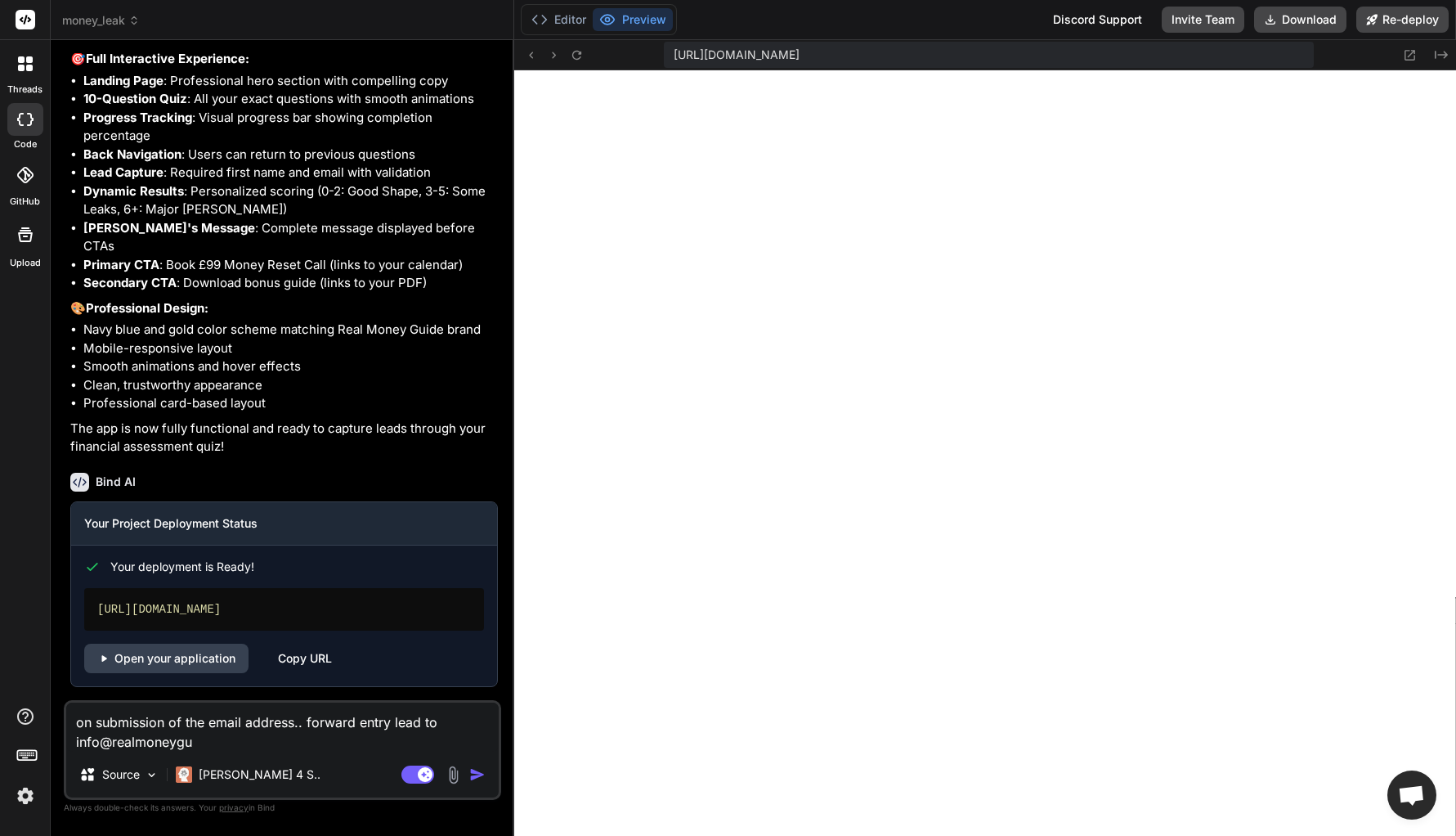
type textarea "x"
type textarea "on submission of the email address.. forward entry lead to info@realmoneygui"
type textarea "x"
type textarea "on submission of the email address.. forward entry lead to info@realmoneyguid"
type textarea "x"
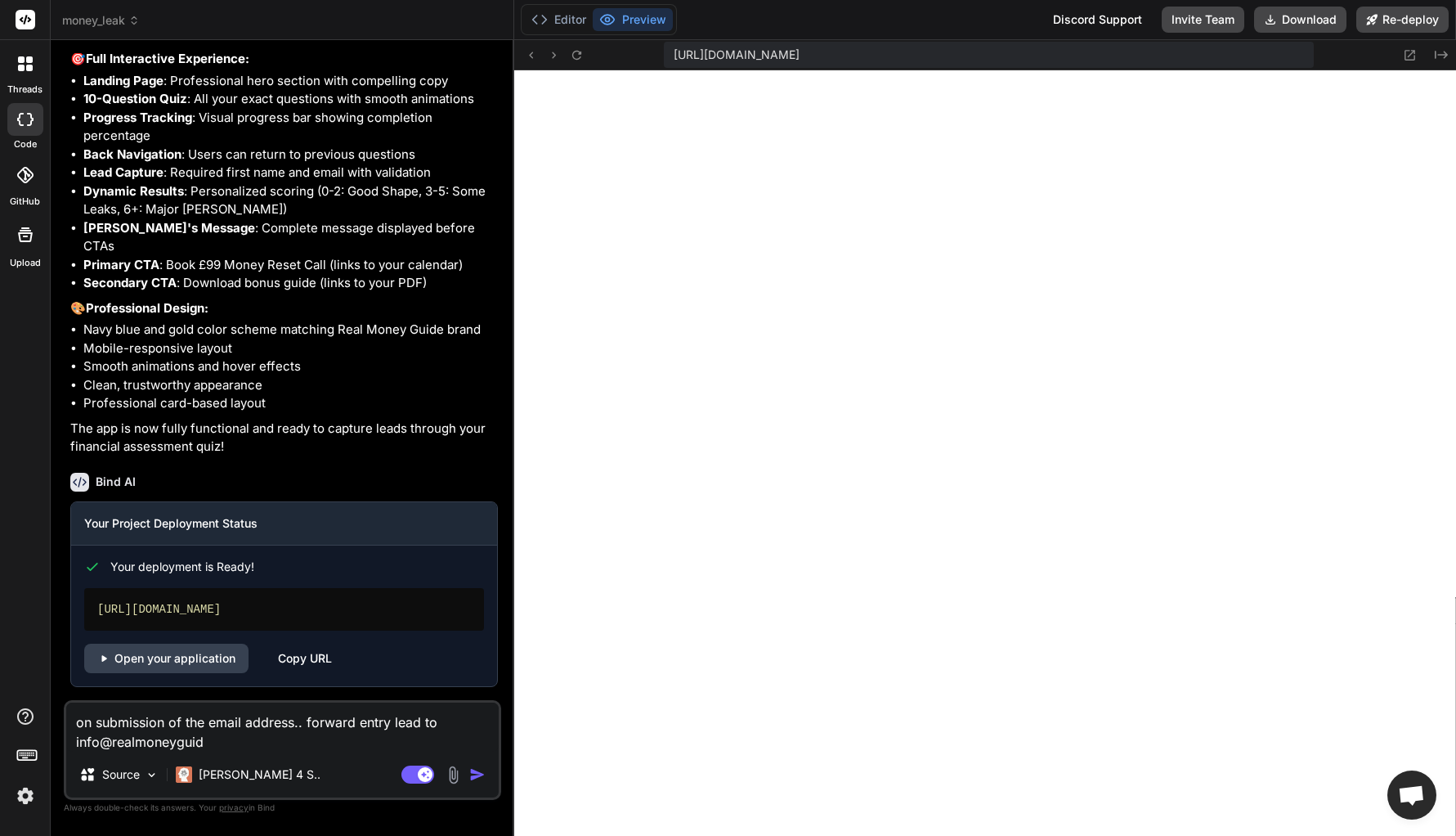
type textarea "on submission of the email address.. forward entry lead to info@realmoneyguide"
type textarea "x"
type textarea "on submission of the email address.. forward entry lead to info@realmoneyguide."
type textarea "x"
type textarea "on submission of the email address.. forward entry lead to info@realmoneyguide.c"
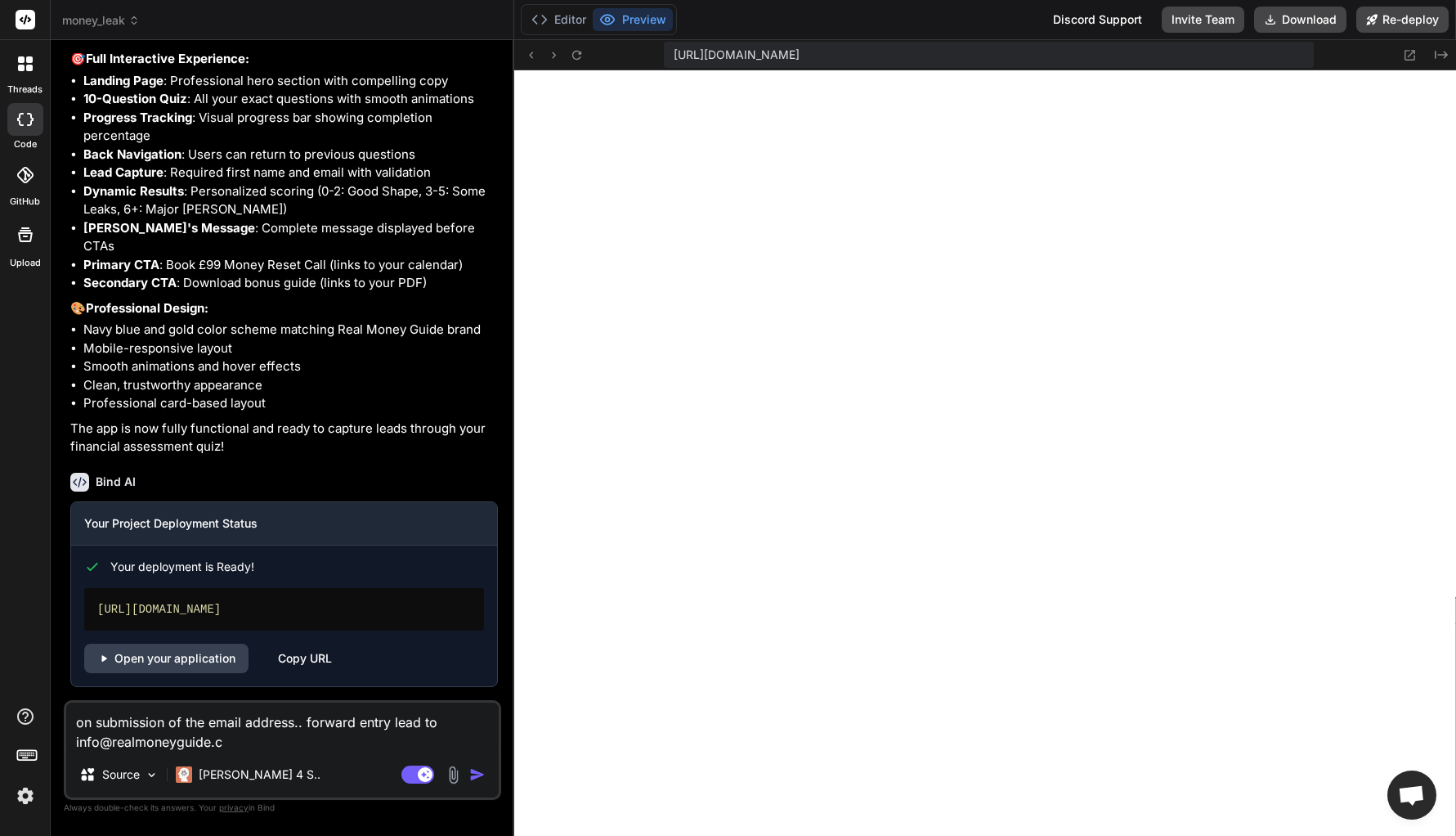
type textarea "x"
type textarea "on submission of the email address.. forward entry lead to [EMAIL_ADDRESS][DOMA…"
type textarea "x"
type textarea "on submission of the email address.. forward entry lead to [EMAIL_ADDRESS][DOMA…"
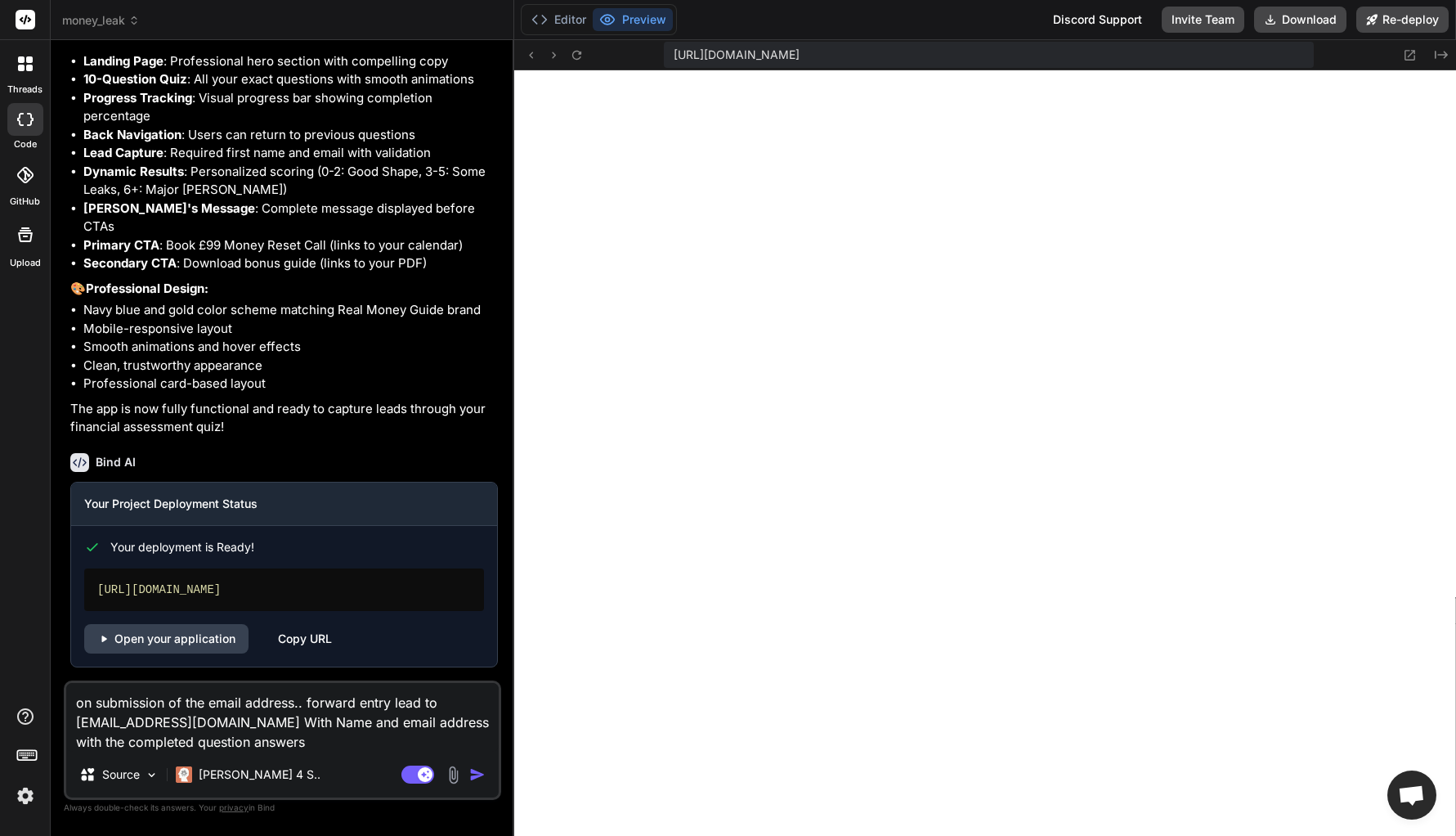
click at [207, 704] on textarea "on submission of the email address.. forward entry lead to [EMAIL_ADDRESS][DOMA…" at bounding box center [282, 717] width 432 height 69
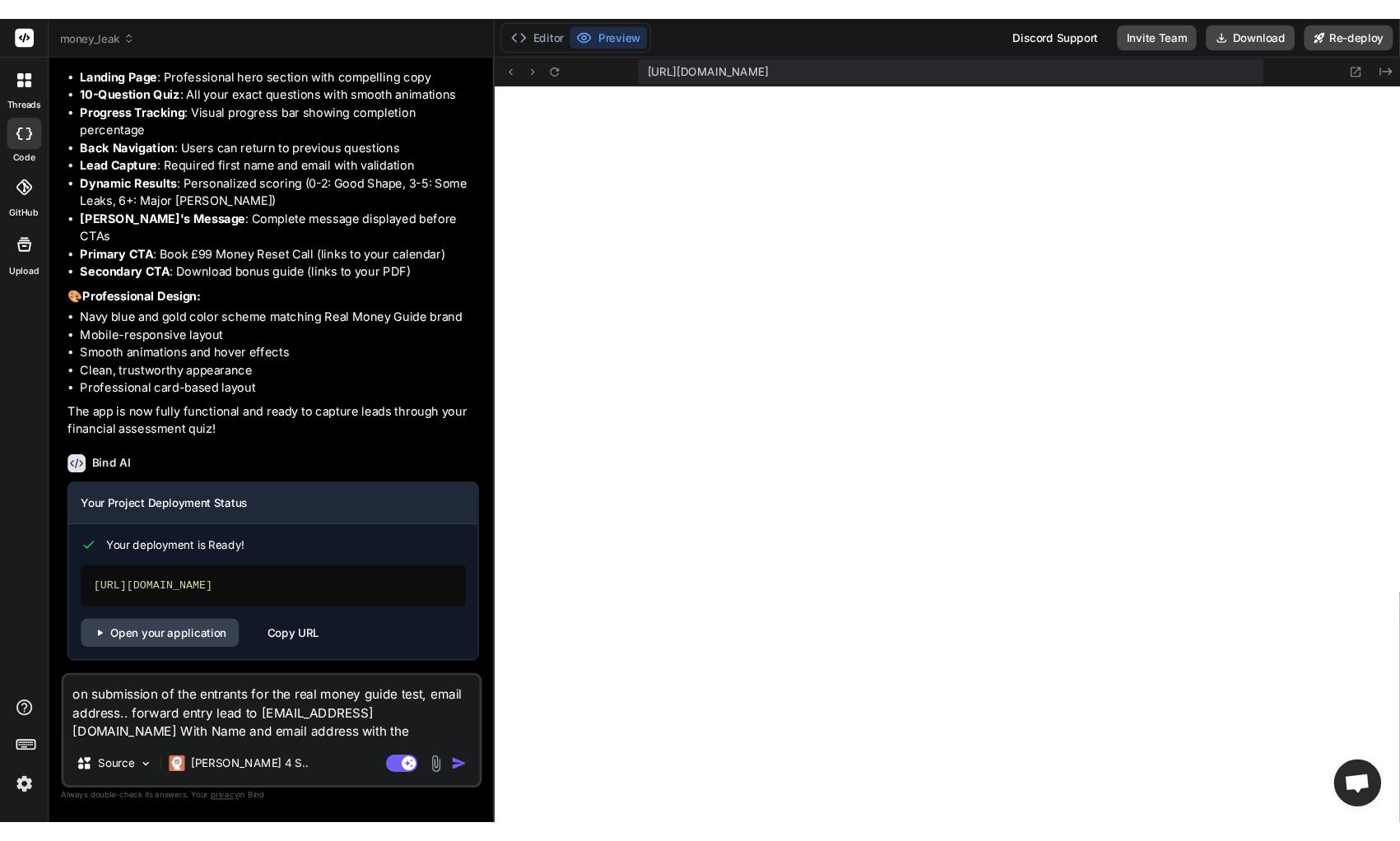
scroll to position [3396, 0]
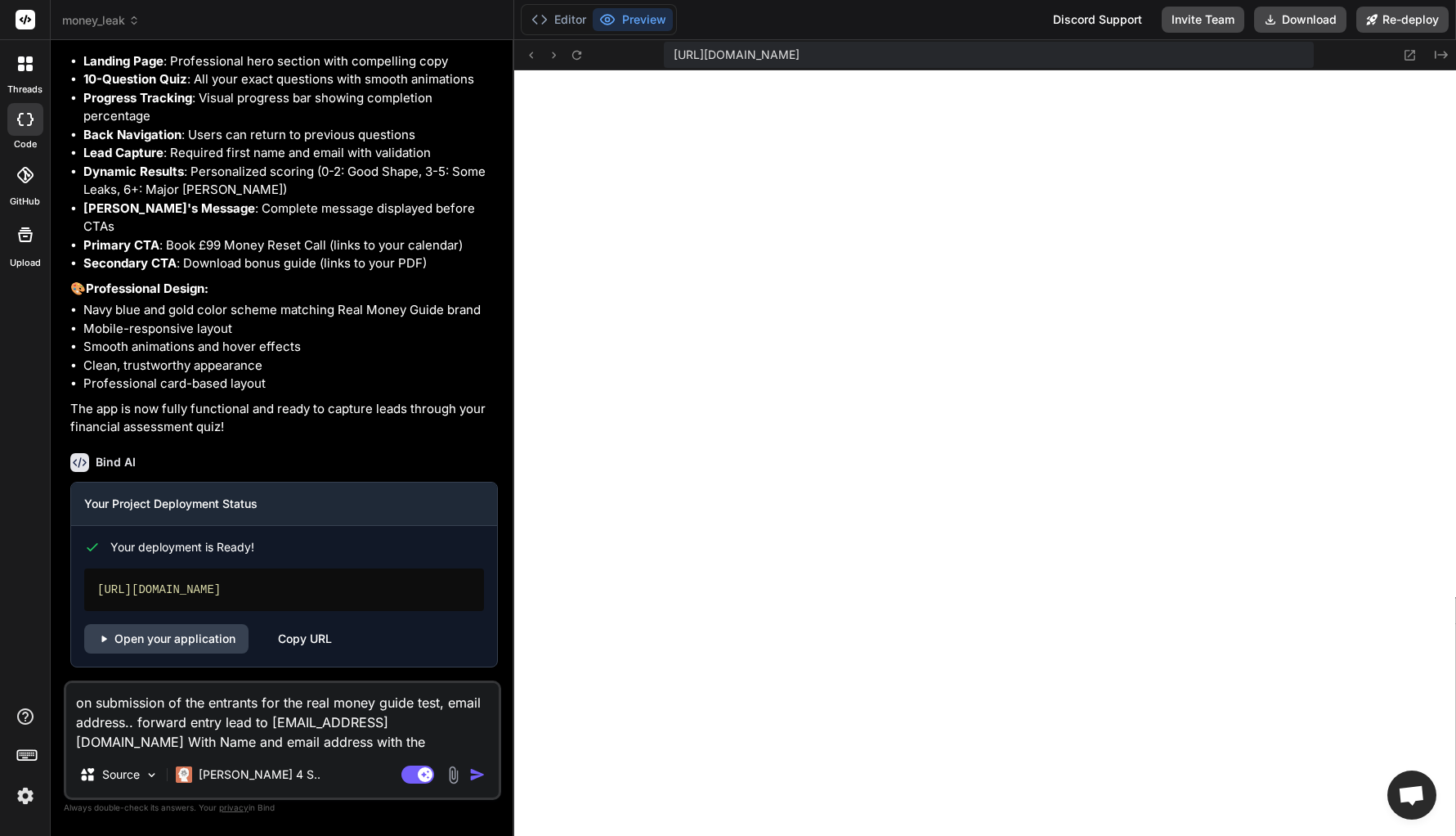
click at [256, 721] on textarea "on submission of the entrants for the real money guide test, email address.. fo…" at bounding box center [282, 717] width 432 height 69
drag, startPoint x: 138, startPoint y: 723, endPoint x: 246, endPoint y: 730, distance: 108.2
click at [246, 721] on textarea "on submission of the entrants for the real money guide test, email address.. fo…" at bounding box center [282, 717] width 432 height 69
click at [195, 719] on textarea "on submission of the entrants for the real money guide test, email address.. fo…" at bounding box center [282, 717] width 432 height 69
drag, startPoint x: 120, startPoint y: 721, endPoint x: 238, endPoint y: 722, distance: 118.0
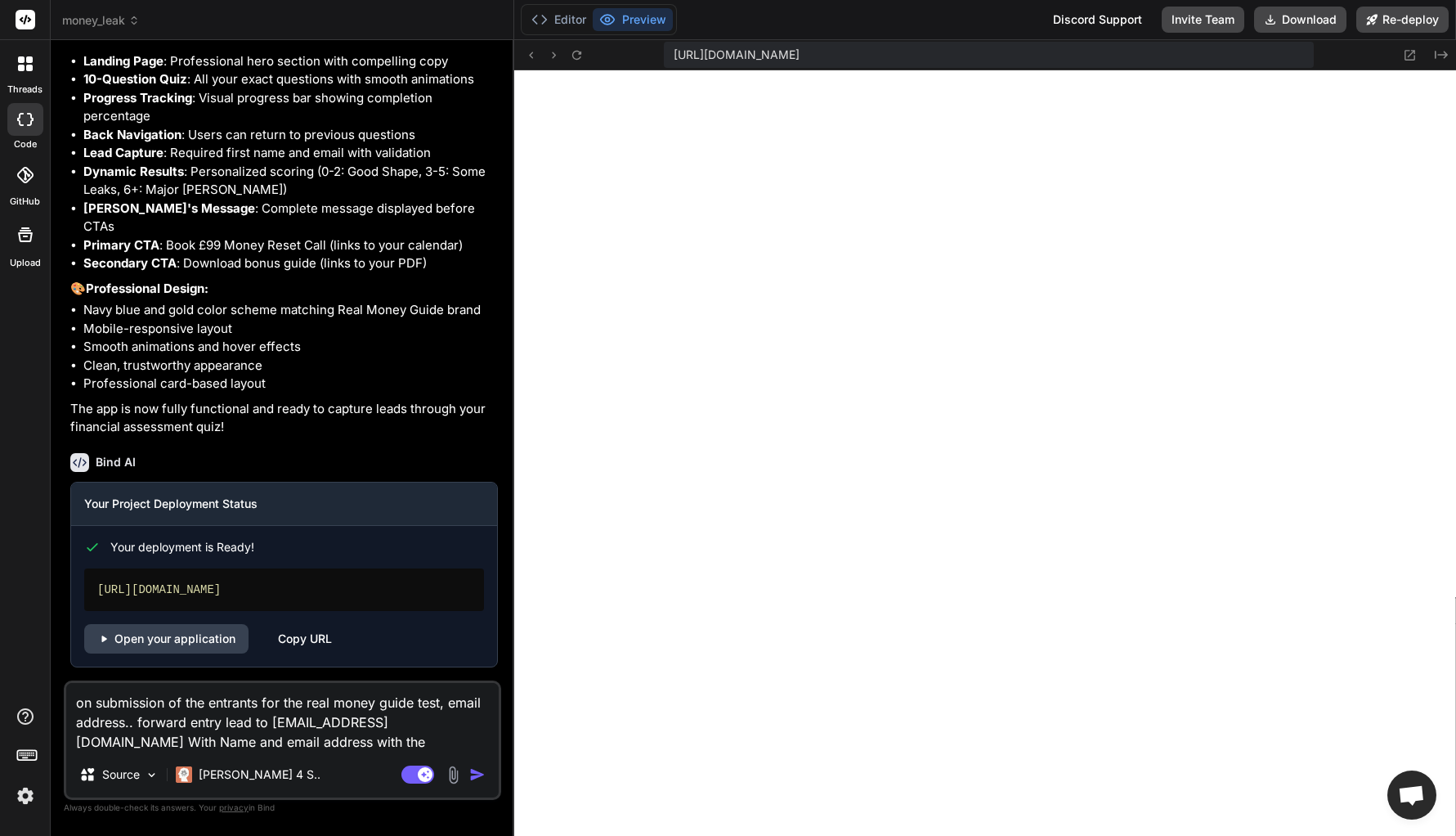
click at [238, 721] on textarea "on submission of the entrants for the real money guide test, email address.. fo…" at bounding box center [282, 717] width 432 height 69
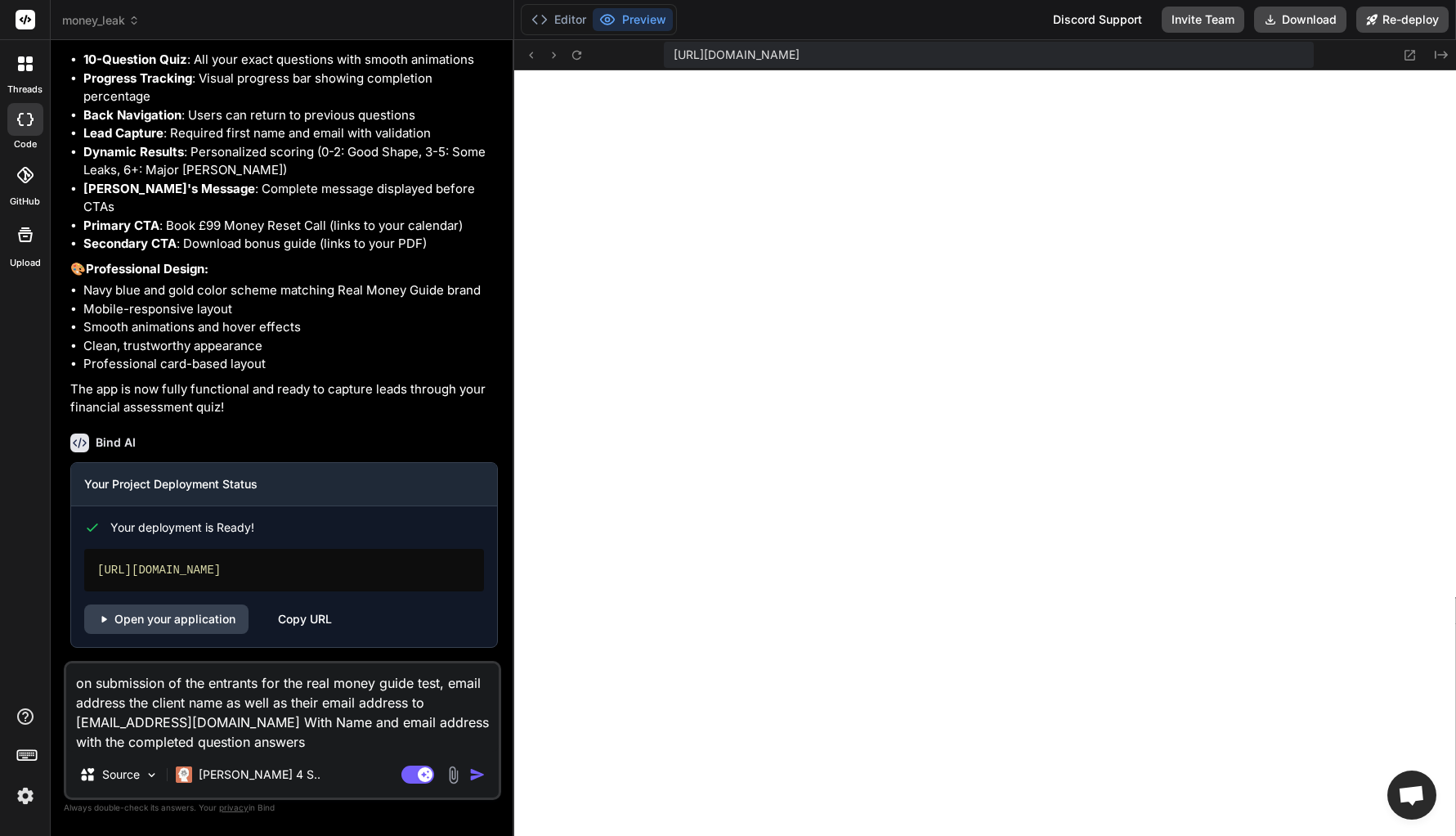
drag, startPoint x: 255, startPoint y: 723, endPoint x: 480, endPoint y: 718, distance: 225.1
click at [480, 718] on textarea "on submission of the entrants for the real money guide test, email address the …" at bounding box center [282, 707] width 432 height 89
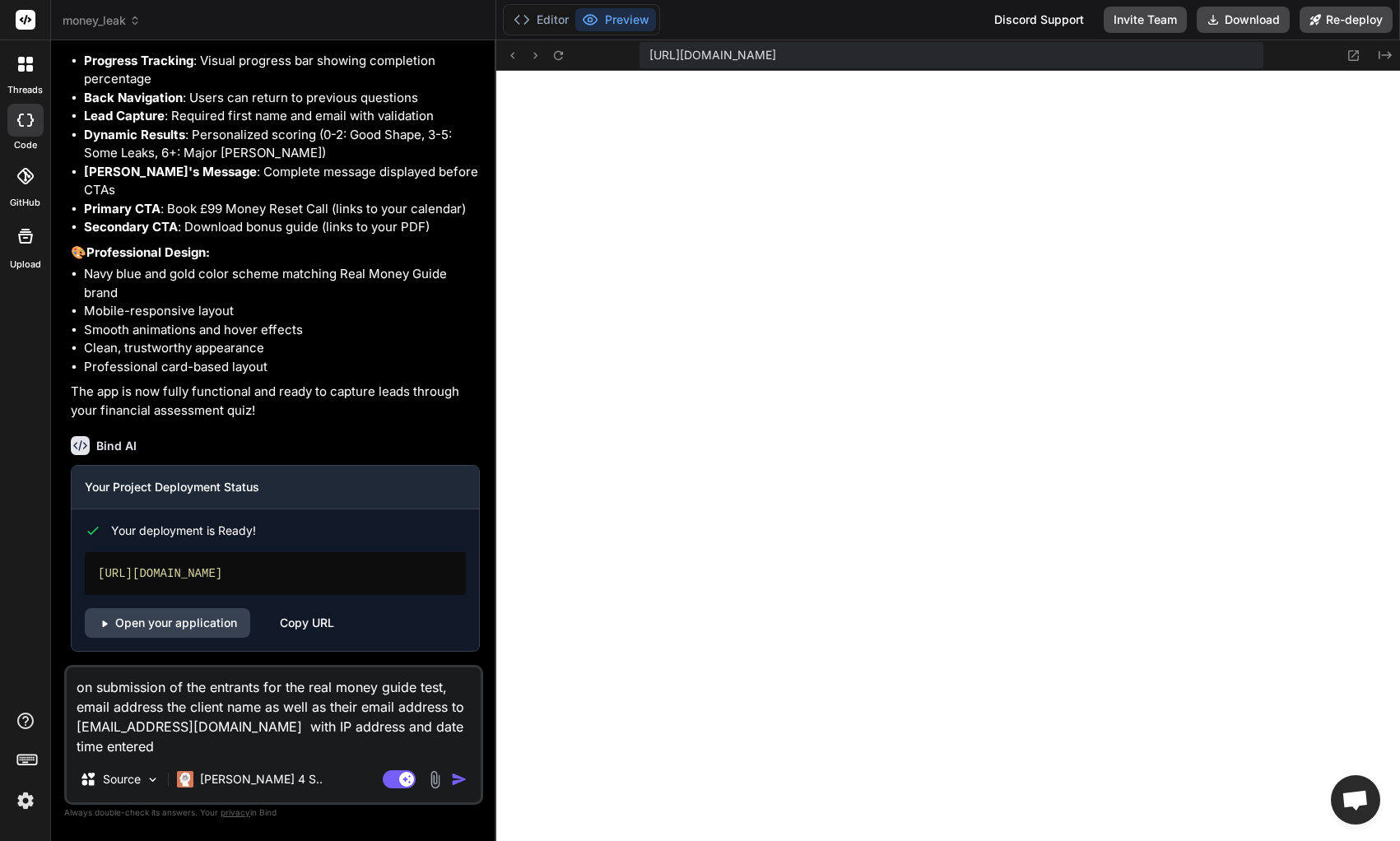
scroll to position [3451, 0]
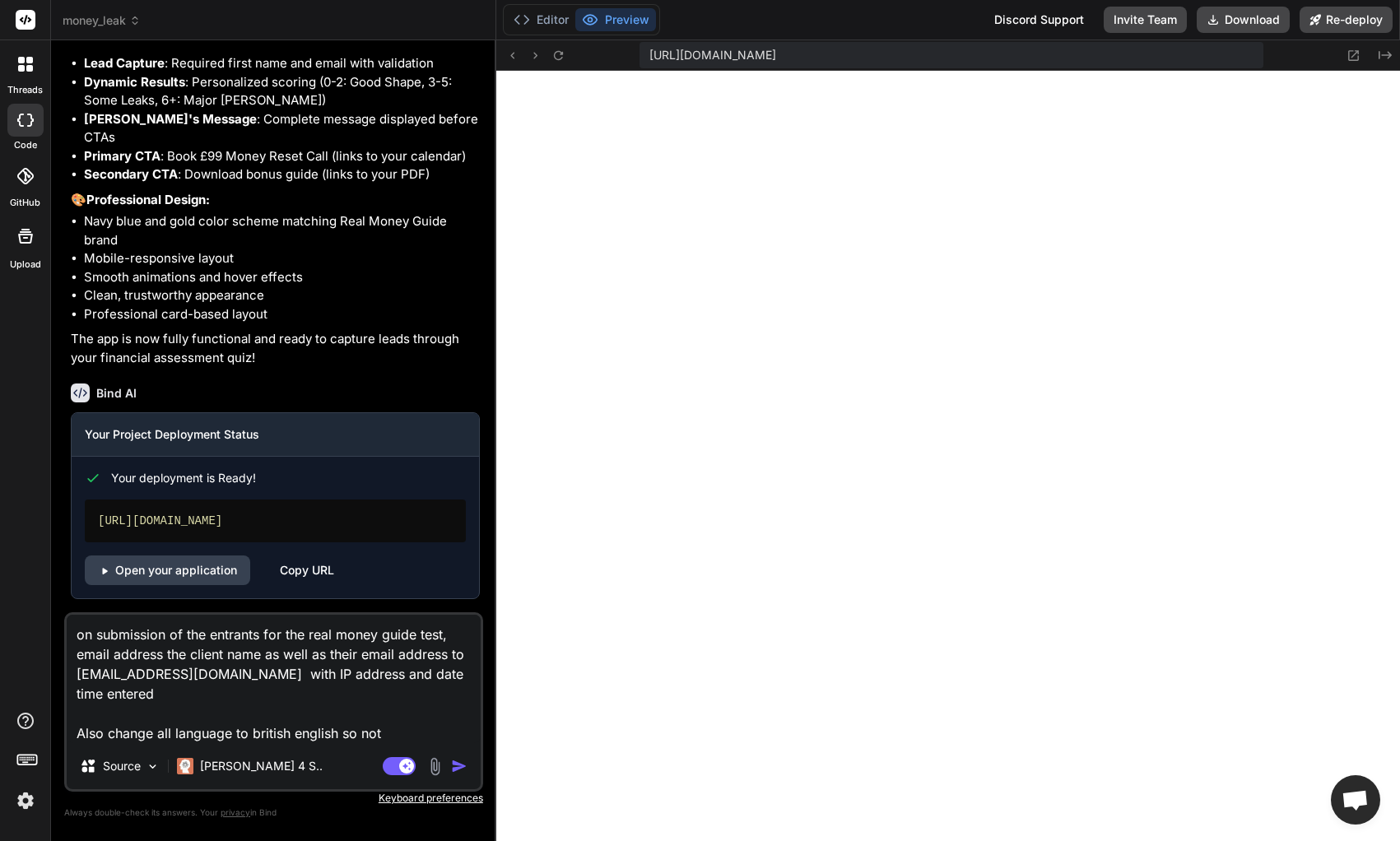
click at [411, 725] on div "on submission of the entrants for the real money guide test, email address the …" at bounding box center [273, 702] width 418 height 179
click at [413, 725] on textarea "on submission of the entrants for the real money guide test, email address the …" at bounding box center [274, 678] width 414 height 128
paste textarea "personalized"
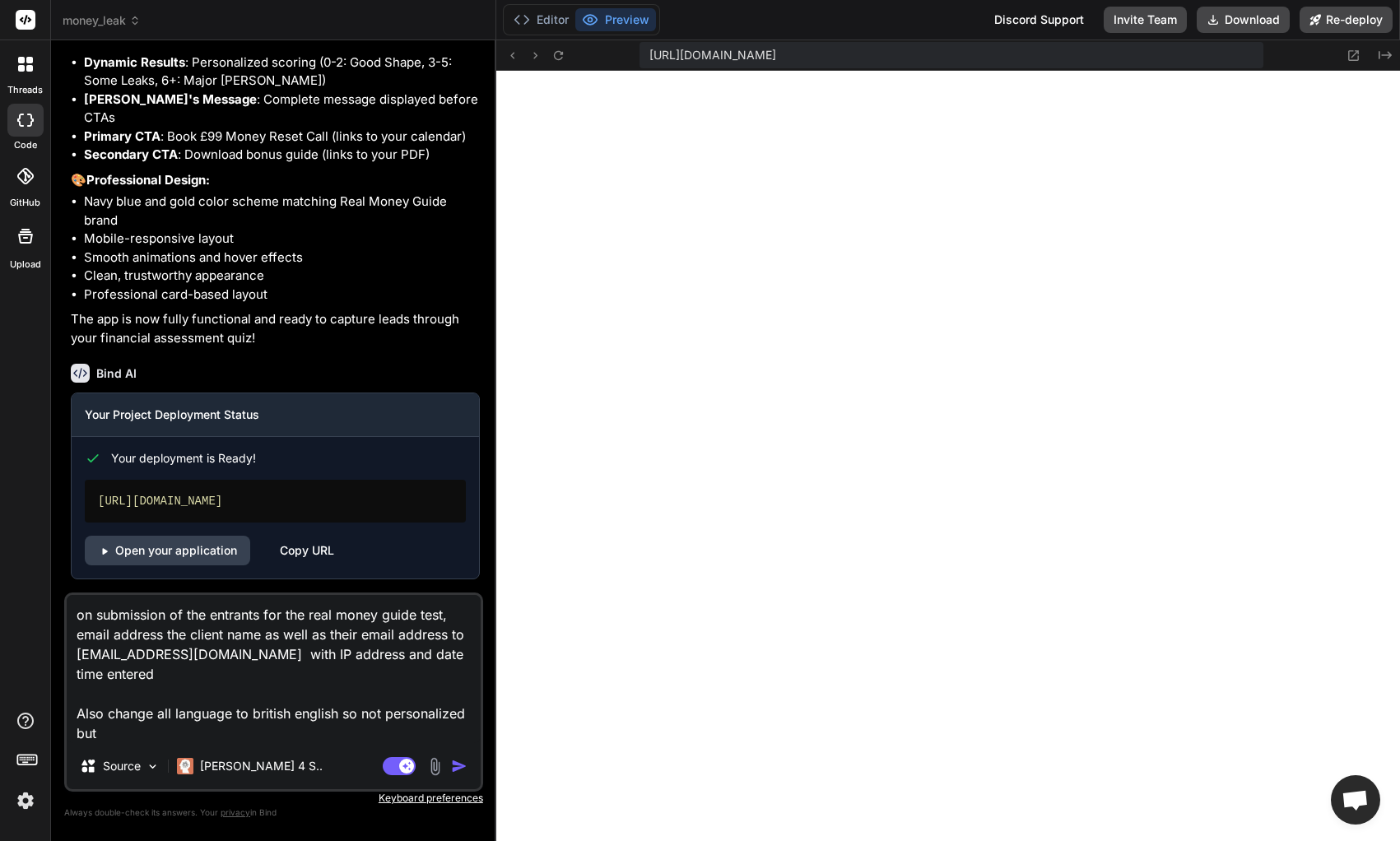
paste textarea "personalized"
drag, startPoint x: 158, startPoint y: 739, endPoint x: 168, endPoint y: 739, distance: 10.0
click at [158, 725] on textarea "on submission of the entrants for the real money guide test, email address the …" at bounding box center [274, 669] width 414 height 148
click at [256, 711] on textarea "on submission of the entrants for the real money guide test, email address the …" at bounding box center [274, 669] width 414 height 148
click at [224, 725] on textarea "on submission of the entrants for the real money guide test, email address the …" at bounding box center [274, 669] width 414 height 148
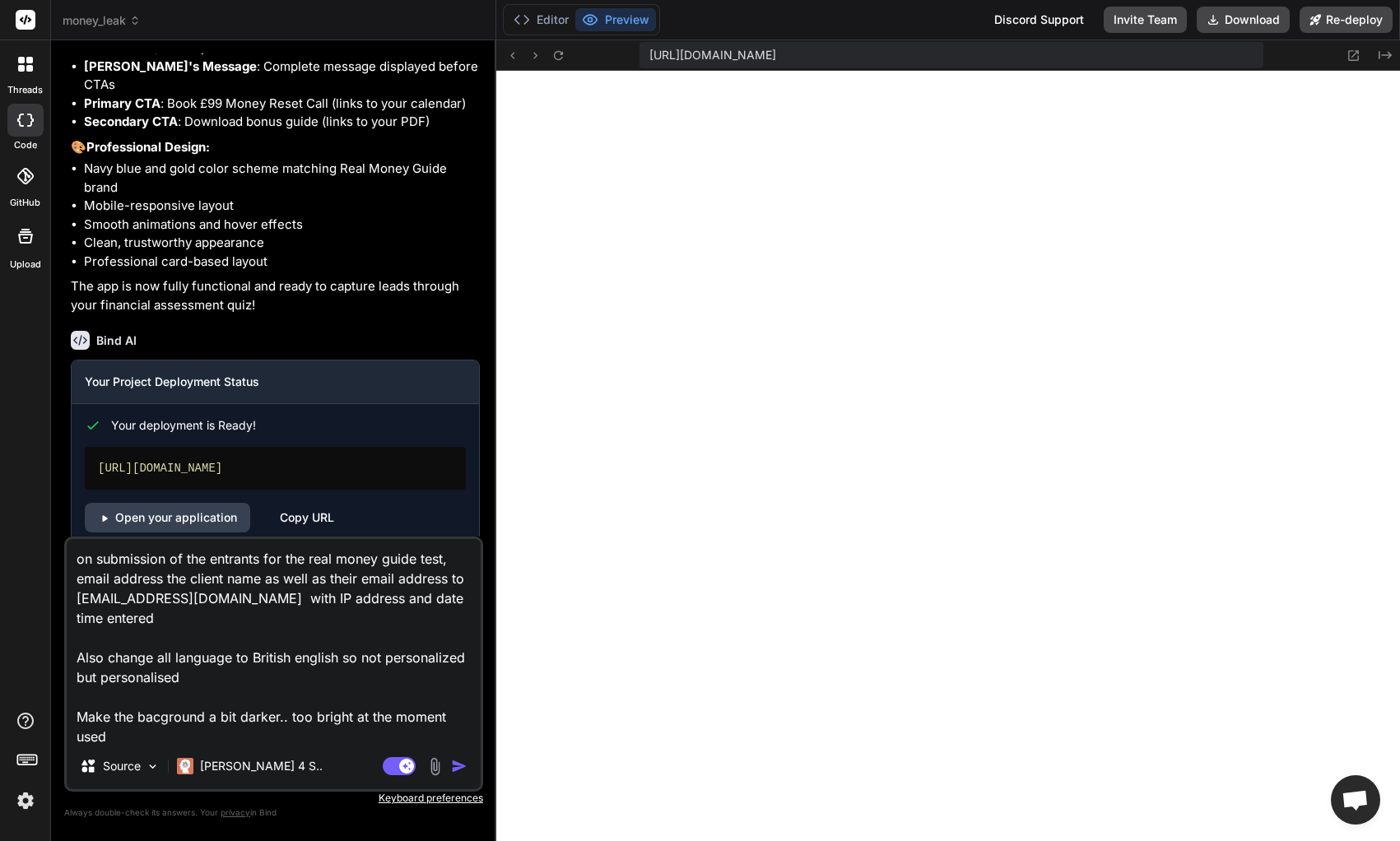
scroll to position [1, 0]
click at [334, 671] on textarea "on submission of the entrants for the real money guide test, email address the …" at bounding box center [274, 641] width 414 height 204
click at [175, 725] on textarea "on submission of the entrants for the real money guide test, email address the …" at bounding box center [274, 641] width 414 height 204
click at [167, 713] on textarea "on submission of the entrants for the real money guide test, email address the …" at bounding box center [274, 641] width 414 height 204
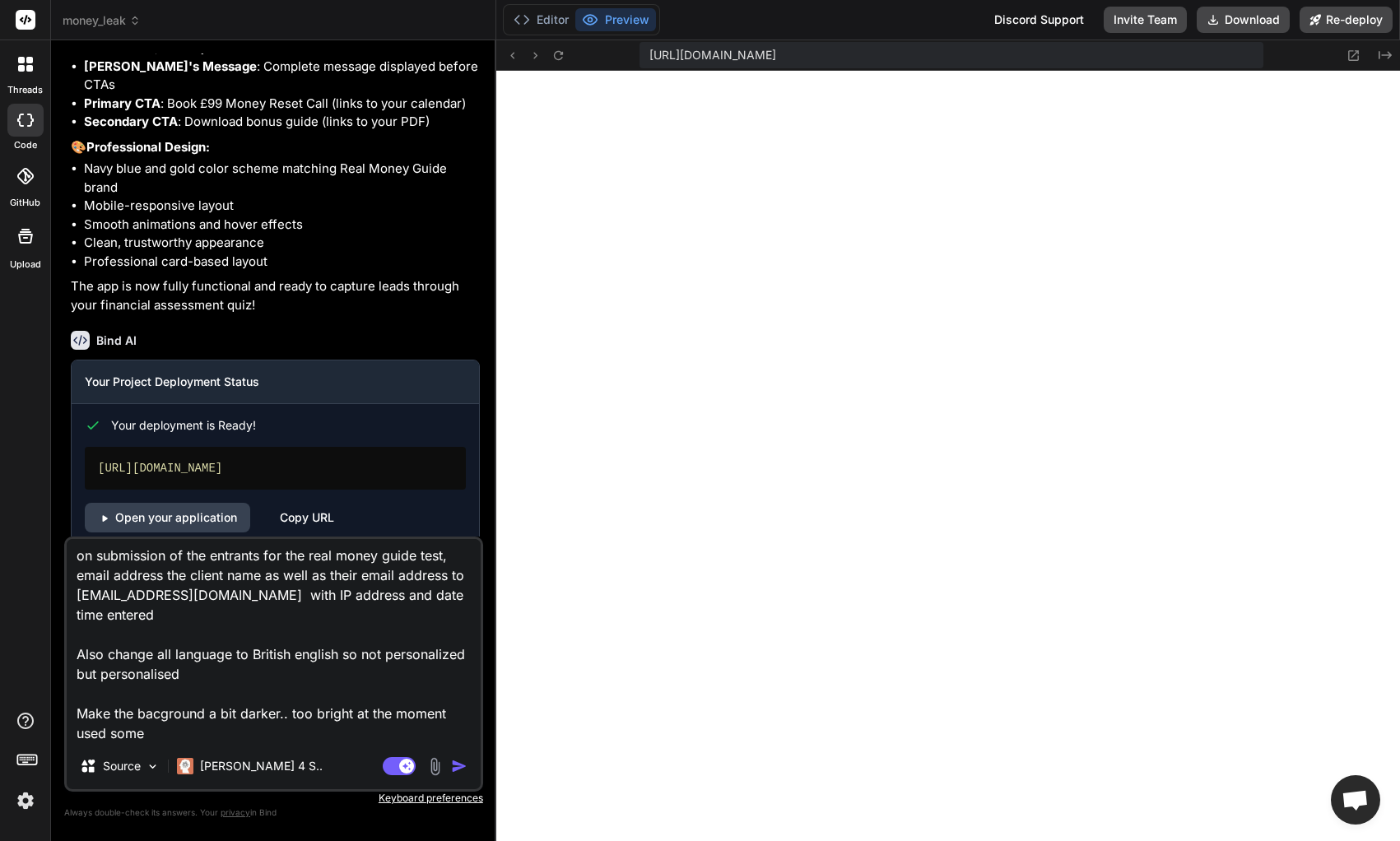
click at [161, 715] on textarea "on submission of the entrants for the real money guide test, email address the …" at bounding box center [274, 641] width 414 height 204
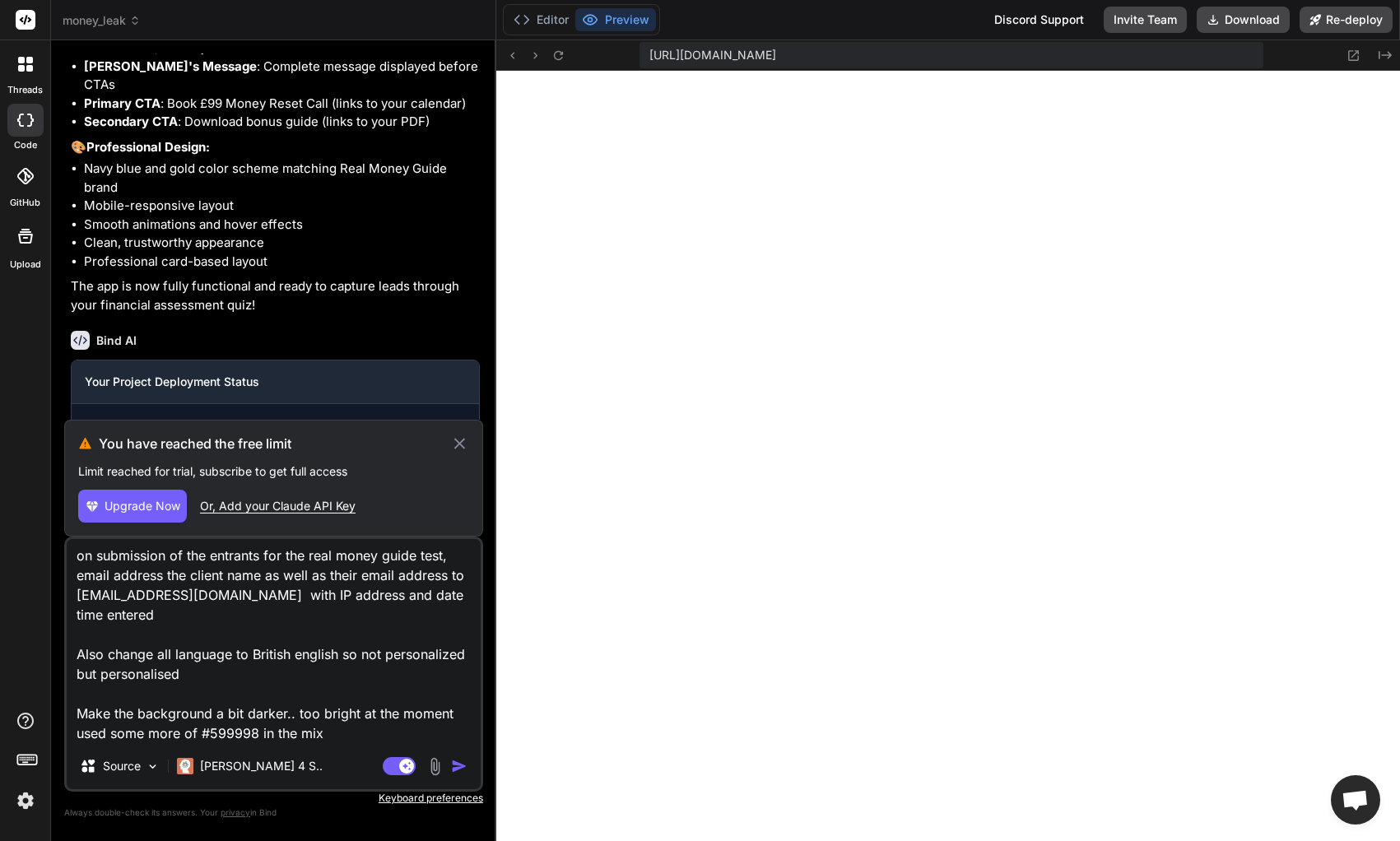
click at [392, 653] on textarea "on submission of the entrants for the real money guide test, email address the …" at bounding box center [274, 641] width 414 height 204
click at [461, 439] on icon at bounding box center [460, 443] width 19 height 20
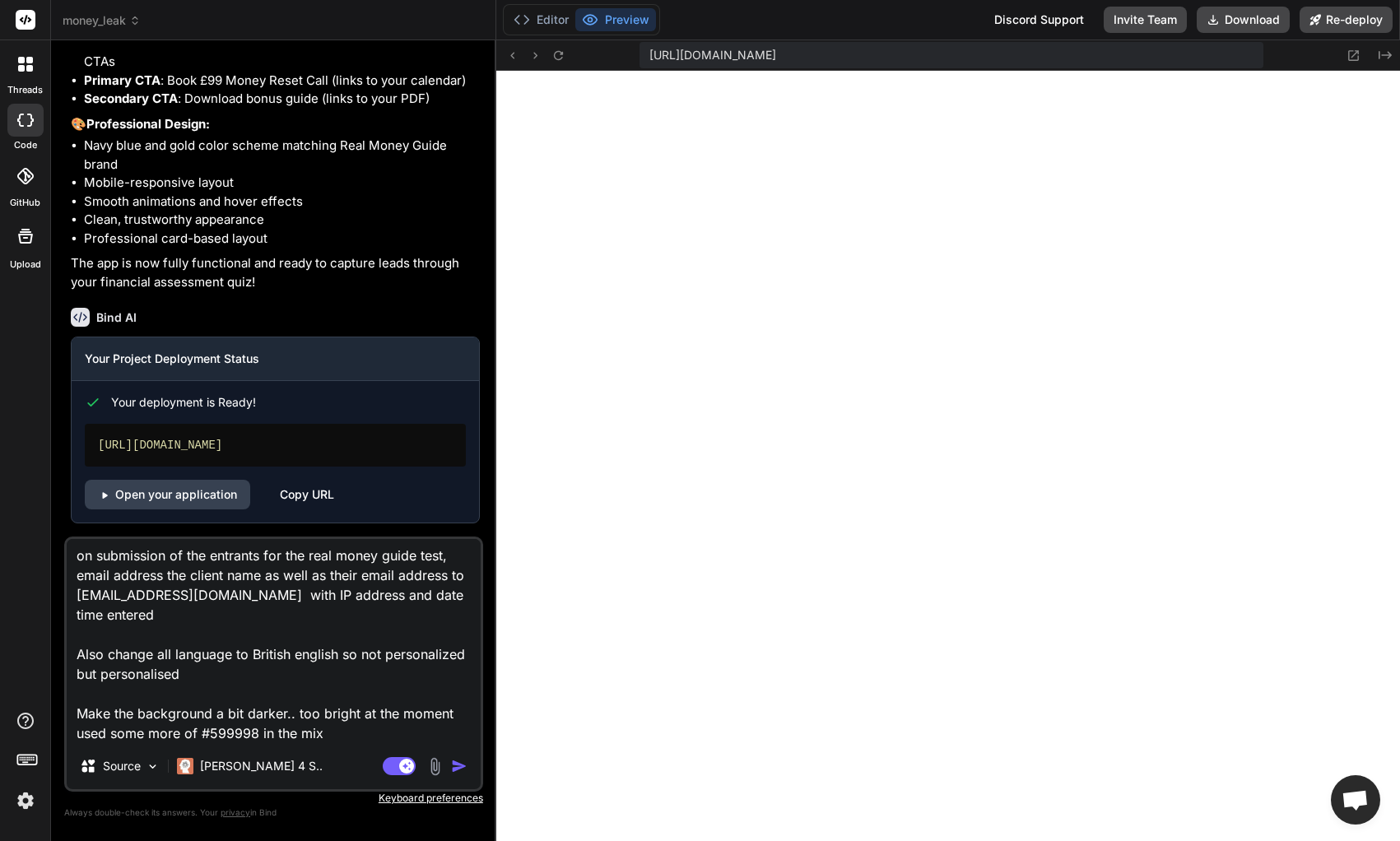
scroll to position [3618, 0]
click at [459, 725] on img "button" at bounding box center [458, 766] width 16 height 16
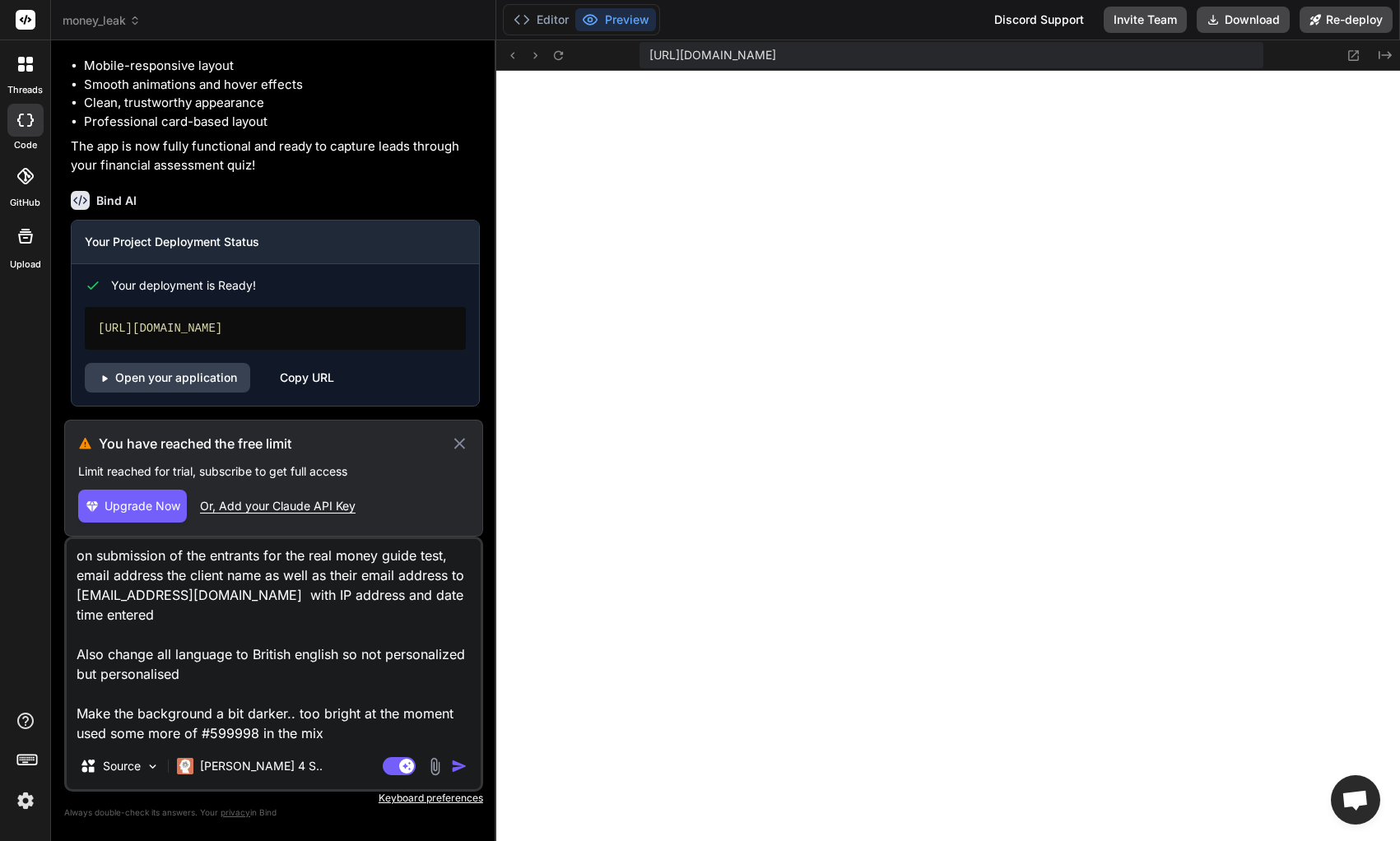
click at [155, 511] on span "Upgrade Now" at bounding box center [142, 506] width 75 height 16
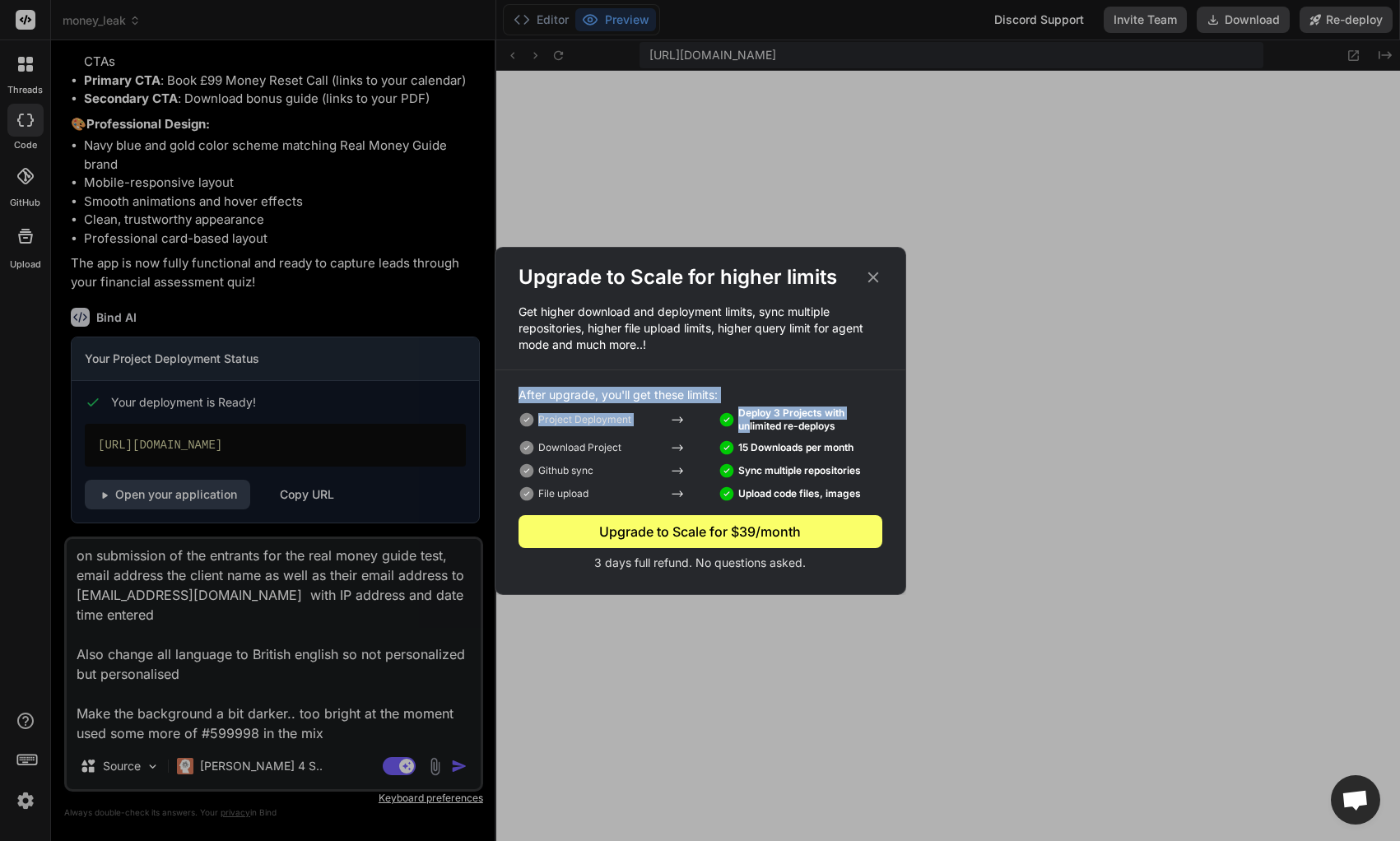
drag, startPoint x: 760, startPoint y: 407, endPoint x: 842, endPoint y: 320, distance: 119.6
click at [797, 361] on div "Upgrade to Scale for higher limits Get higher download and deployment limits, s…" at bounding box center [700, 417] width 410 height 307
click at [885, 275] on div "Upgrade to Scale for higher limits" at bounding box center [700, 277] width 410 height 26
click at [878, 276] on icon at bounding box center [872, 277] width 18 height 18
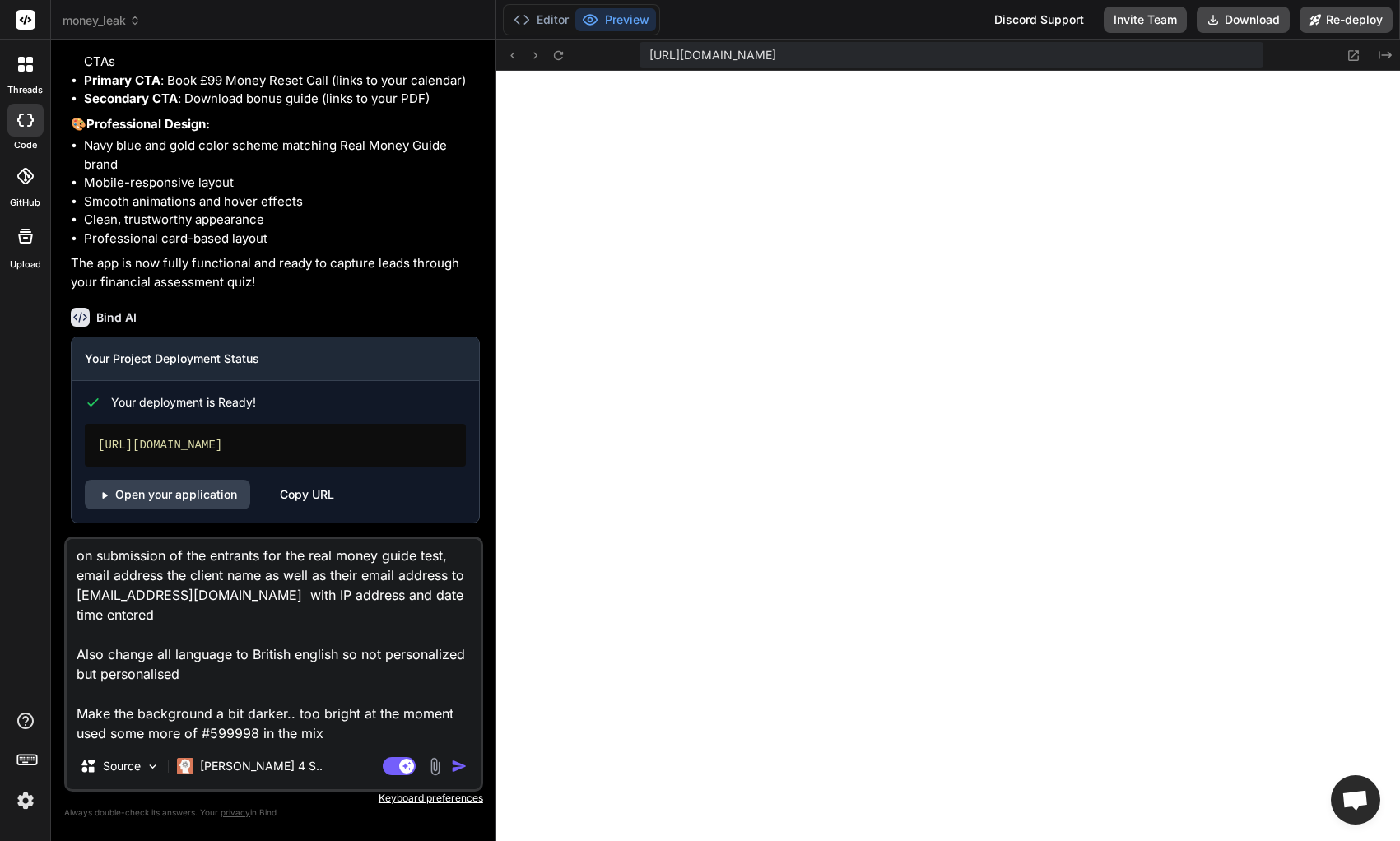
scroll to position [0, 0]
drag, startPoint x: 334, startPoint y: 737, endPoint x: 68, endPoint y: 552, distance: 324.0
click at [51, 544] on div "Bind AI Web Search Created with Pixso. Code Generator You yes please Bind AI Mo…" at bounding box center [274, 440] width 445 height 799
click at [463, 296] on div "Bind AI Your Project Deployment Status Your deployment is Ready! [URL][DOMAIN_N…" at bounding box center [275, 409] width 409 height 229
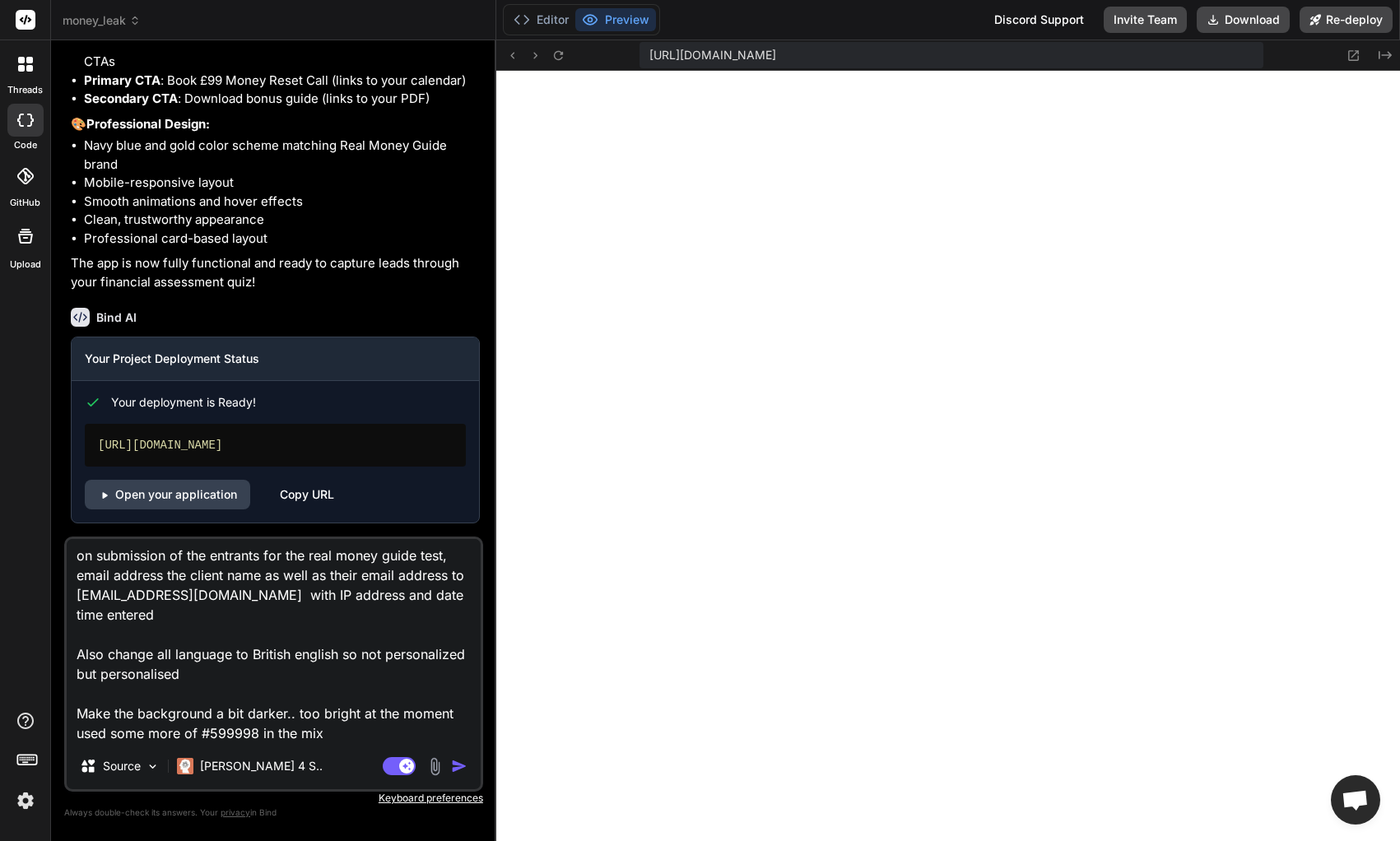
click at [334, 725] on textarea "on submission of the entrants for the real money guide test, email address the …" at bounding box center [274, 641] width 414 height 204
drag, startPoint x: 329, startPoint y: 737, endPoint x: 3, endPoint y: 533, distance: 384.6
click at [3, 533] on div "threads code GitHub Upload money_leak Created with Pixso. Bind AI Web Search Cr…" at bounding box center [700, 420] width 1400 height 841
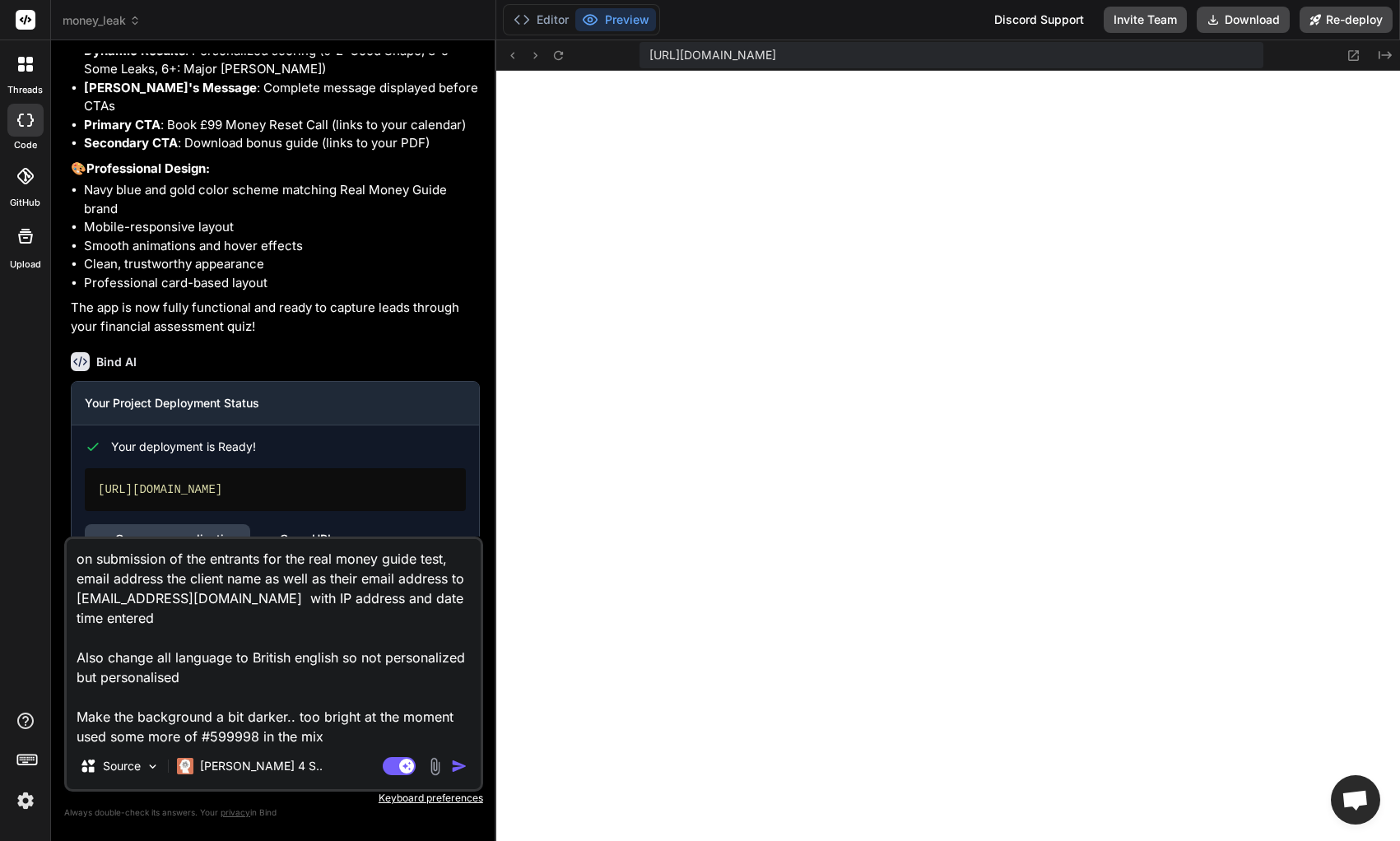
scroll to position [3536, 0]
